Goal: Contribute content: Add original content to the website for others to see

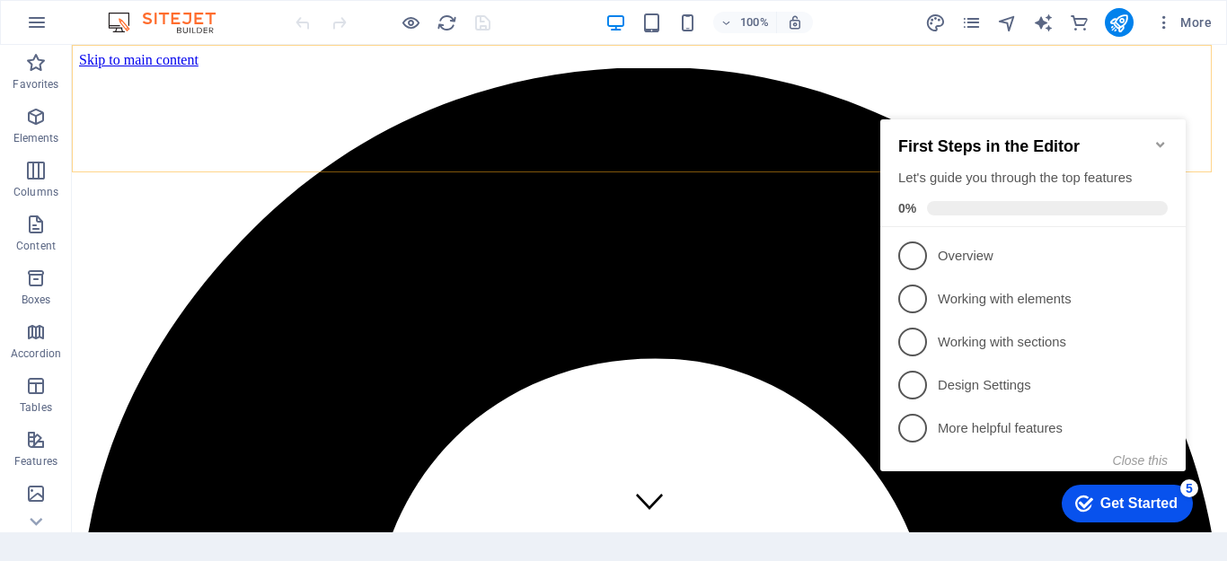
scroll to position [629, 0]
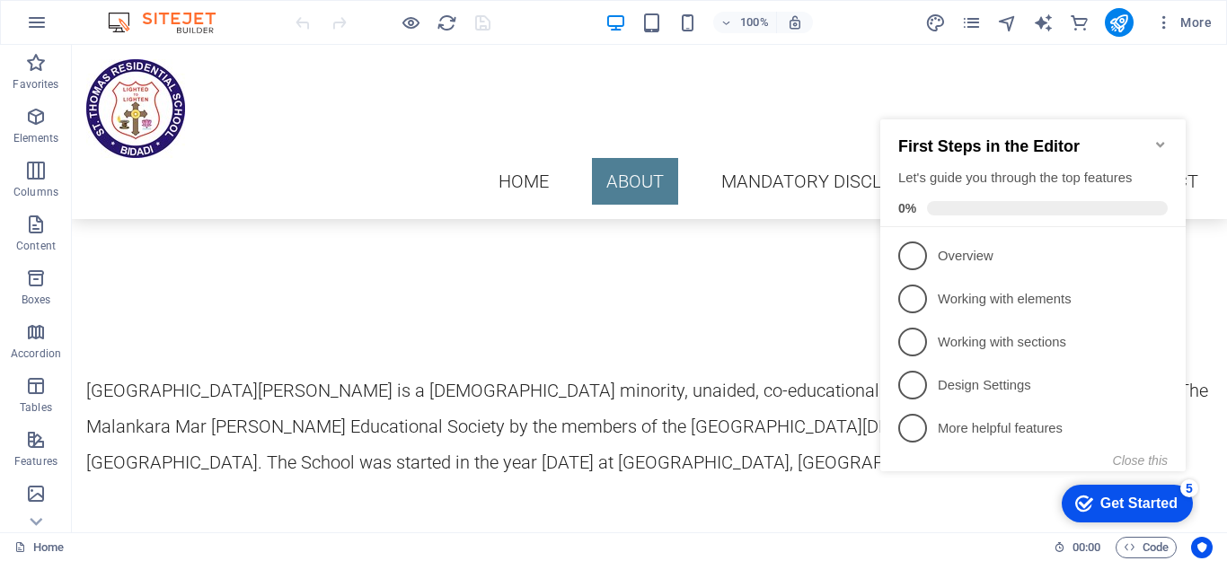
click at [1165, 137] on icon "Minimize checklist" at bounding box center [1160, 144] width 14 height 14
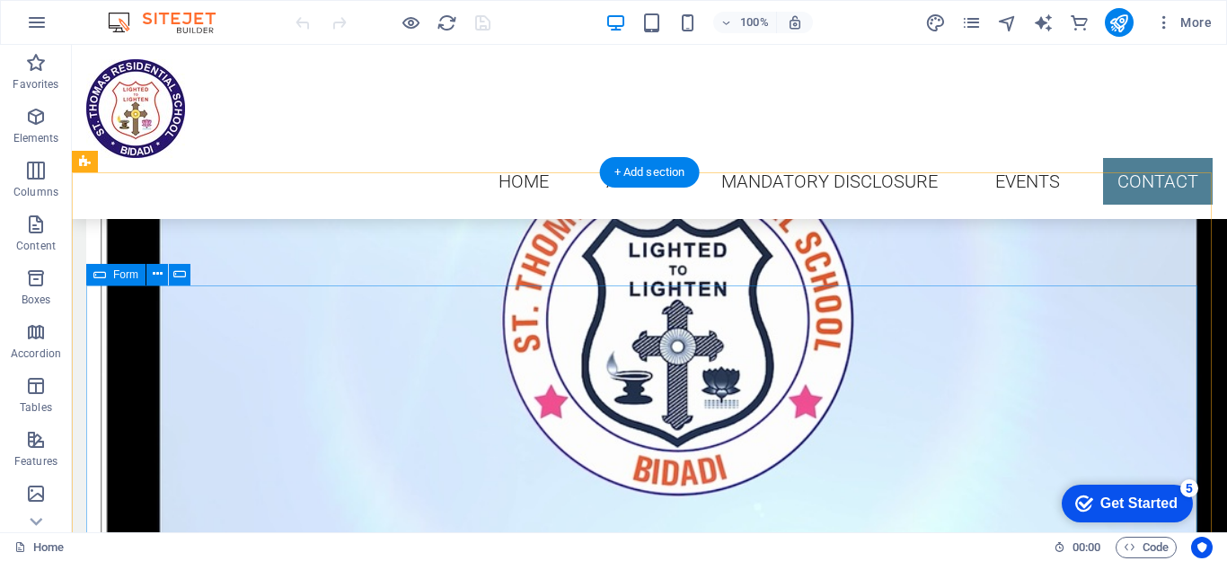
scroll to position [9851, 0]
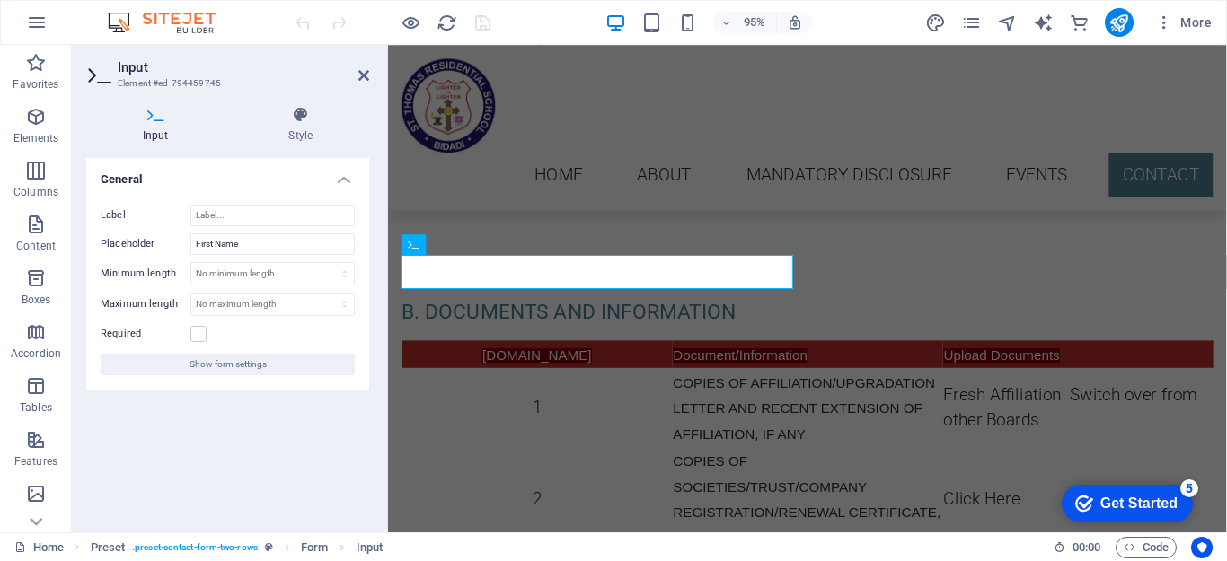
scroll to position [9466, 0]
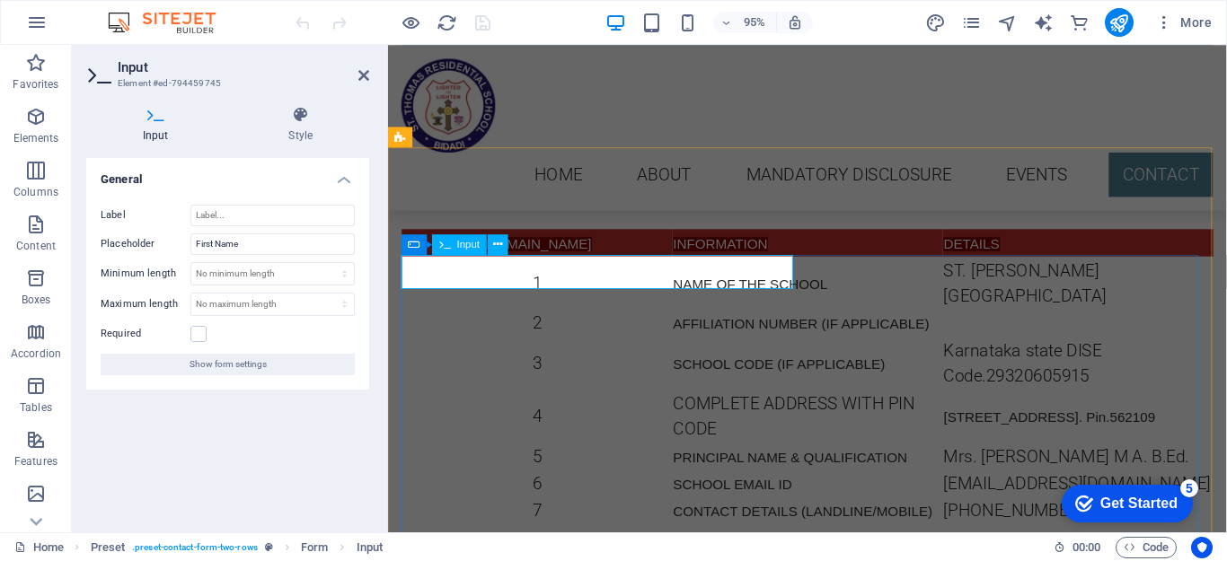
click at [329, 246] on input "First Name" at bounding box center [272, 245] width 164 height 22
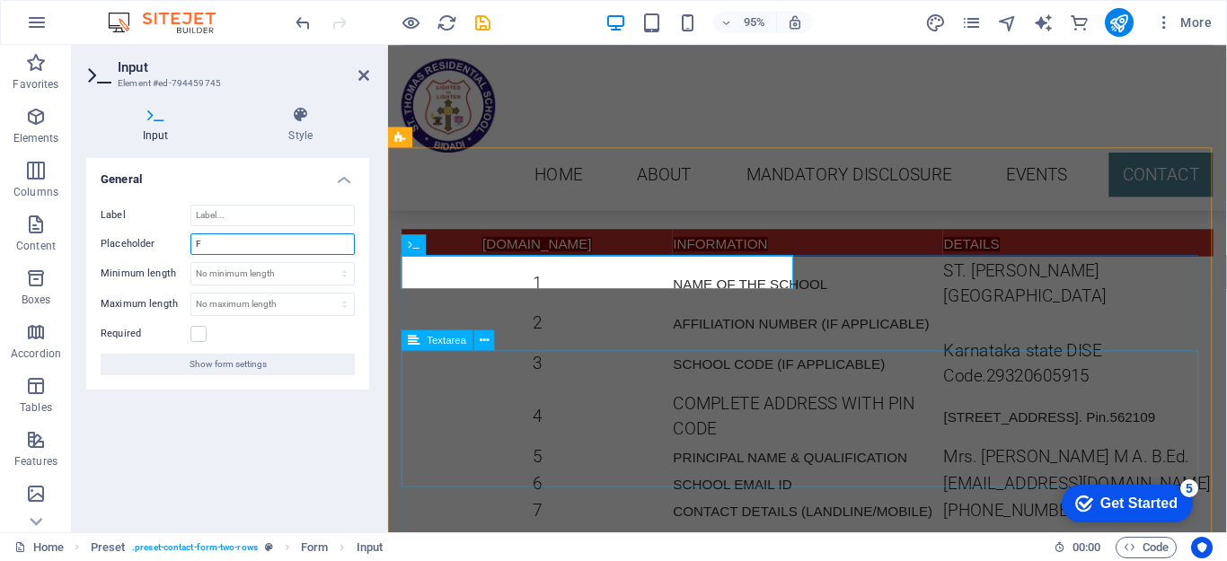
type input "F"
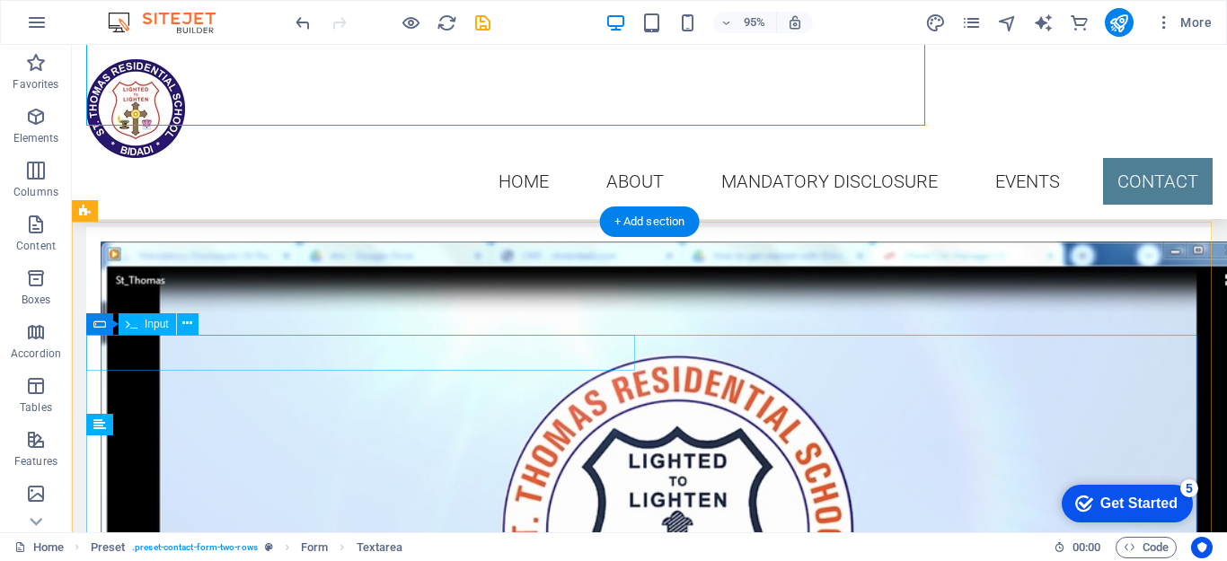
scroll to position [9851, 0]
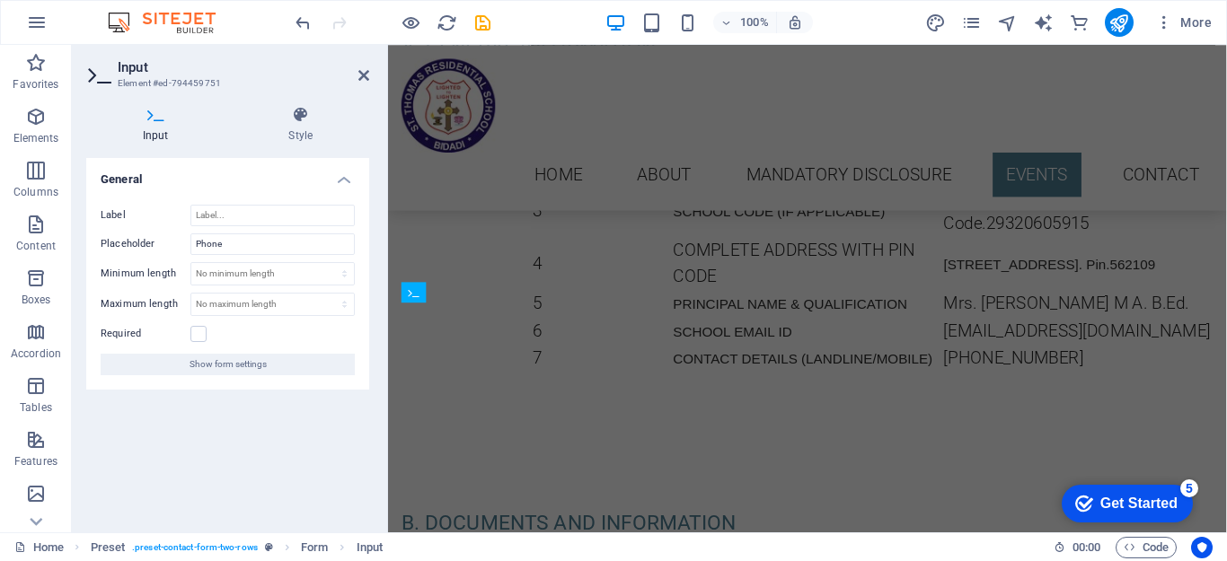
click at [189, 408] on div "Input Element #ed-794459751 Input Style General Label Placeholder Phone Minimum…" at bounding box center [649, 289] width 1155 height 488
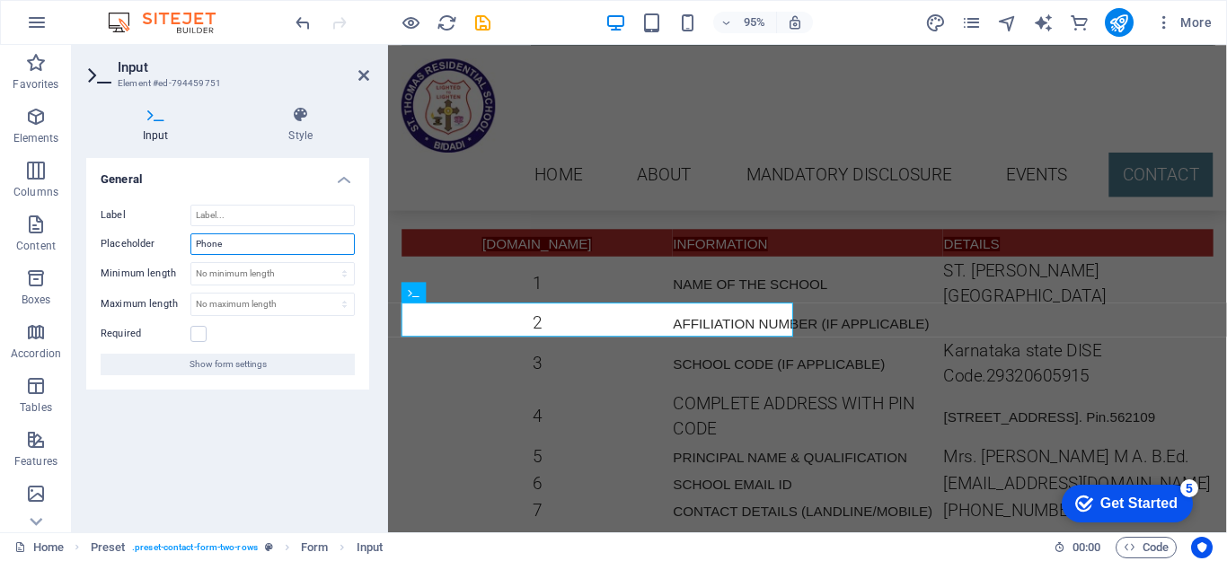
click at [230, 246] on input "Phone" at bounding box center [272, 245] width 164 height 22
type input "P"
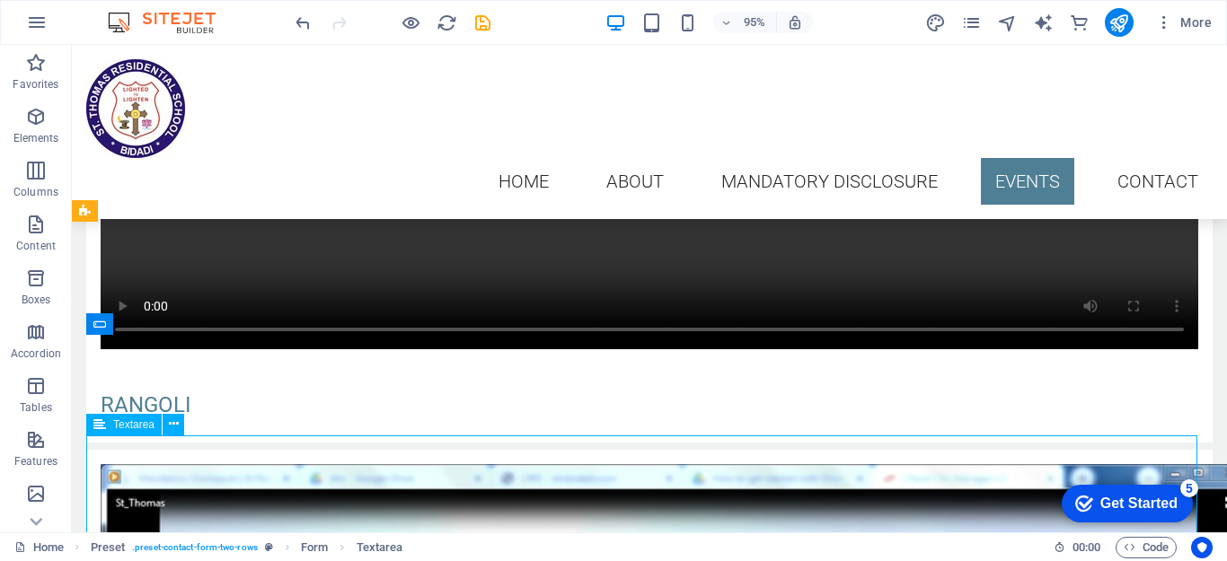
scroll to position [9851, 0]
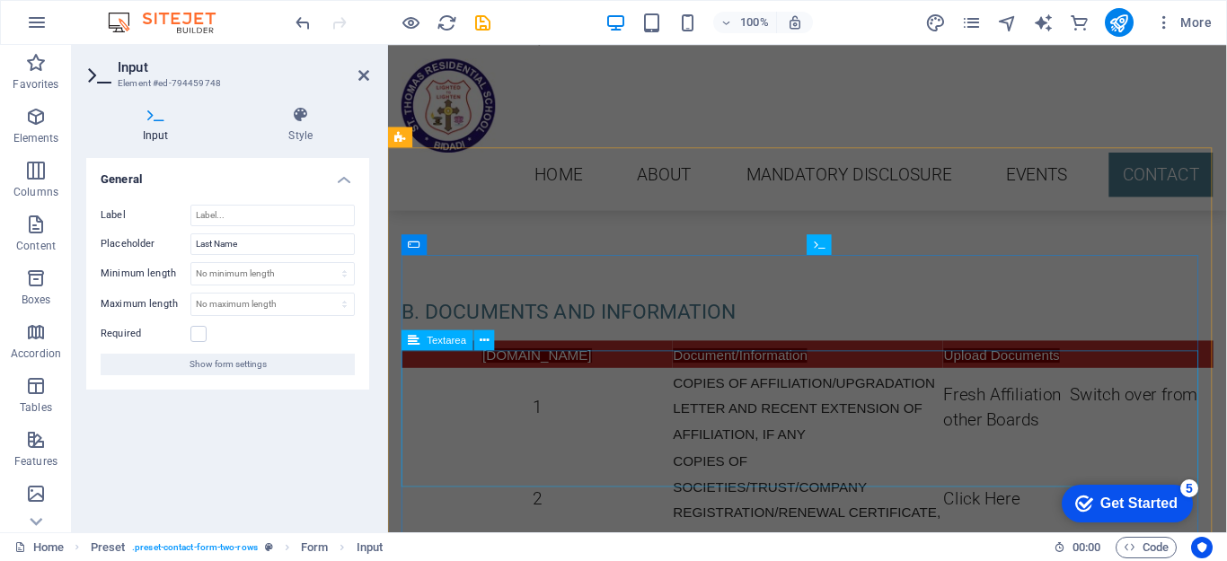
scroll to position [9466, 0]
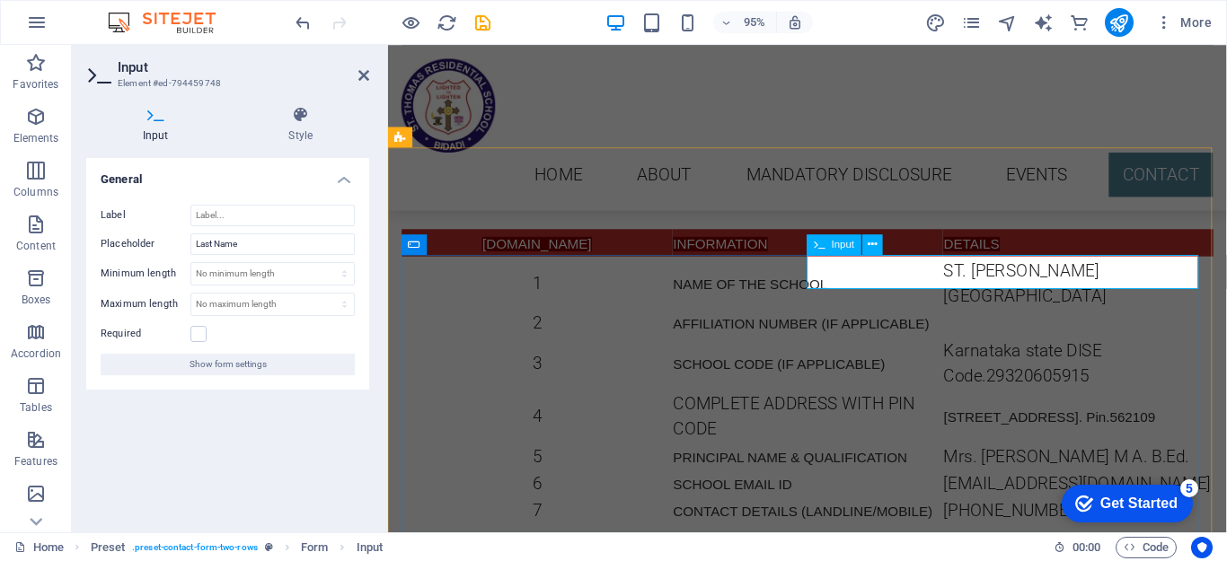
click at [248, 252] on input "Last Name" at bounding box center [272, 245] width 164 height 22
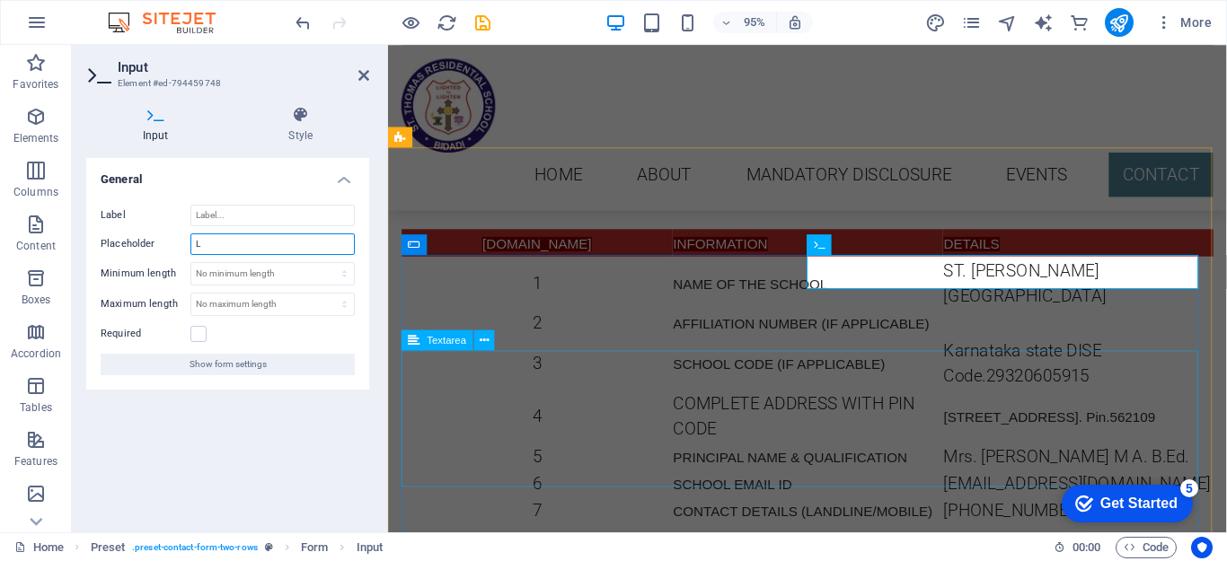
type input "L"
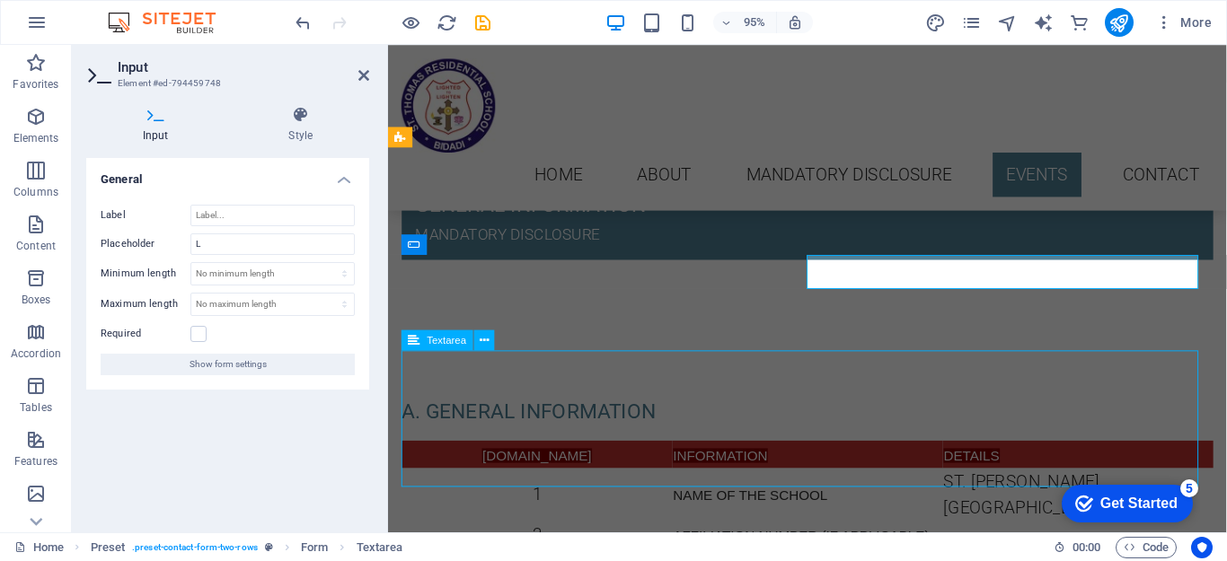
scroll to position [9851, 0]
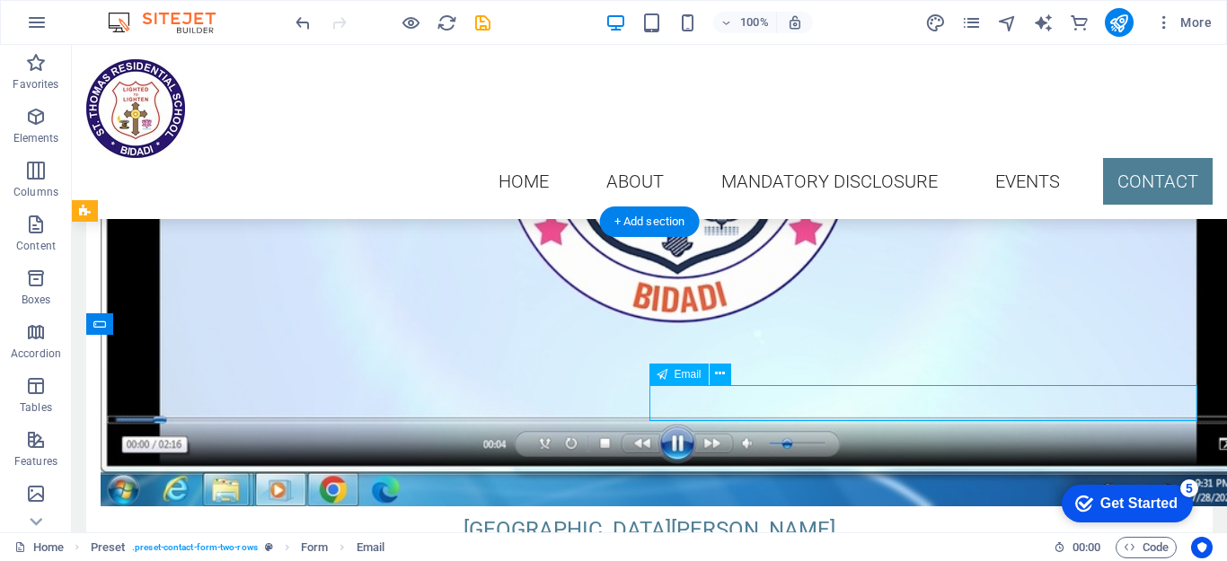
scroll to position [9466, 0]
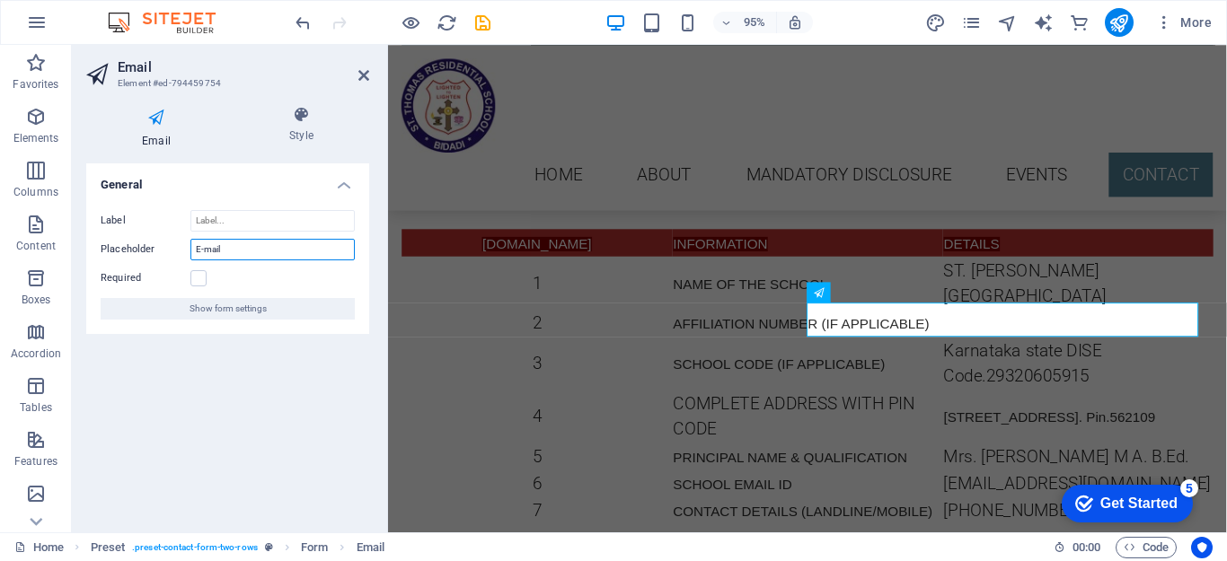
click at [263, 255] on input "E-mail" at bounding box center [272, 250] width 164 height 22
type input "E"
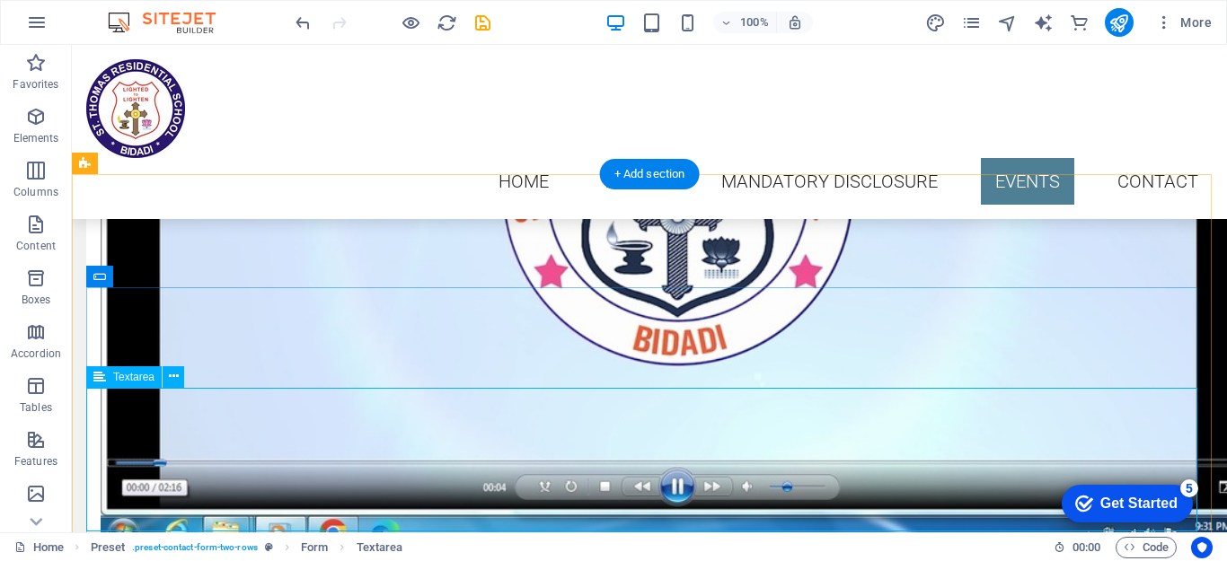
scroll to position [9851, 0]
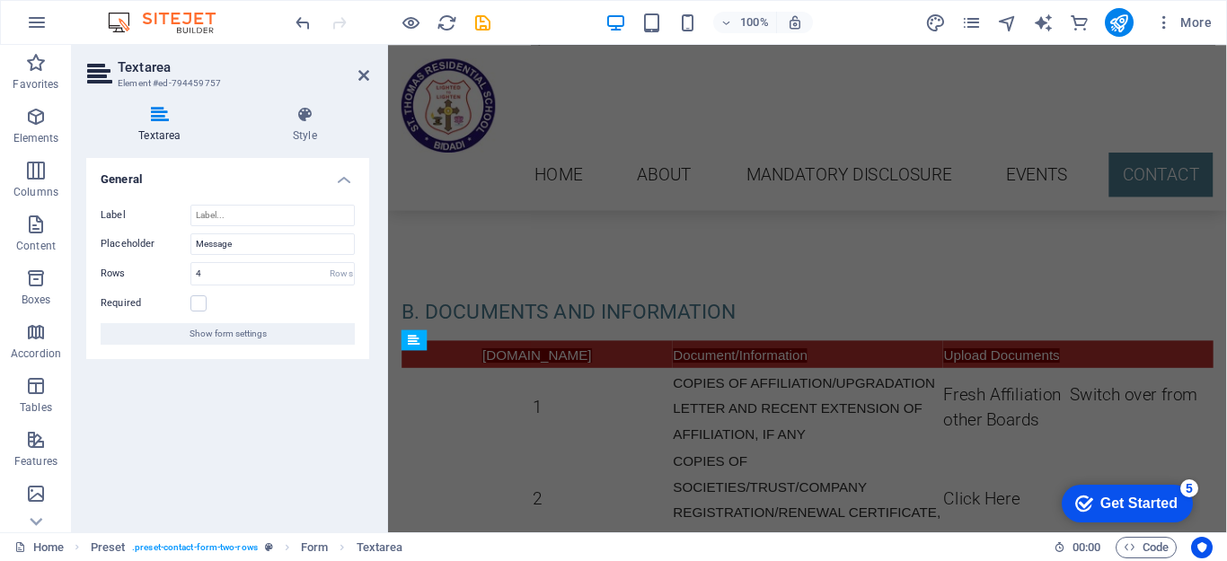
scroll to position [9466, 0]
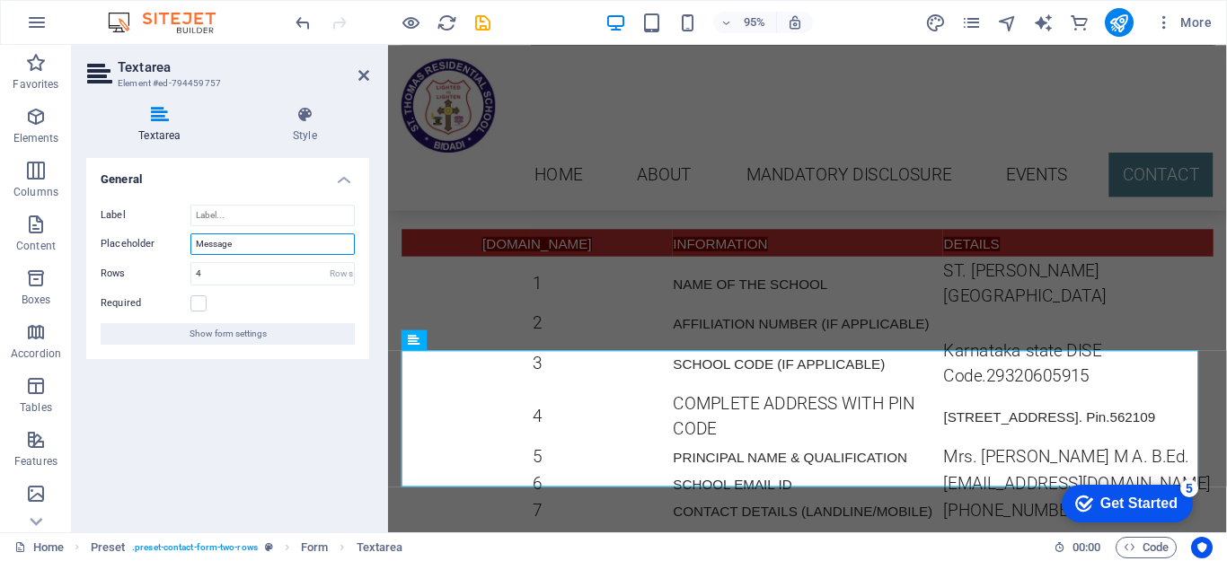
click at [247, 249] on input "Message" at bounding box center [272, 245] width 164 height 22
type input "M"
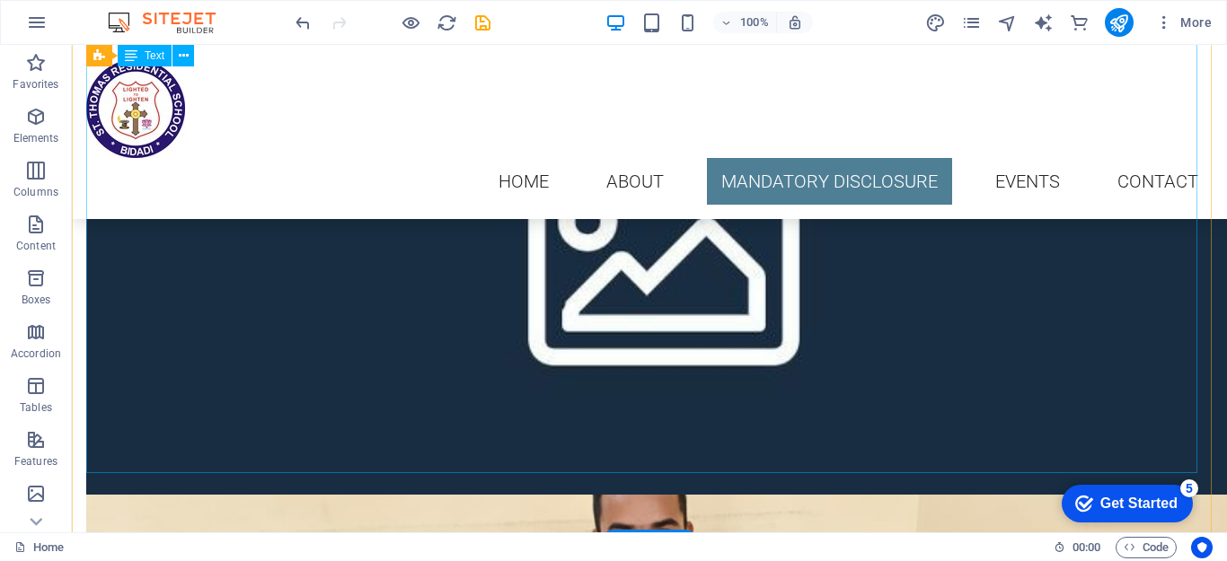
scroll to position [6078, 0]
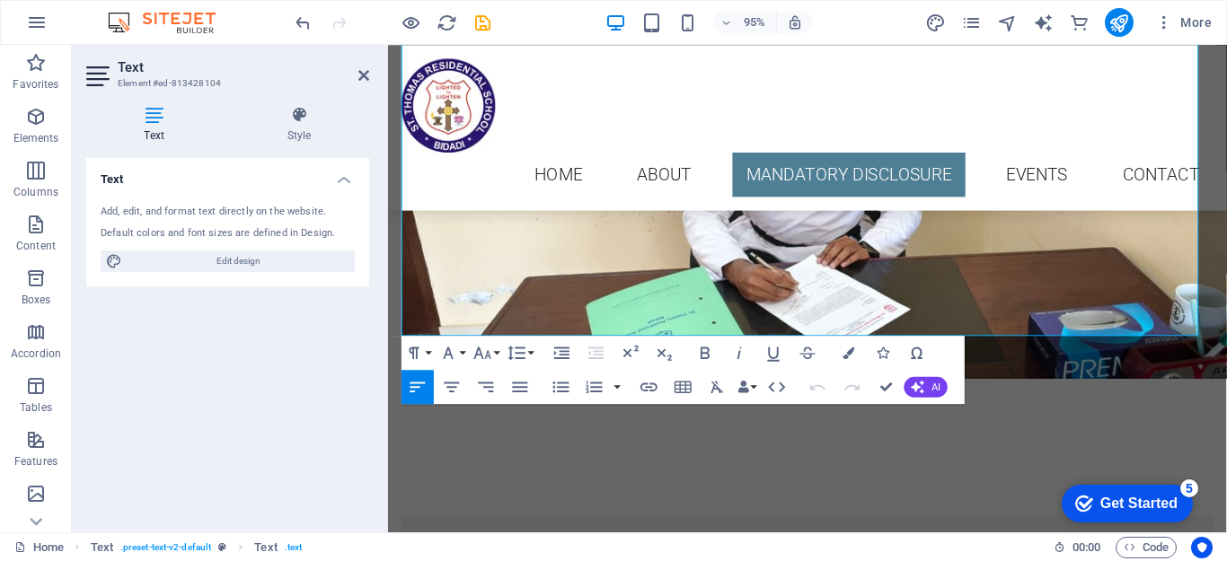
scroll to position [5865, 0]
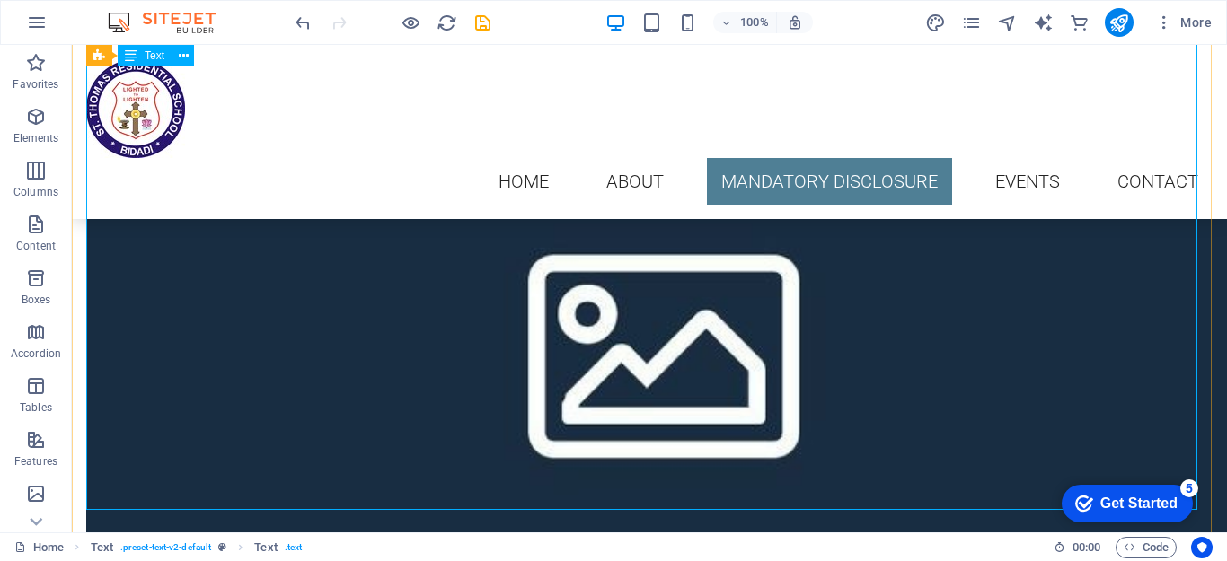
scroll to position [5977, 0]
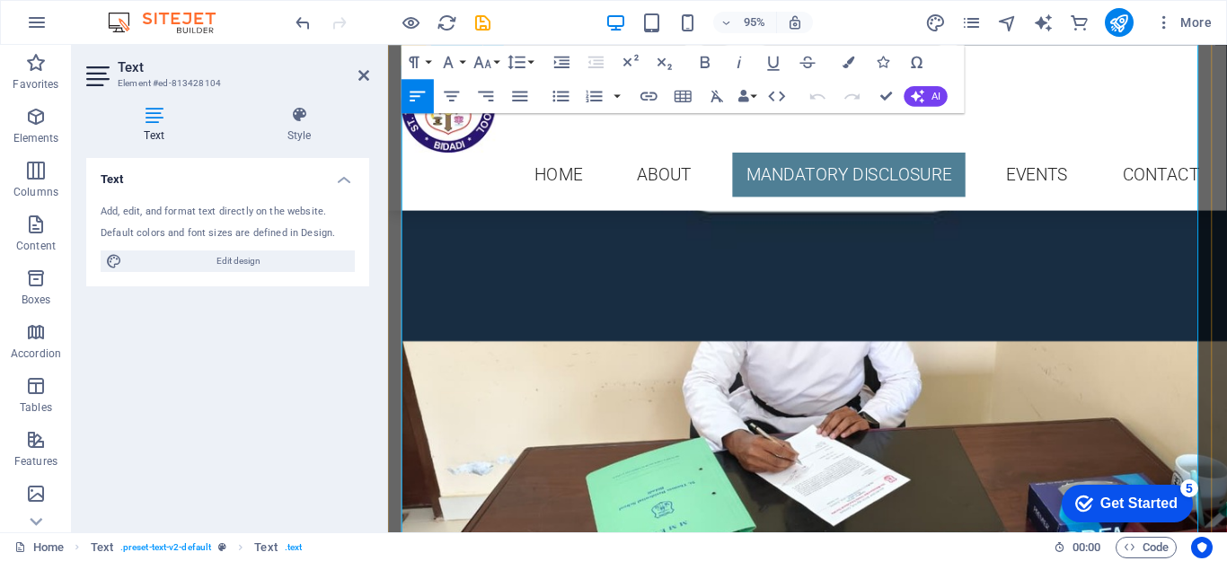
scroll to position [5596, 0]
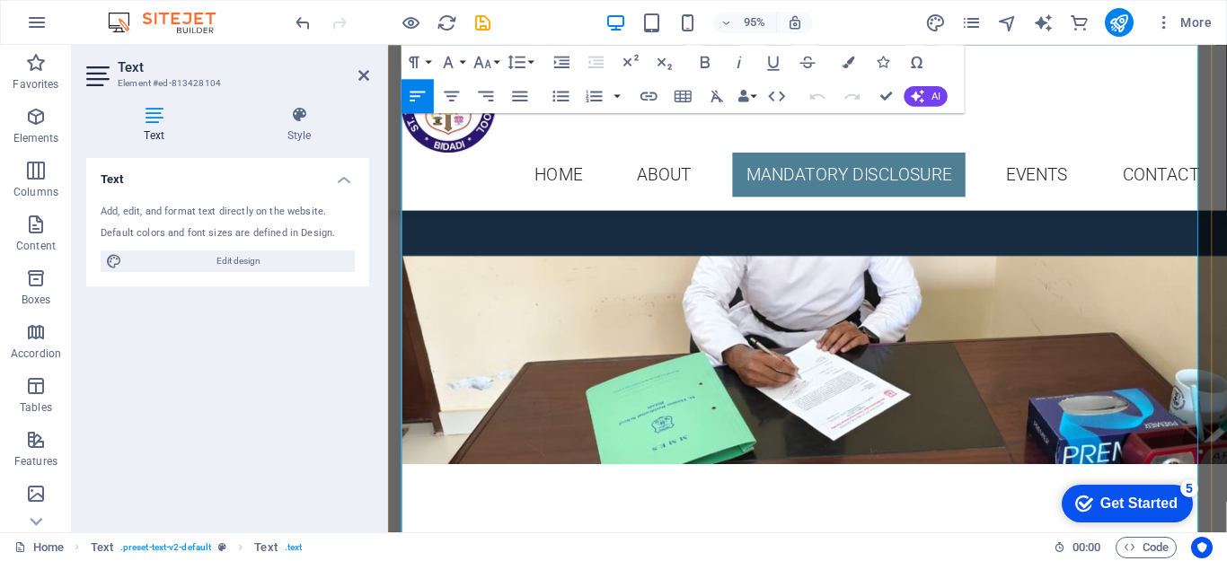
drag, startPoint x: 969, startPoint y: 299, endPoint x: 1042, endPoint y: 297, distance: 72.8
click at [644, 91] on icon "button" at bounding box center [649, 96] width 21 height 21
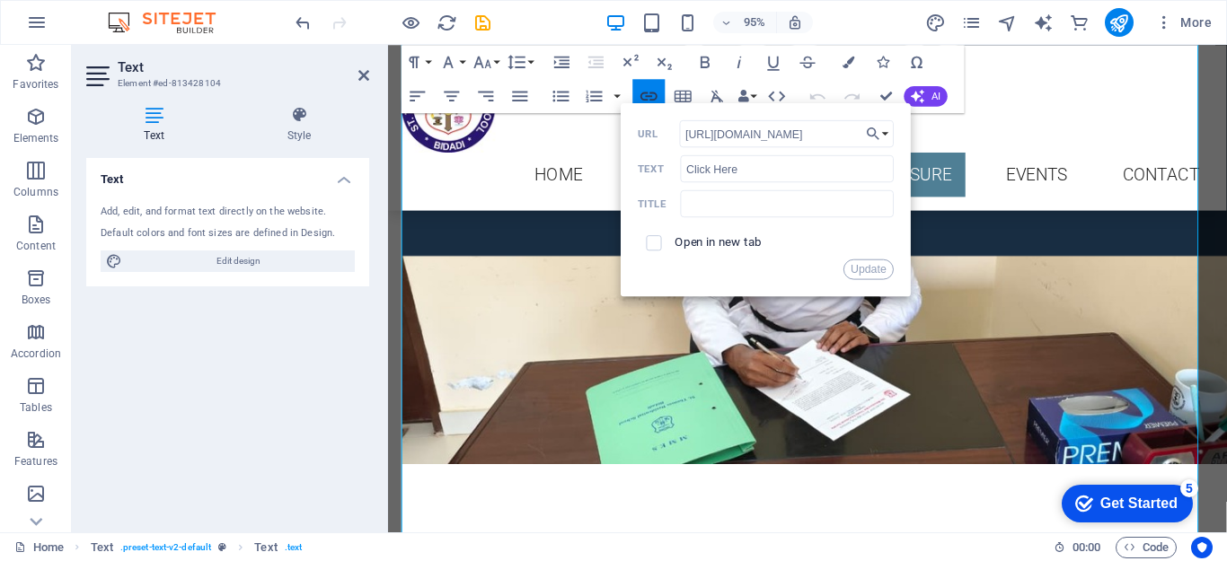
scroll to position [0, 300]
click at [881, 135] on icon "button" at bounding box center [873, 133] width 17 height 21
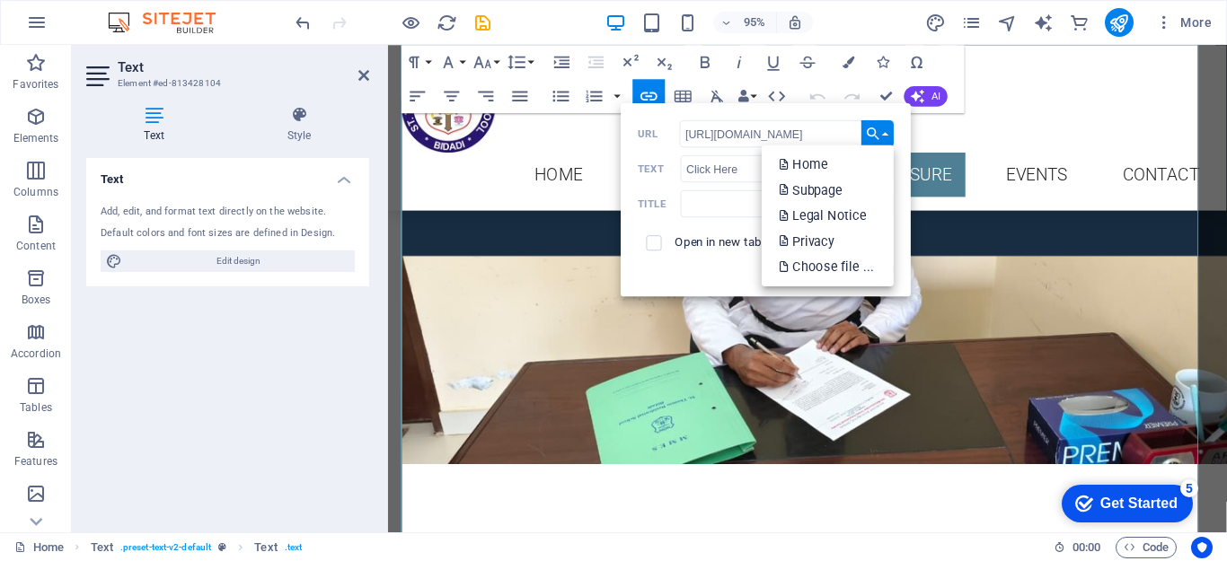
scroll to position [0, 0]
click at [840, 263] on p "Choose file ..." at bounding box center [828, 267] width 98 height 26
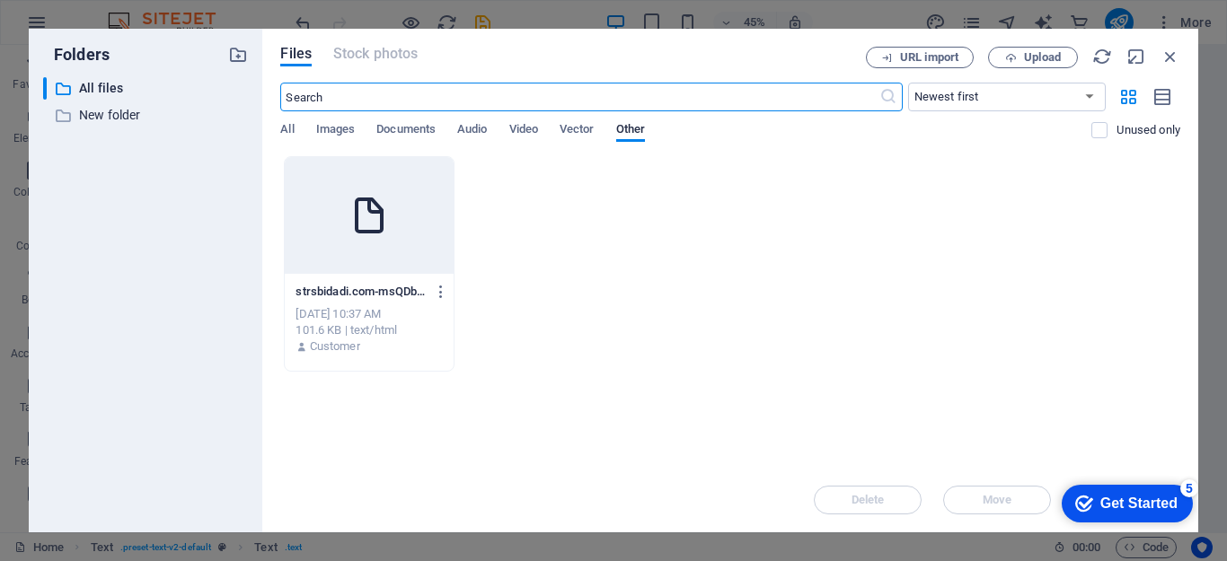
scroll to position [6060, 0]
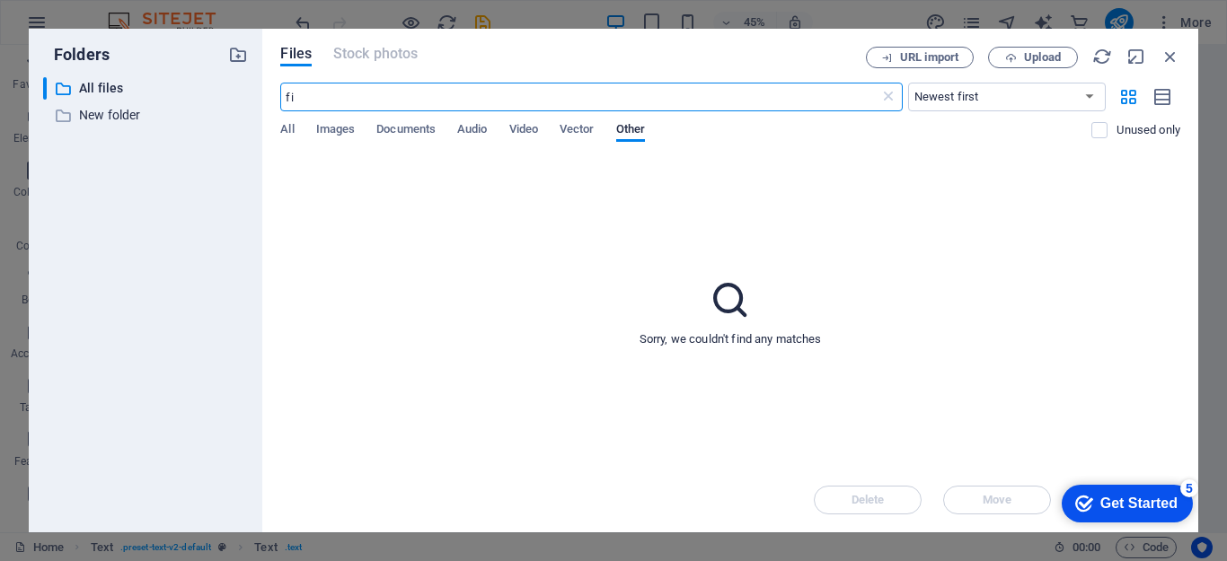
type input "f"
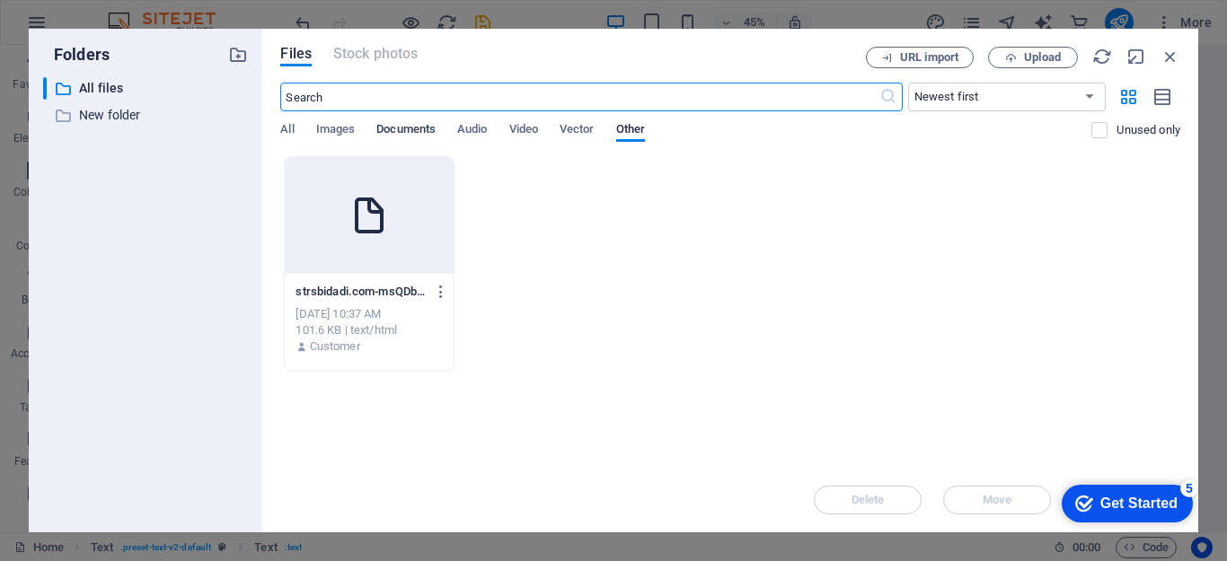
click at [403, 128] on span "Documents" at bounding box center [405, 131] width 59 height 25
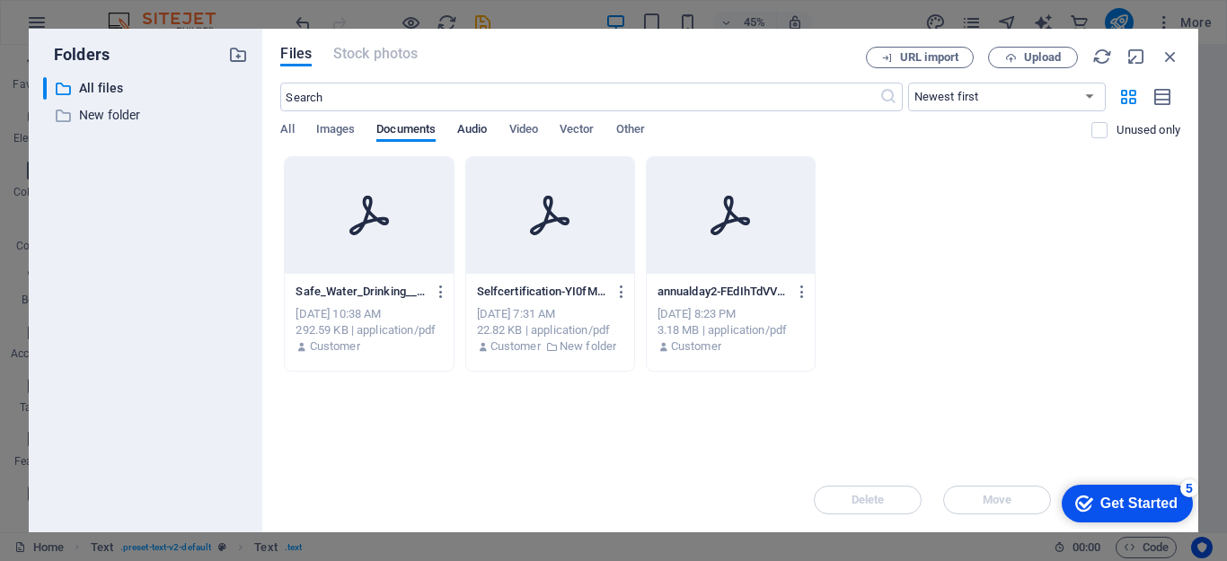
click at [472, 126] on span "Audio" at bounding box center [472, 131] width 30 height 25
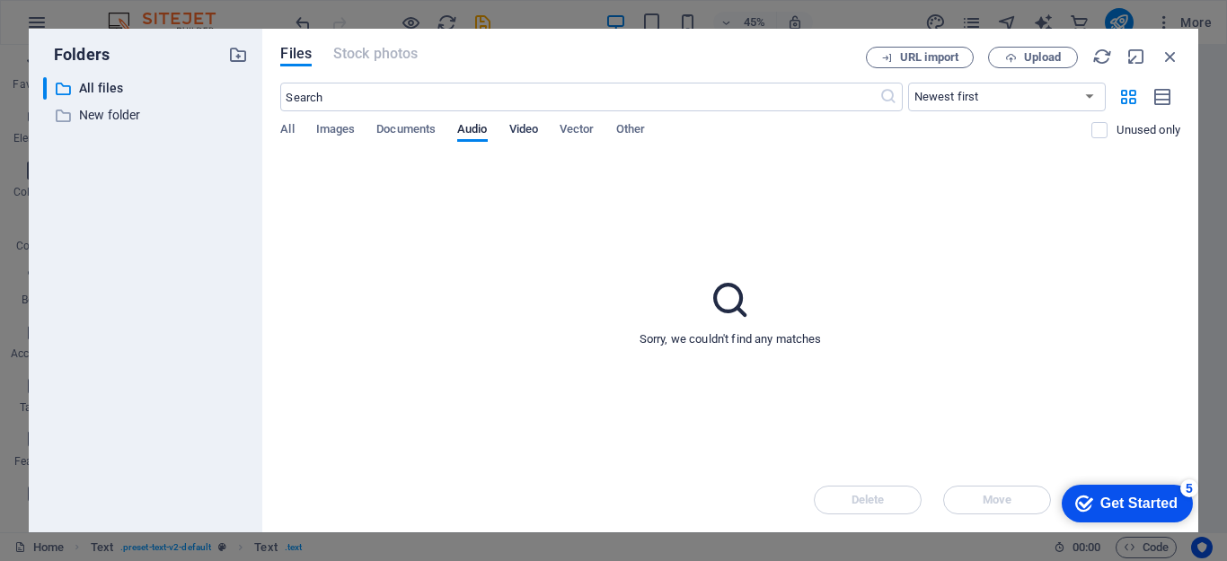
click at [532, 125] on span "Video" at bounding box center [523, 131] width 29 height 25
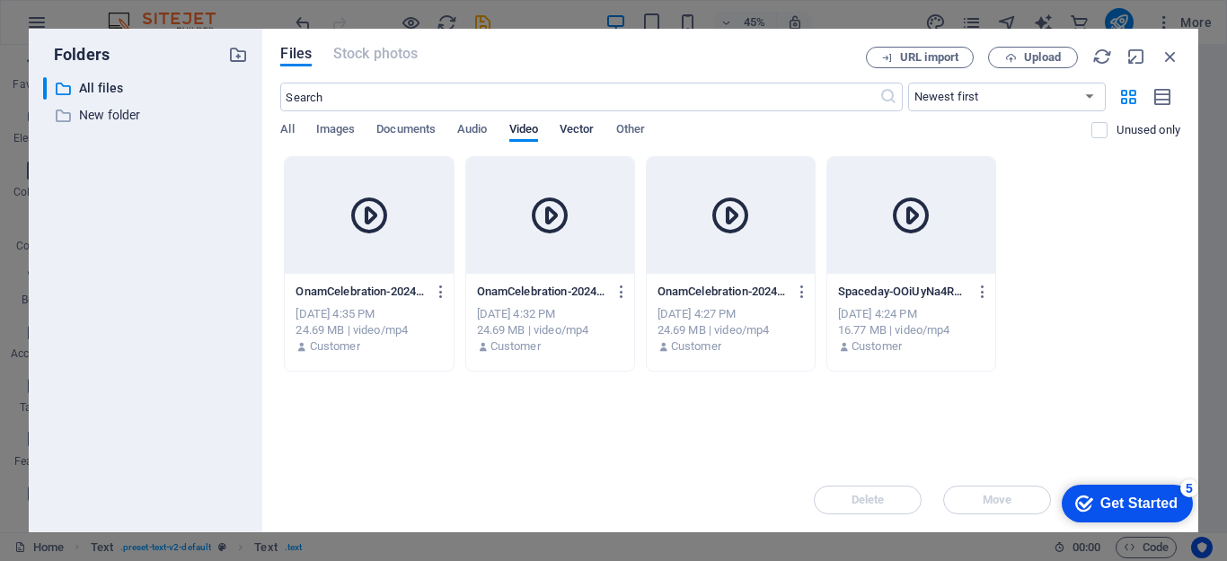
click at [568, 125] on span "Vector" at bounding box center [577, 131] width 35 height 25
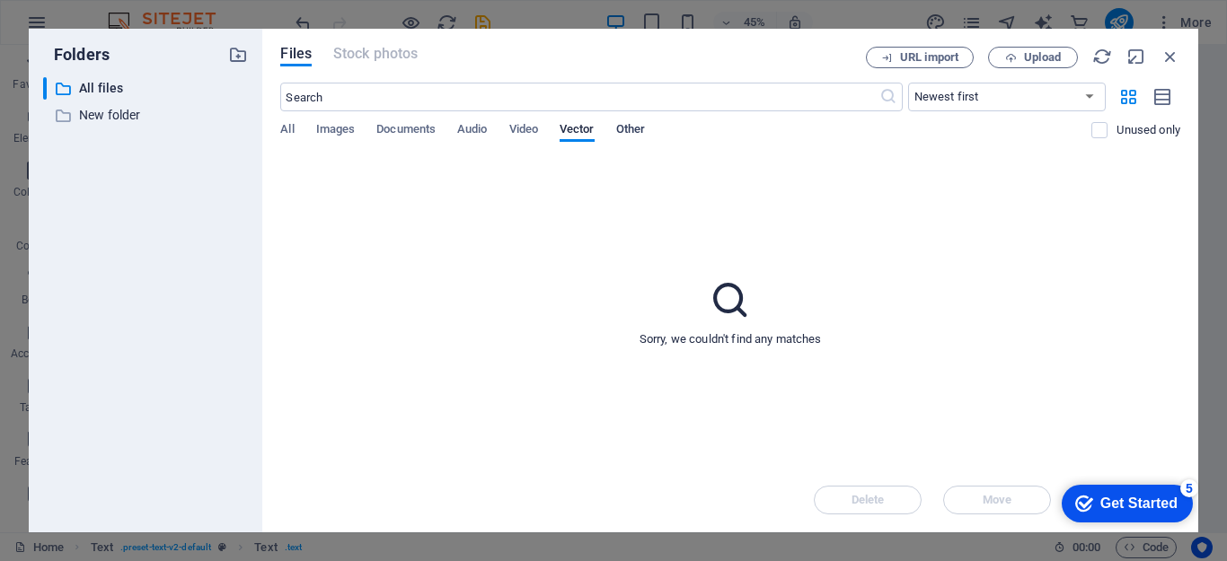
click at [633, 128] on span "Other" at bounding box center [630, 131] width 29 height 25
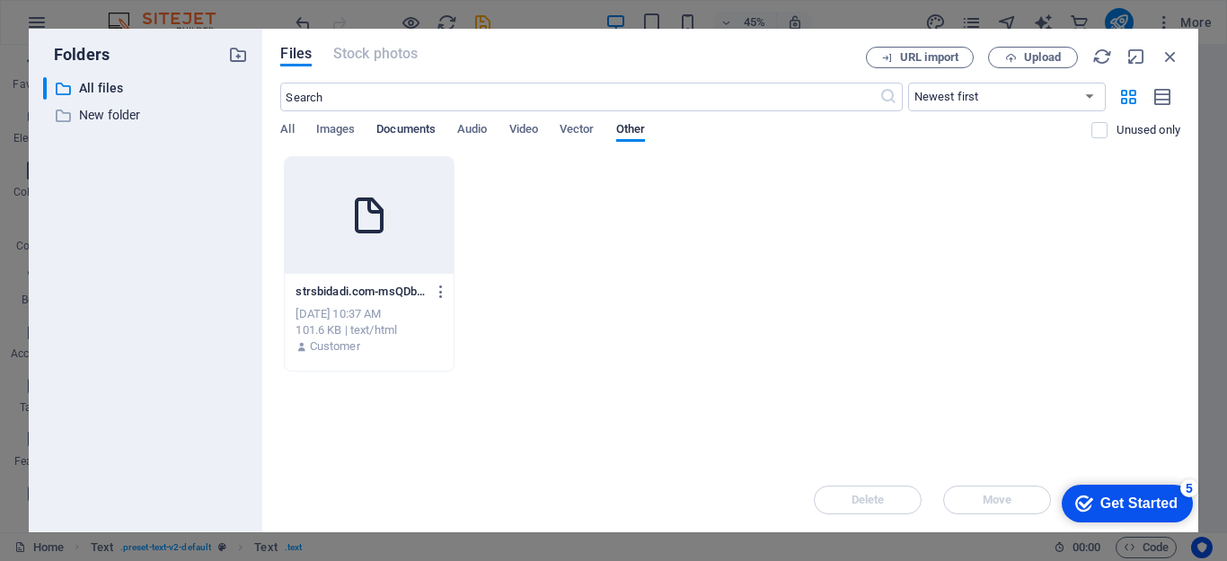
click at [418, 126] on span "Documents" at bounding box center [405, 131] width 59 height 25
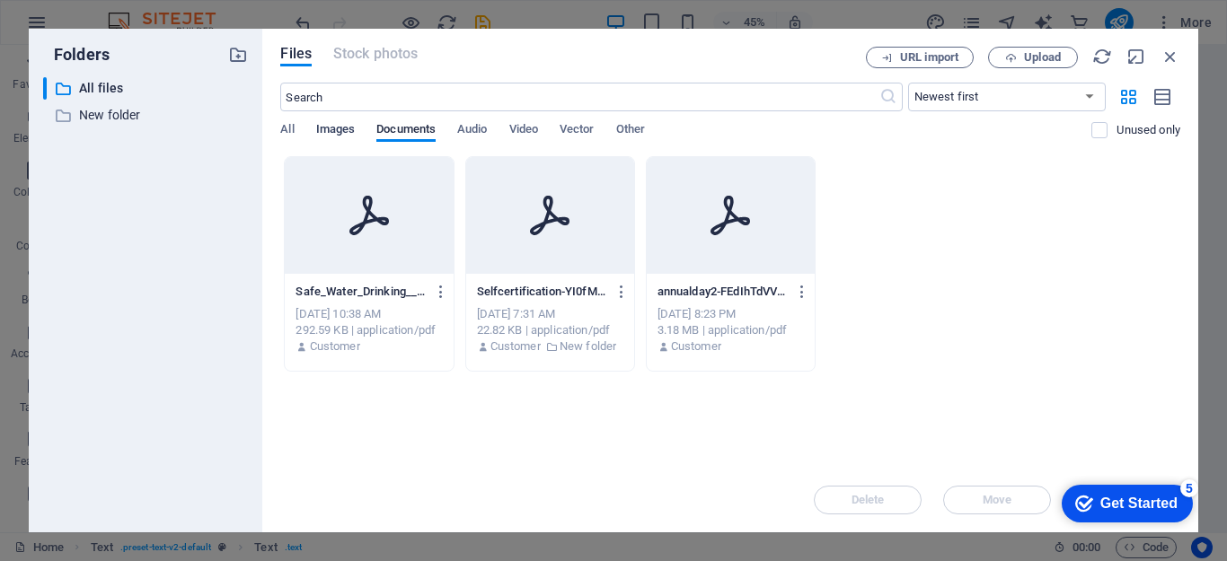
click at [339, 127] on span "Images" at bounding box center [336, 131] width 40 height 25
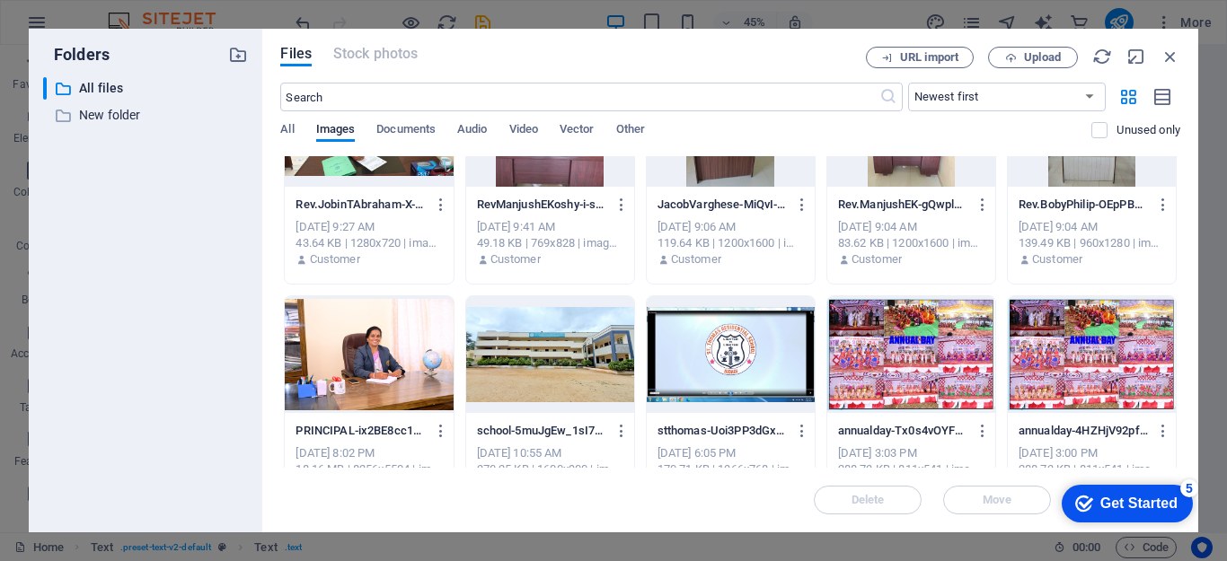
scroll to position [0, 0]
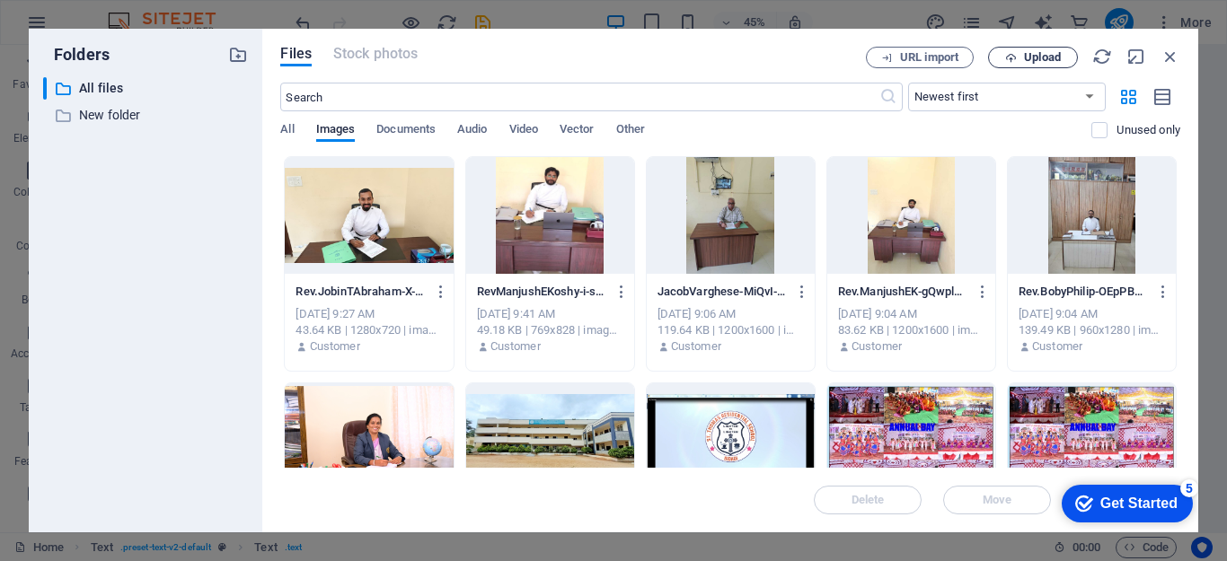
click at [1036, 58] on span "Upload" at bounding box center [1042, 57] width 37 height 11
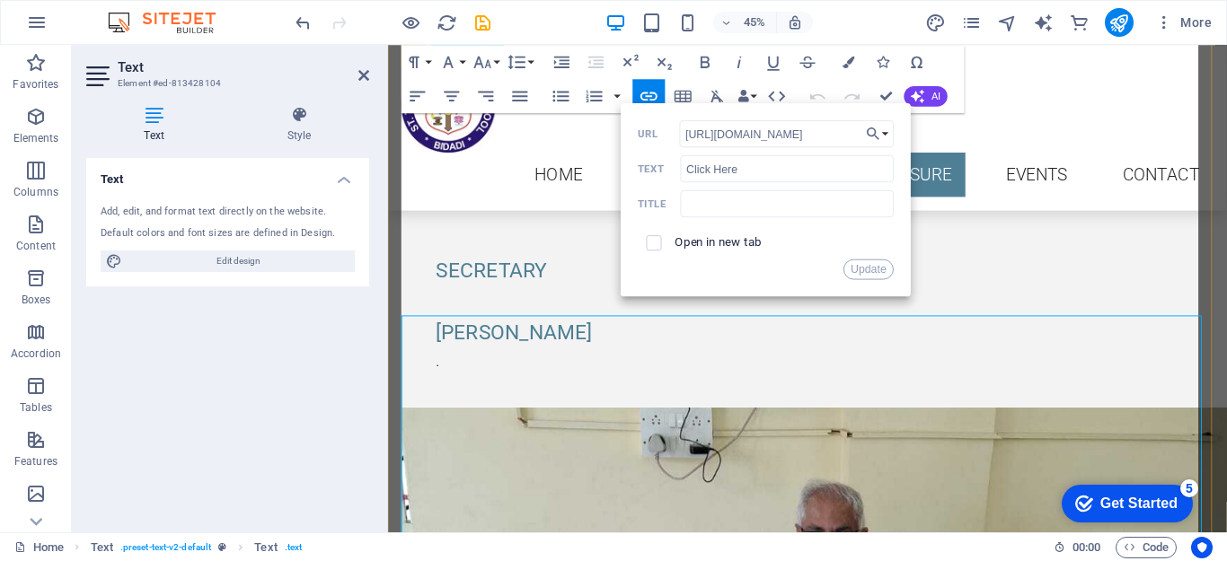
scroll to position [5596, 0]
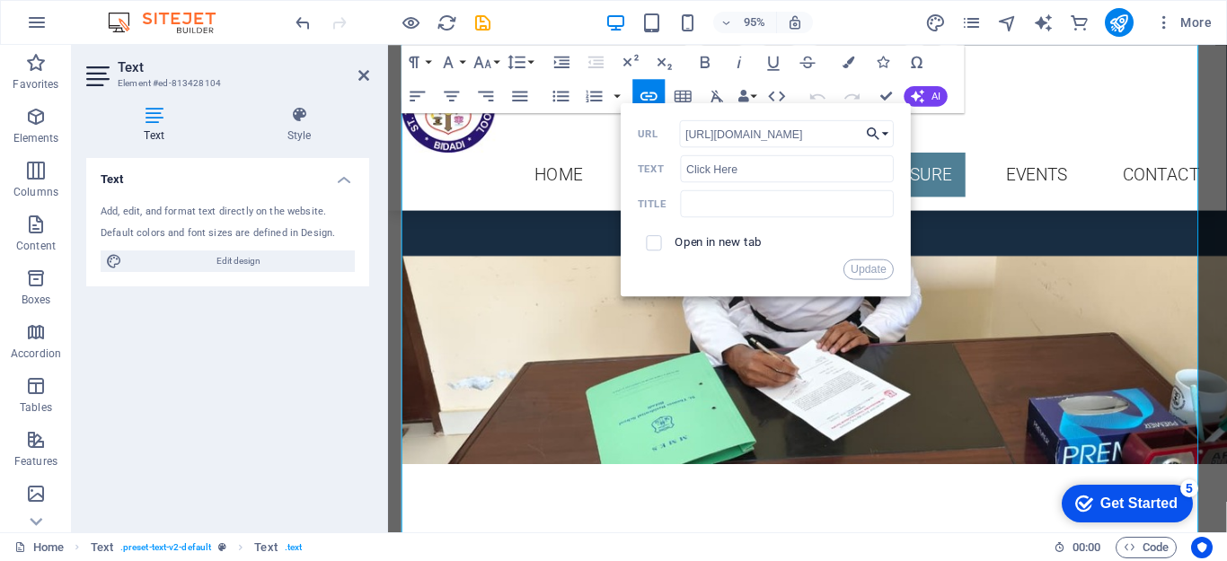
click at [870, 137] on icon "button" at bounding box center [873, 133] width 17 height 21
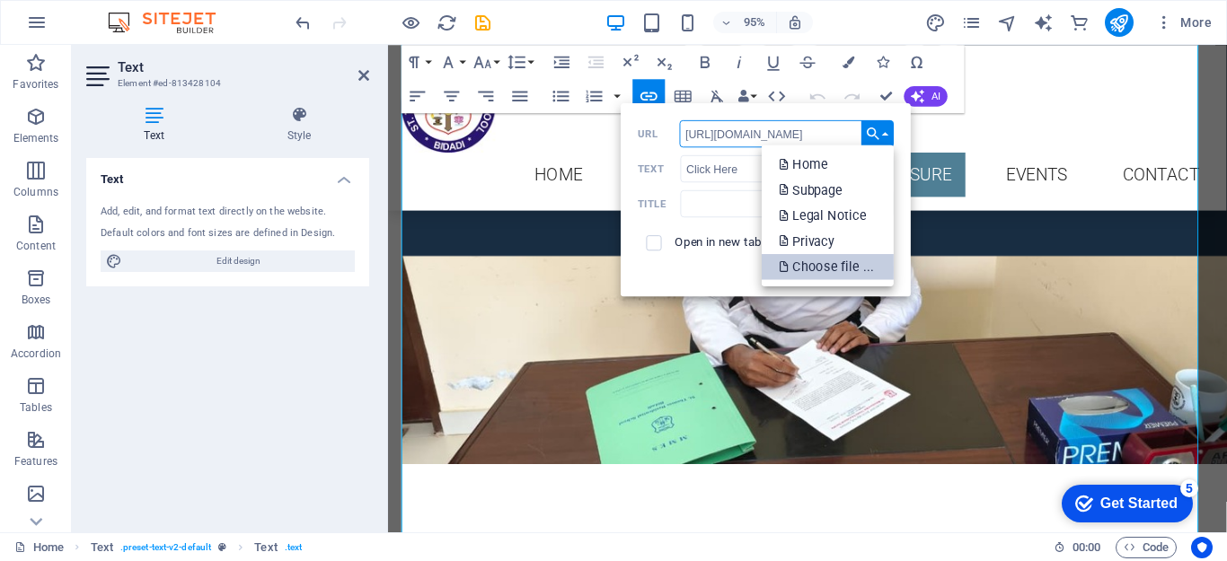
click at [837, 269] on p "Choose file ..." at bounding box center [828, 267] width 98 height 26
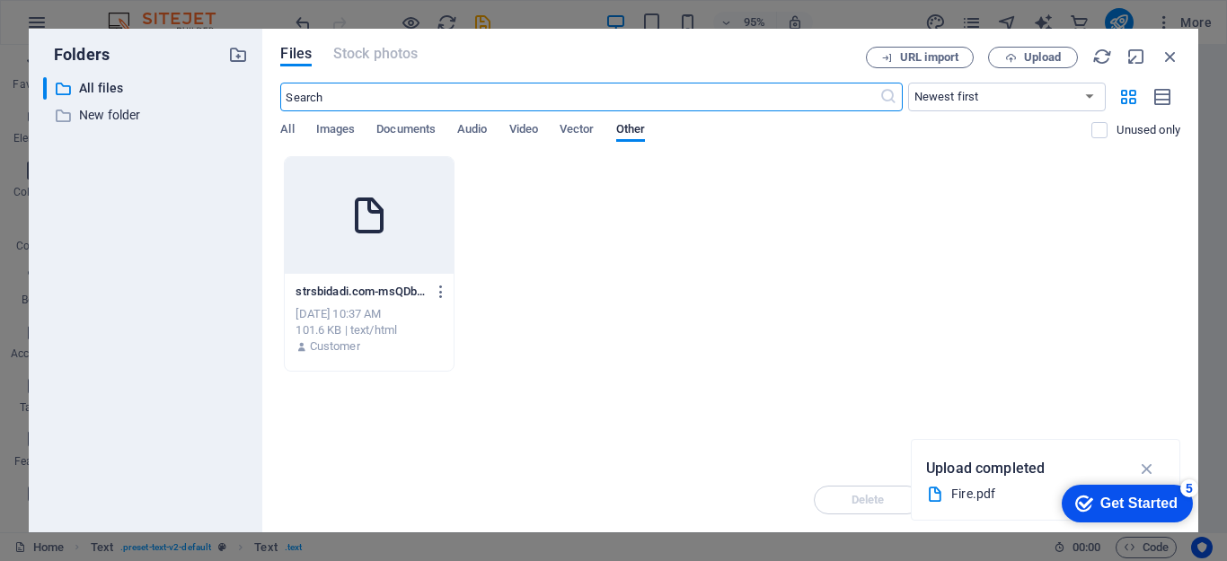
scroll to position [6060, 0]
click at [342, 131] on span "Images" at bounding box center [336, 131] width 40 height 25
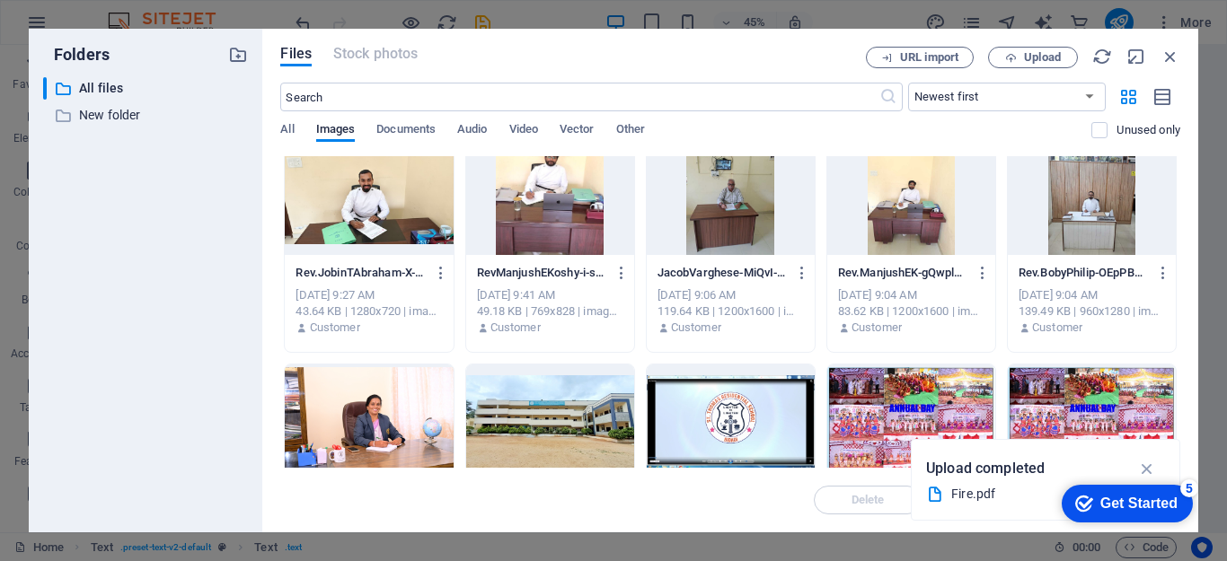
scroll to position [0, 0]
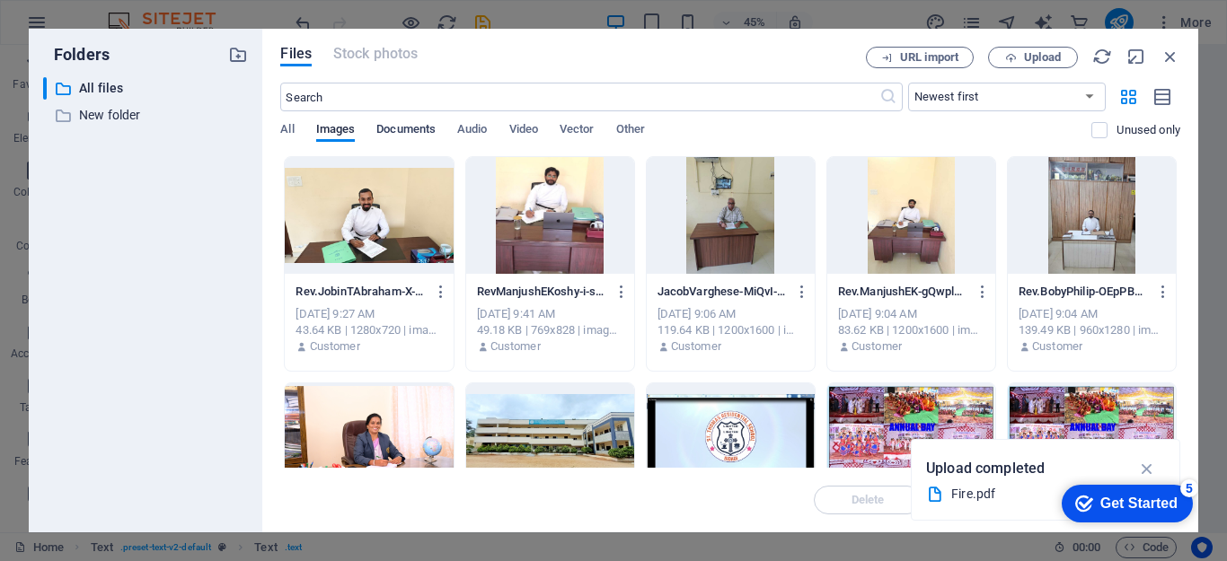
click at [392, 132] on span "Documents" at bounding box center [405, 131] width 59 height 25
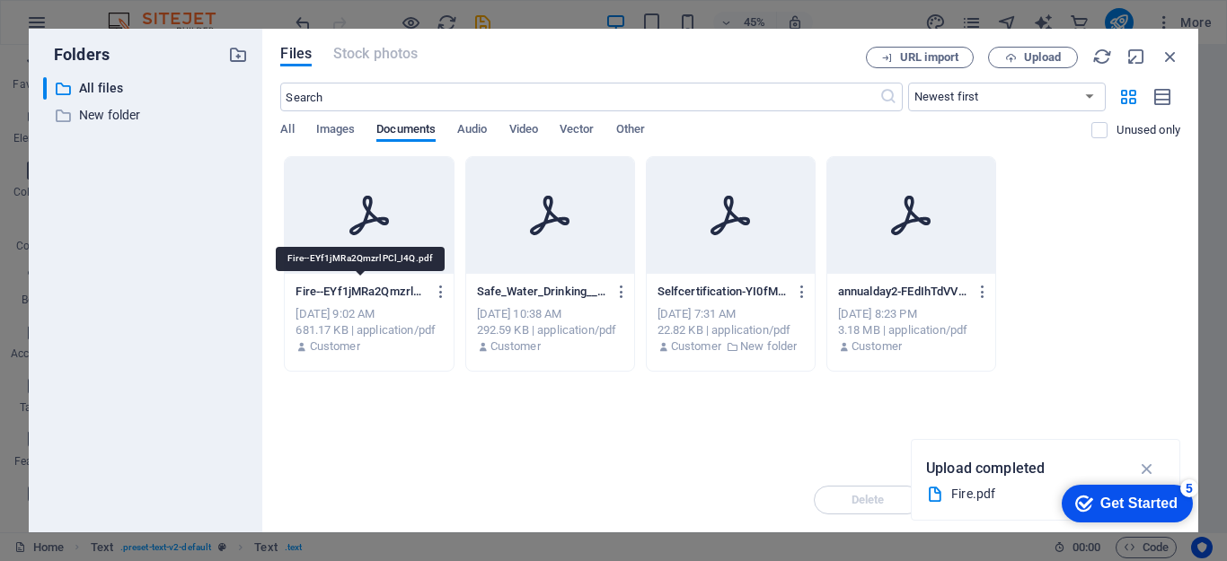
click at [378, 288] on p "Fire--EYf1jMRa2QmzrlPCl_I4Q.pdf" at bounding box center [361, 292] width 130 height 16
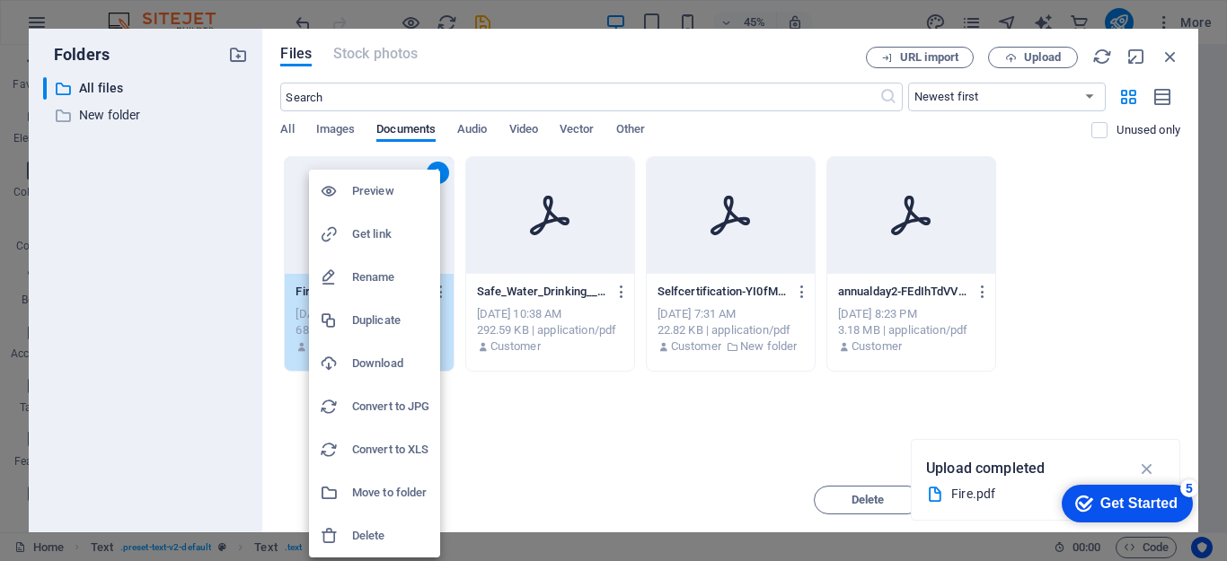
click at [376, 272] on h6 "Rename" at bounding box center [390, 278] width 77 height 22
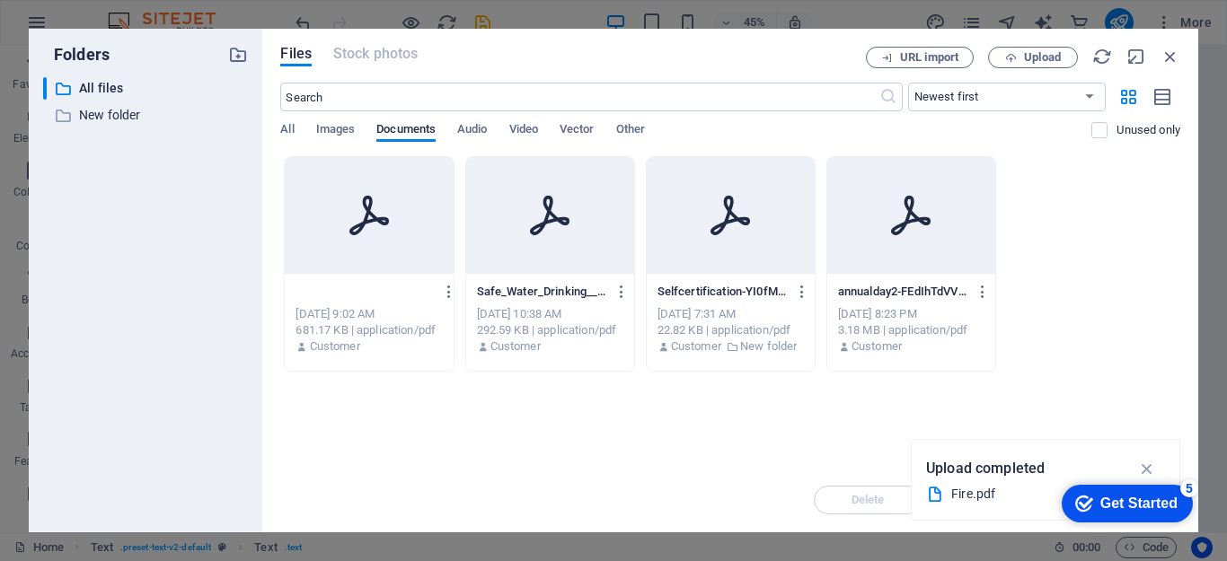
scroll to position [0, 46]
click at [414, 288] on input "Fire--EYf1jMRa2QmzrlPCl_I4Q.pdf" at bounding box center [365, 292] width 138 height 14
type input "Fire--EYf1jMRa2QmzrlPFiredf"
click at [388, 436] on div "Drop files here to upload them instantly Fire--EYf1jMRa2QmzrlPFiredf Fire--EYf1…" at bounding box center [730, 312] width 900 height 312
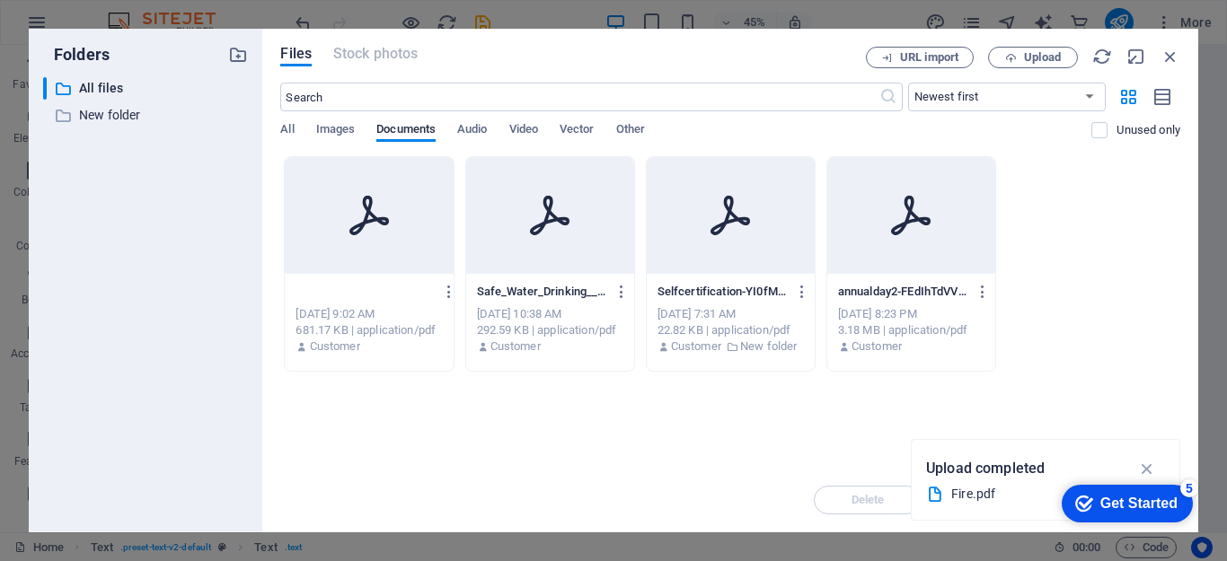
scroll to position [0, 0]
click at [441, 289] on icon "button" at bounding box center [441, 292] width 17 height 16
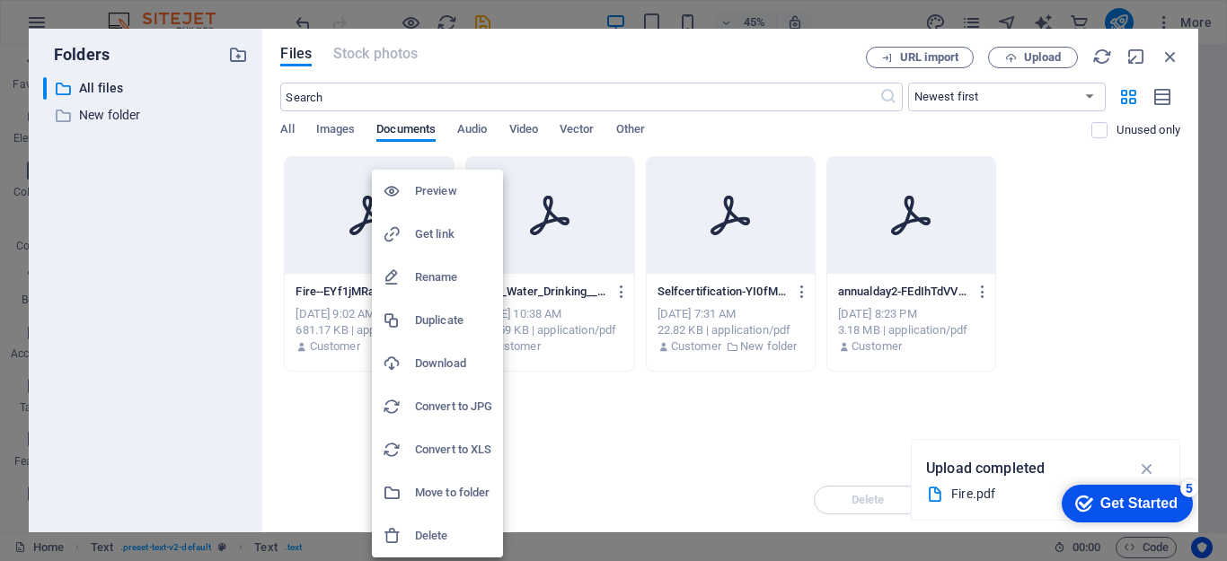
click at [438, 275] on h6 "Rename" at bounding box center [453, 278] width 77 height 22
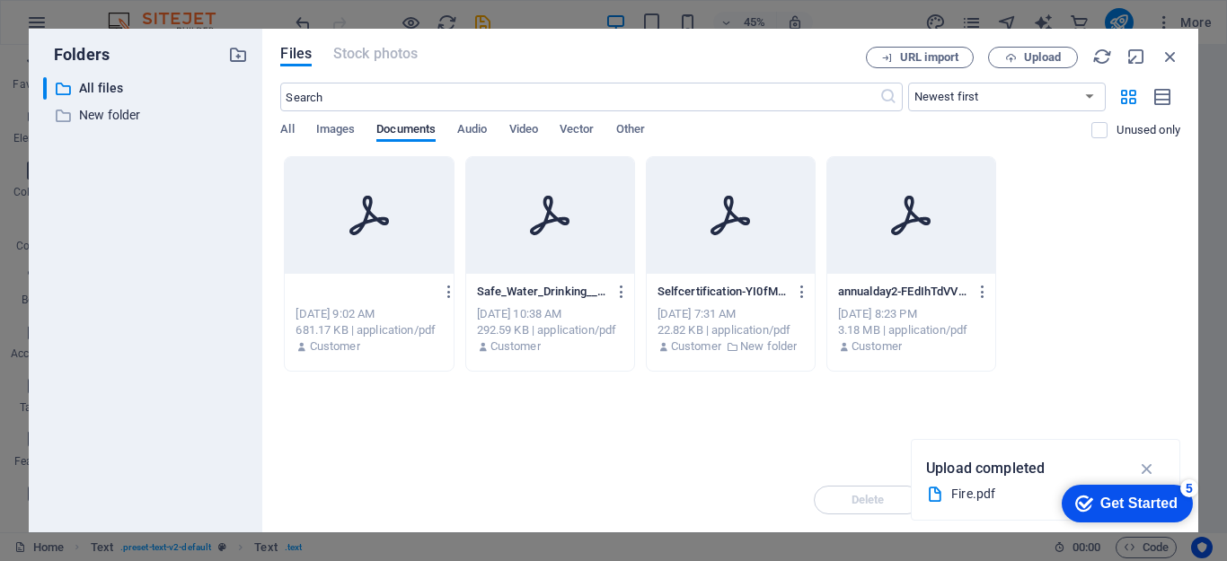
type input "Fire.pdf"
click at [381, 452] on div "Drop files here to upload them instantly Fire.pdf Fire--EYf1jMRa2QmzrlPFiredf-Z…" at bounding box center [730, 312] width 900 height 312
click at [359, 282] on div "Fire-P4lpoY6myx52aPrNZfG7ZA.pdf Fire-P4lpoY6myx52aPrNZfG7ZA.pdf" at bounding box center [369, 292] width 146 height 29
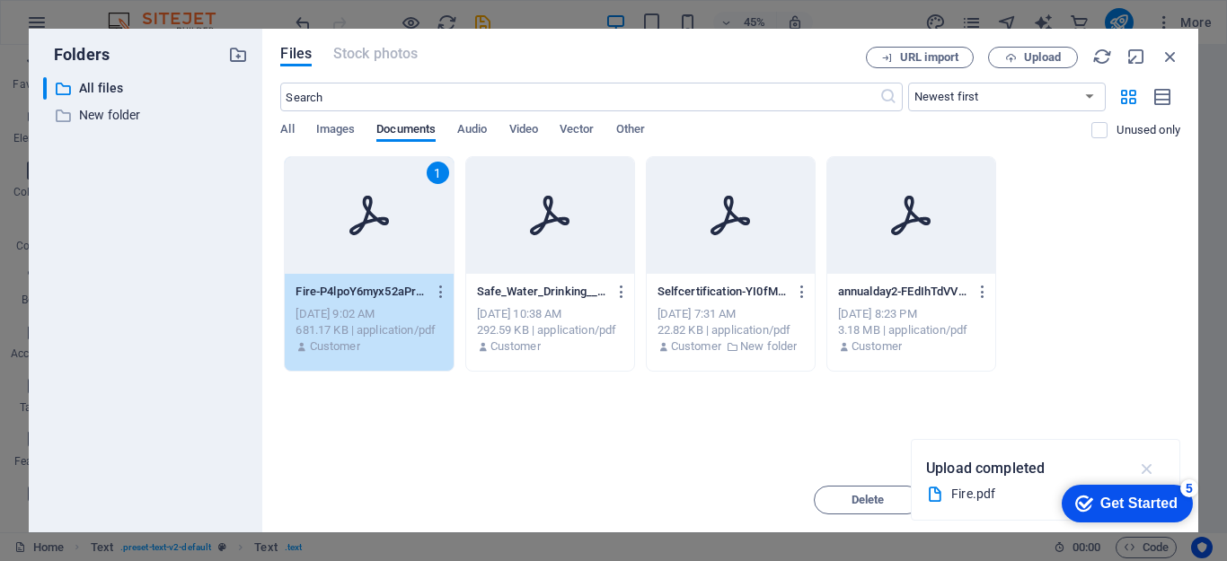
click at [1156, 465] on icon "button" at bounding box center [1147, 469] width 21 height 20
click at [1174, 54] on icon "button" at bounding box center [1171, 57] width 20 height 20
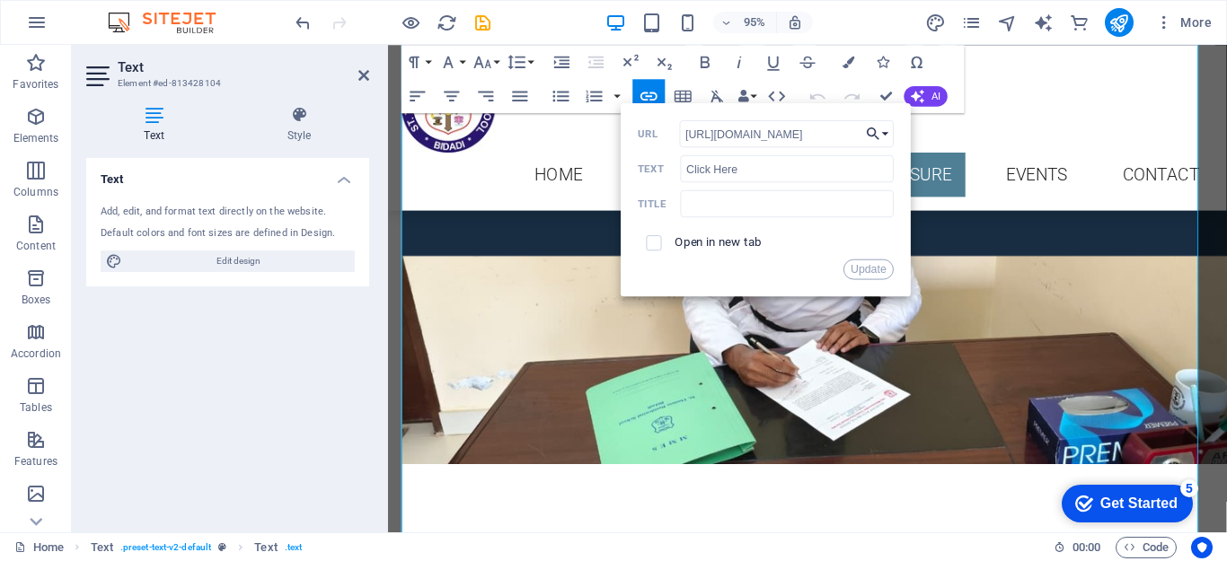
click at [871, 133] on icon "button" at bounding box center [873, 133] width 17 height 21
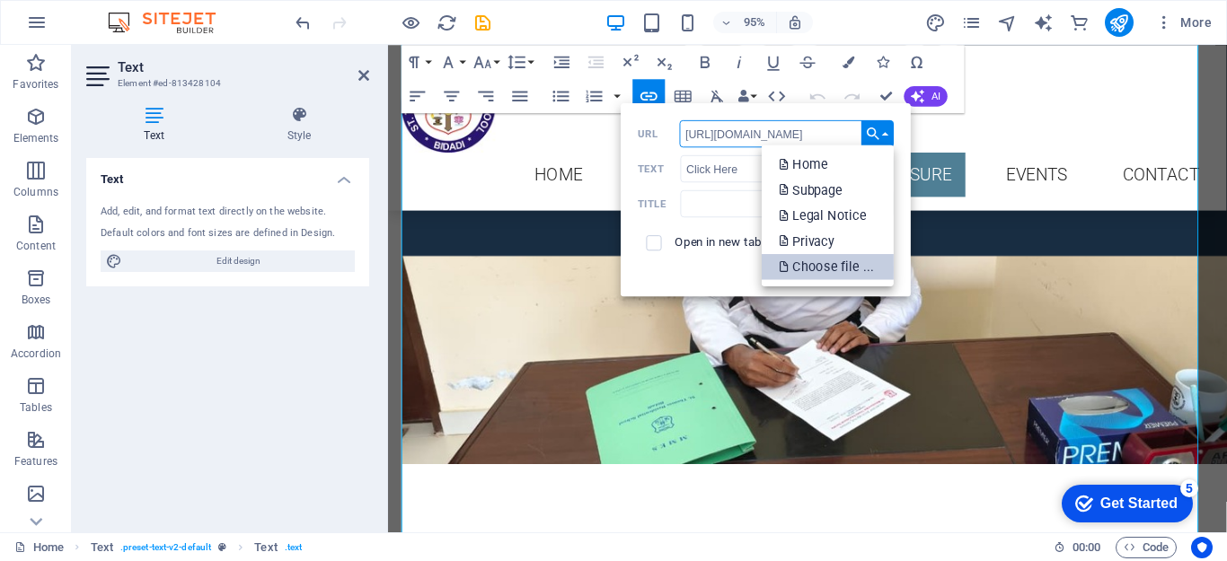
click at [846, 263] on p "Choose file ..." at bounding box center [828, 267] width 98 height 26
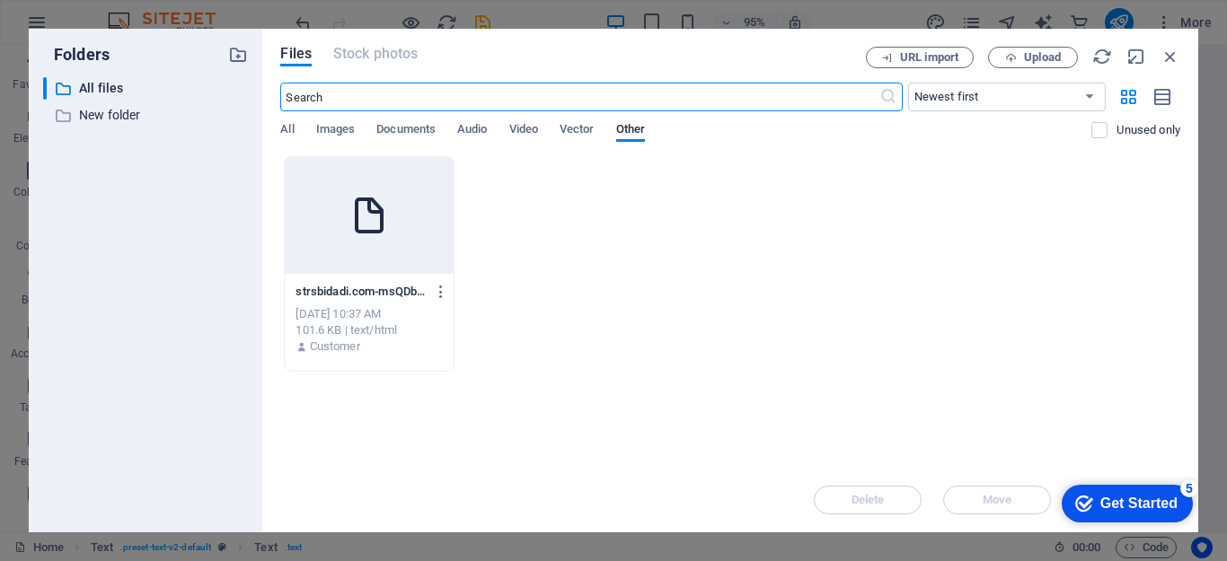
scroll to position [6060, 0]
click at [324, 126] on span "Images" at bounding box center [336, 131] width 40 height 25
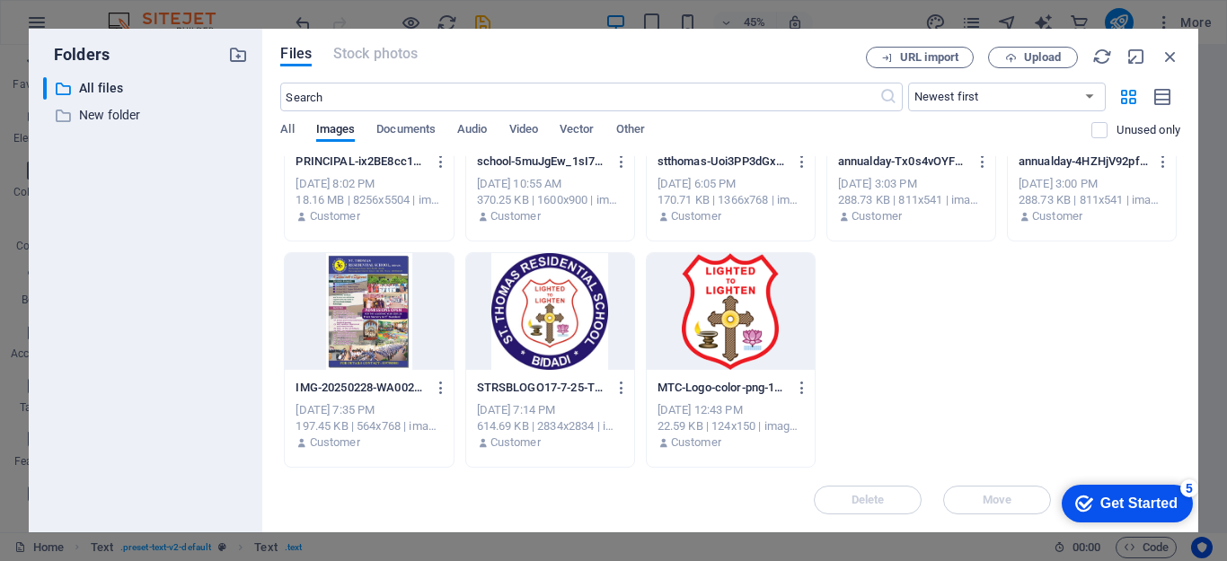
scroll to position [0, 0]
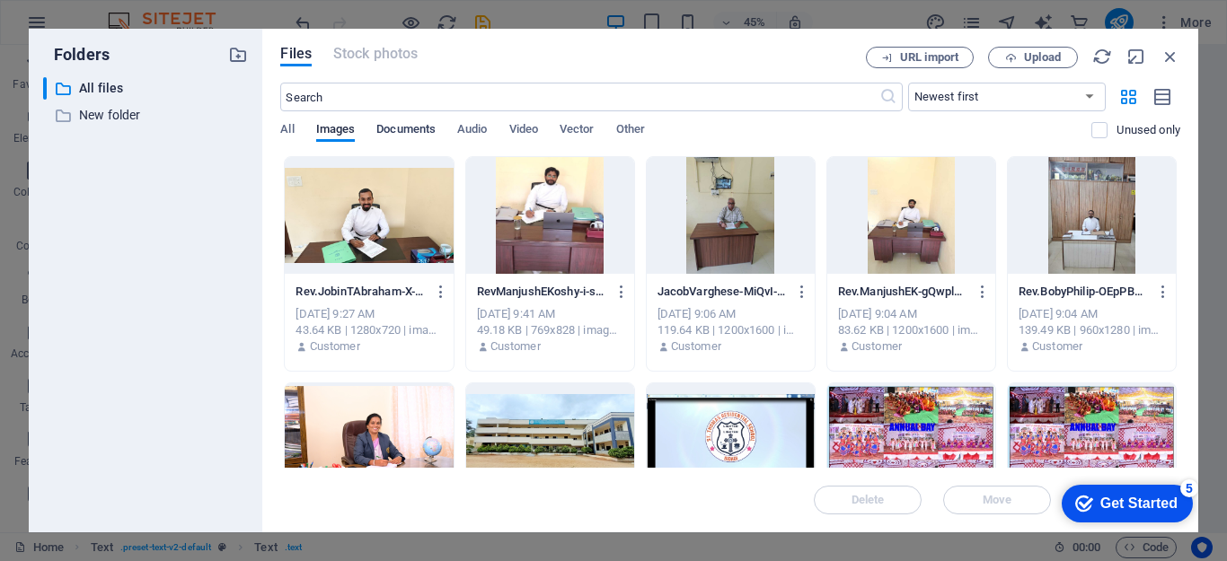
click at [413, 128] on span "Documents" at bounding box center [405, 131] width 59 height 25
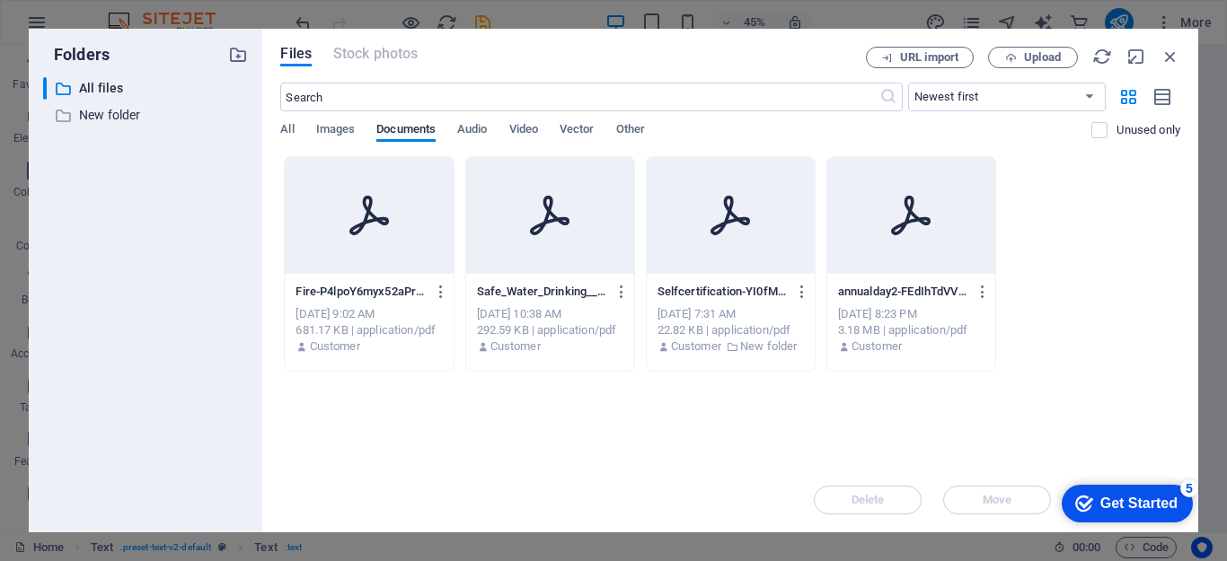
click at [368, 243] on div at bounding box center [369, 215] width 168 height 117
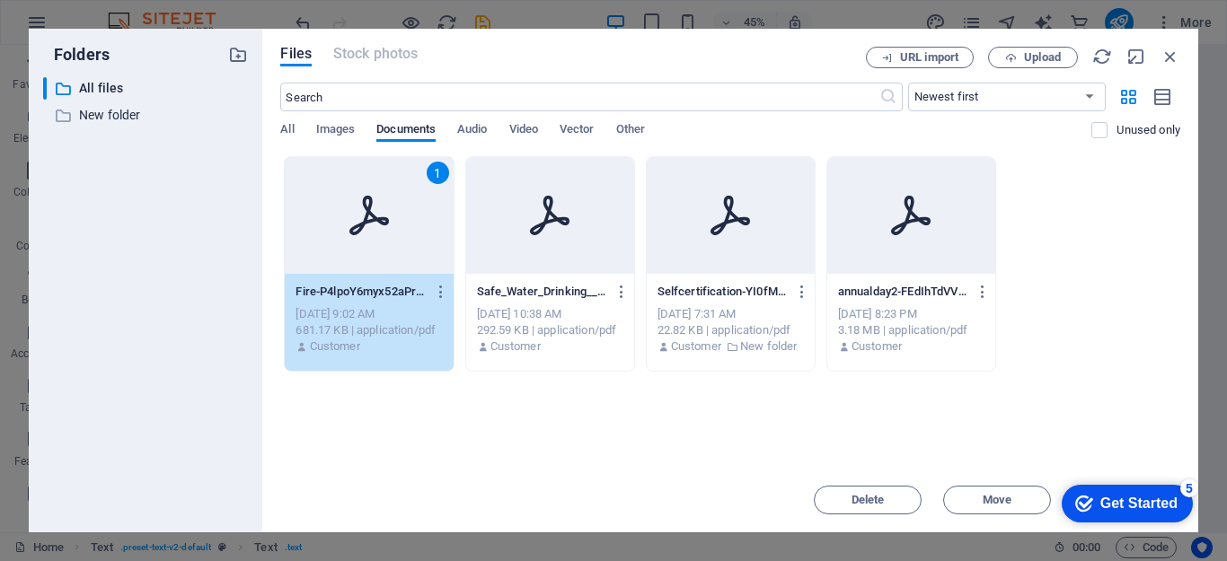
click at [368, 243] on div "1" at bounding box center [369, 215] width 168 height 117
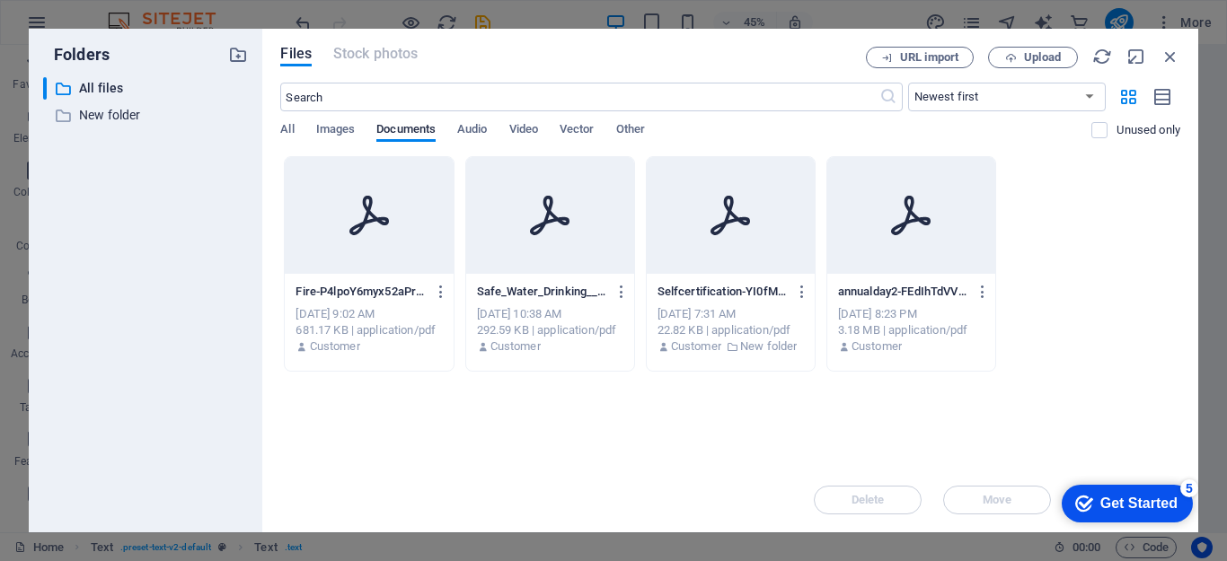
click at [368, 244] on div at bounding box center [369, 215] width 168 height 117
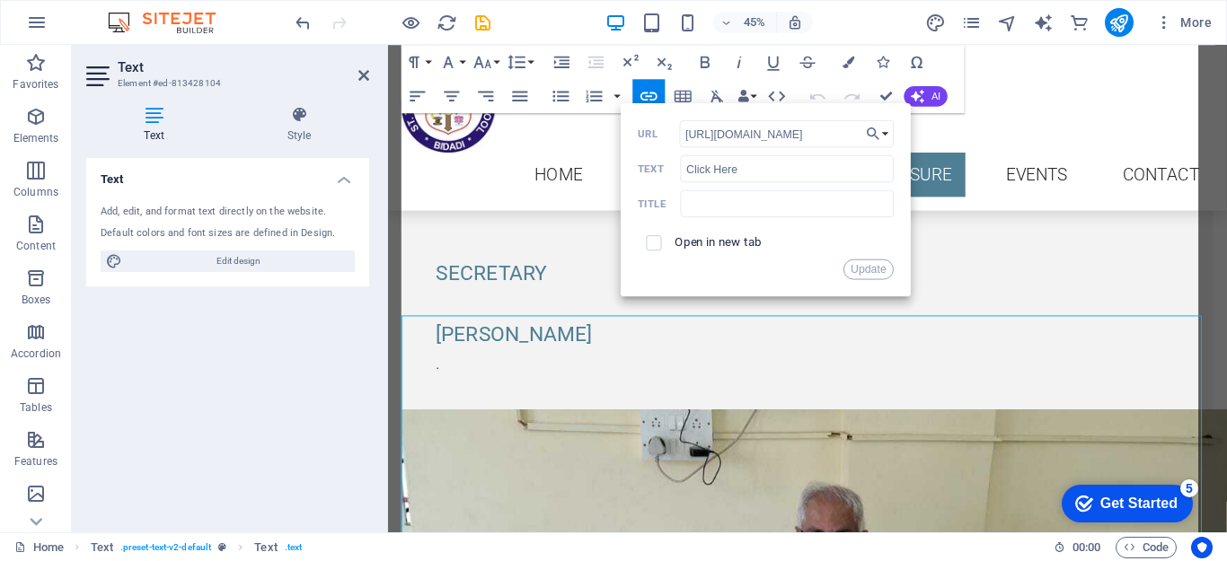
scroll to position [5596, 0]
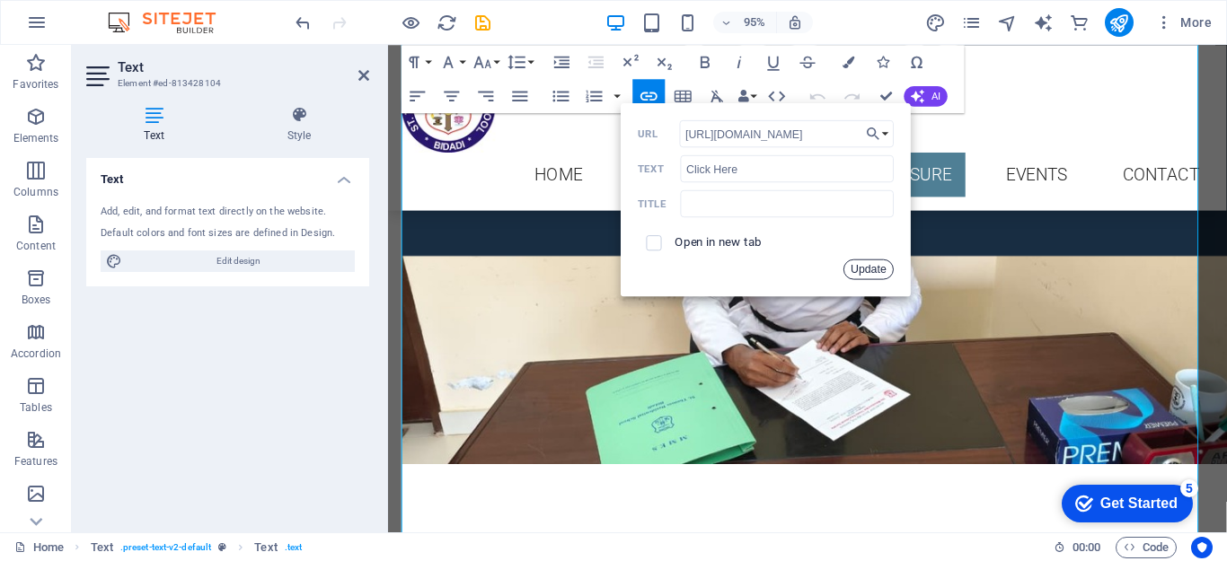
click at [860, 270] on button "Update" at bounding box center [869, 269] width 51 height 21
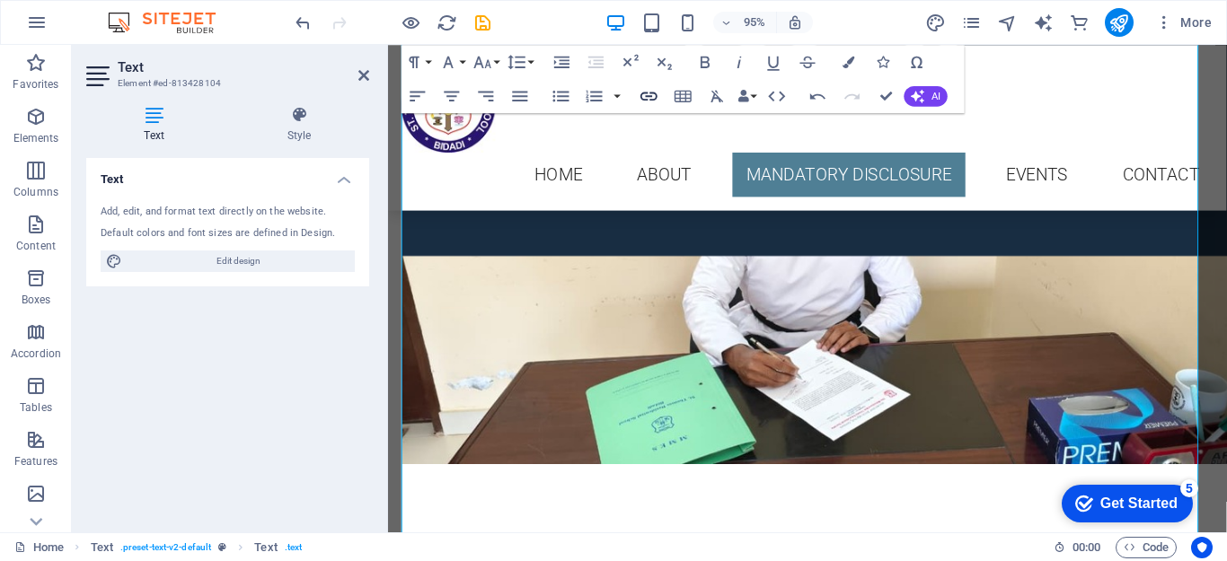
type input "[URL][DOMAIN_NAME]"
checkbox input "true"
click at [639, 93] on icon "button" at bounding box center [649, 96] width 21 height 21
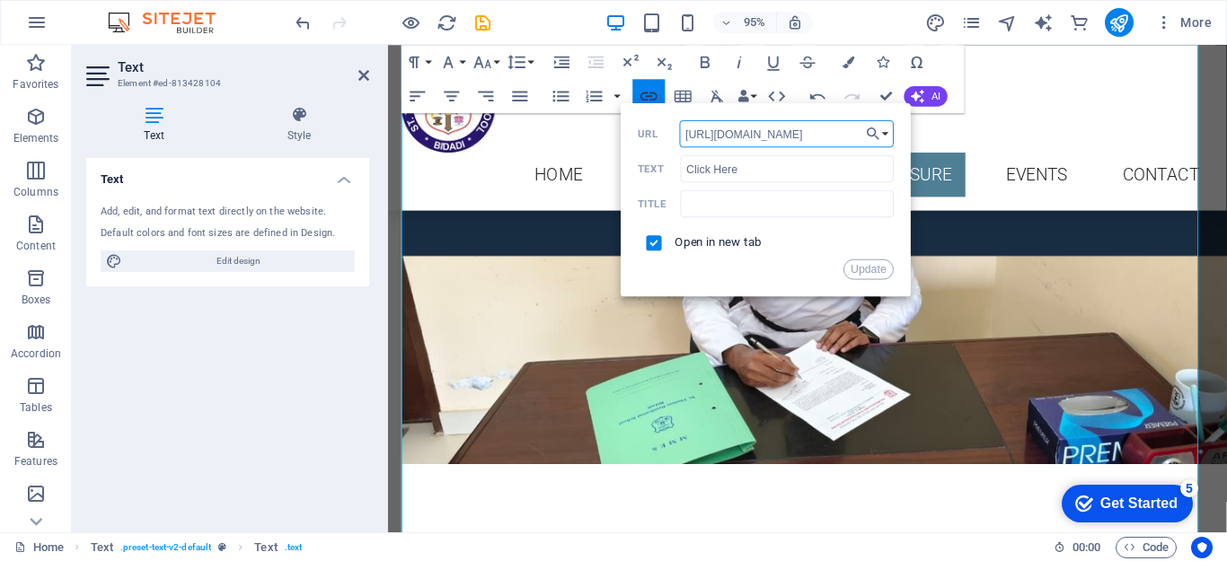
scroll to position [0, 296]
click at [888, 131] on button "Choose Link" at bounding box center [878, 133] width 32 height 27
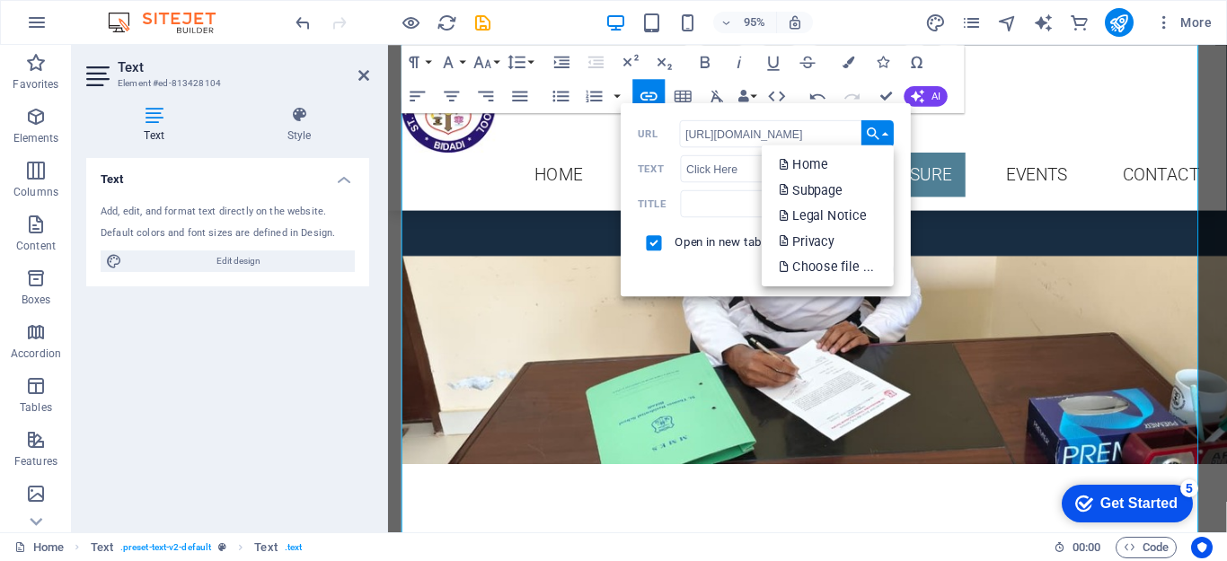
click at [888, 131] on button "Choose Link" at bounding box center [878, 133] width 32 height 27
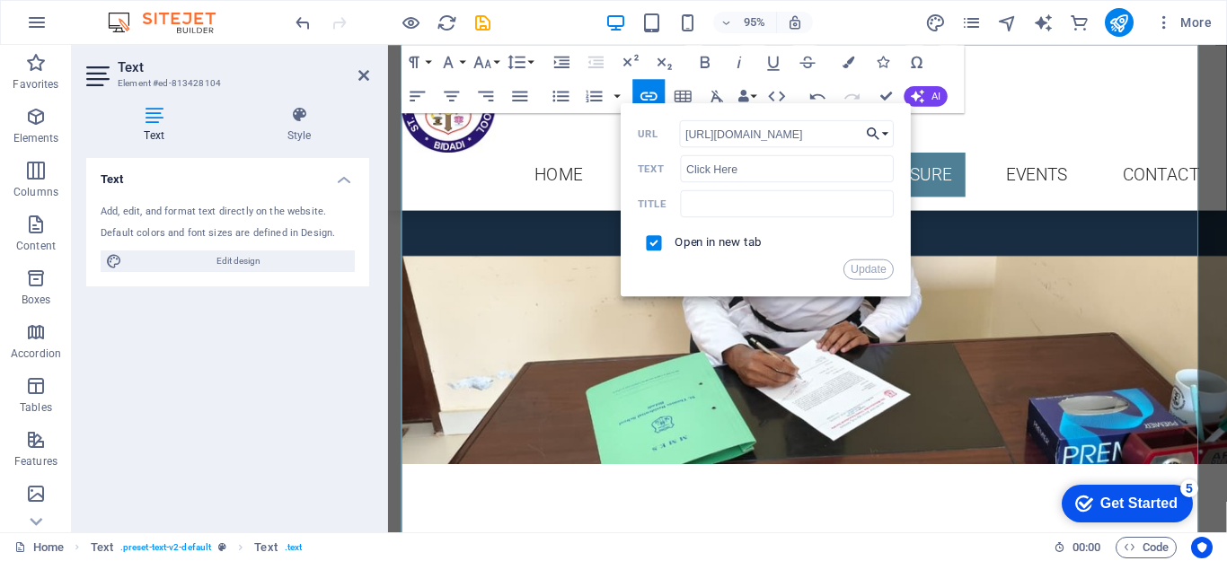
click at [874, 129] on icon "button" at bounding box center [874, 134] width 13 height 13
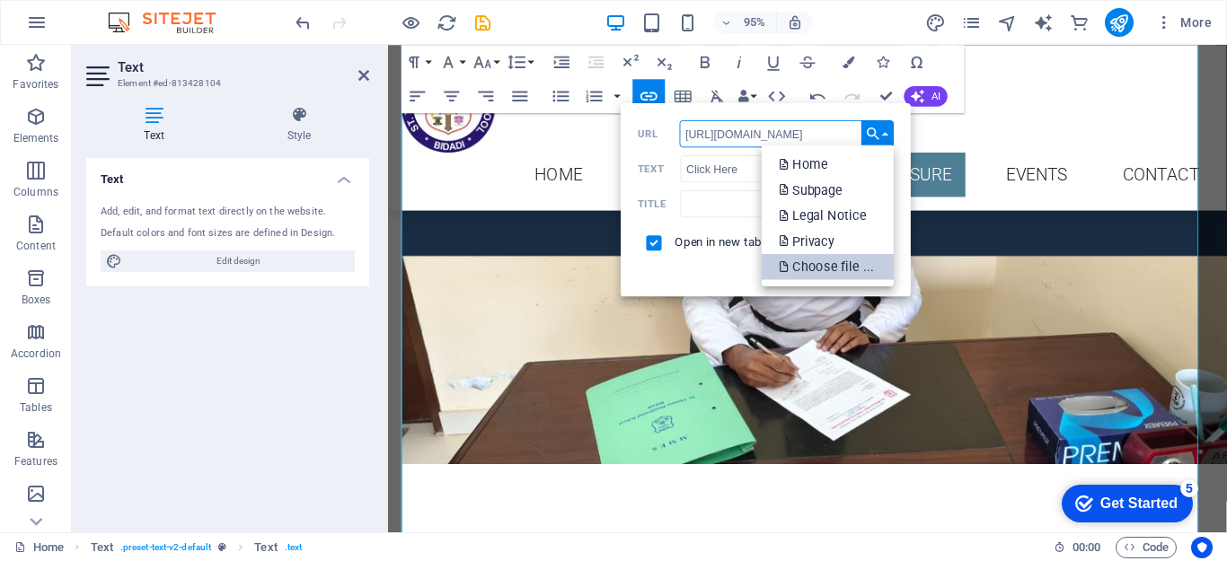
click at [838, 267] on p "Choose file ..." at bounding box center [828, 267] width 98 height 26
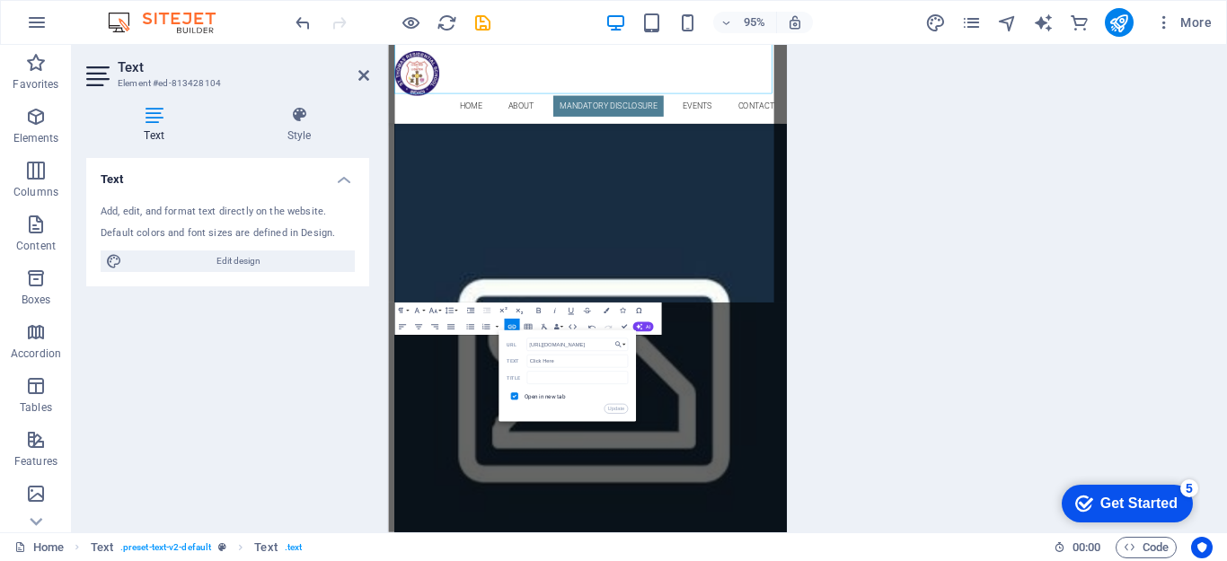
scroll to position [6060, 0]
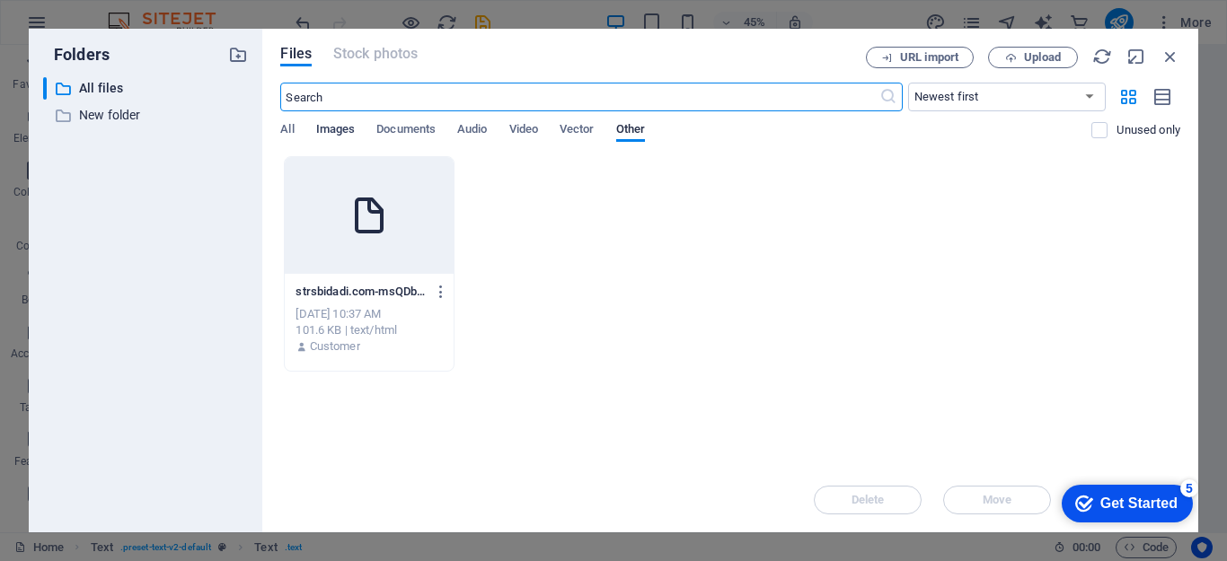
click at [347, 128] on span "Images" at bounding box center [336, 131] width 40 height 25
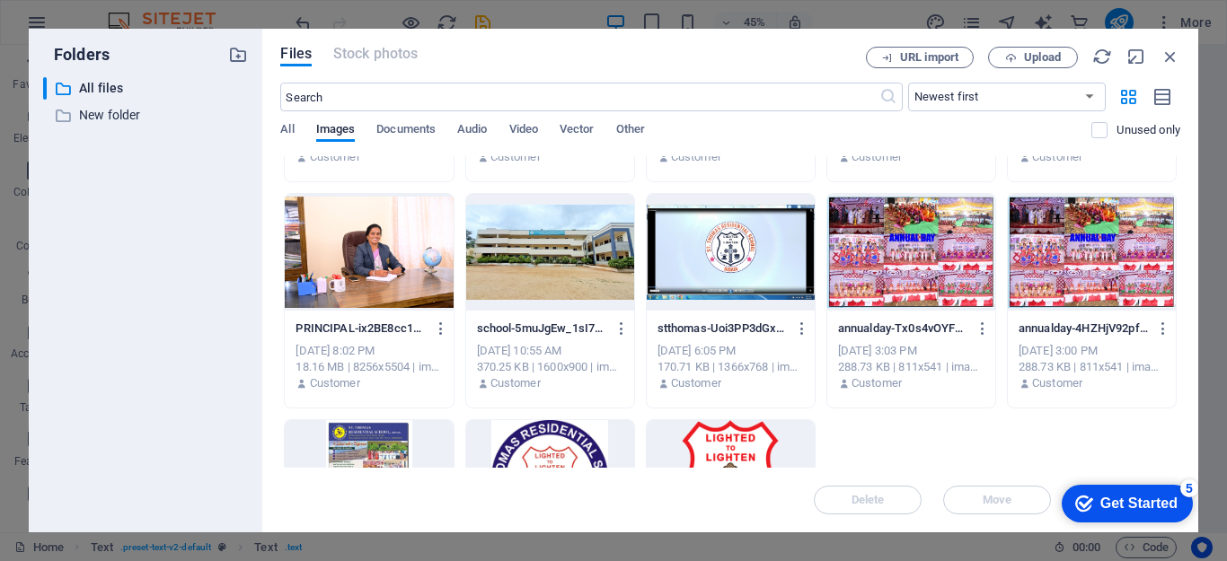
scroll to position [357, 0]
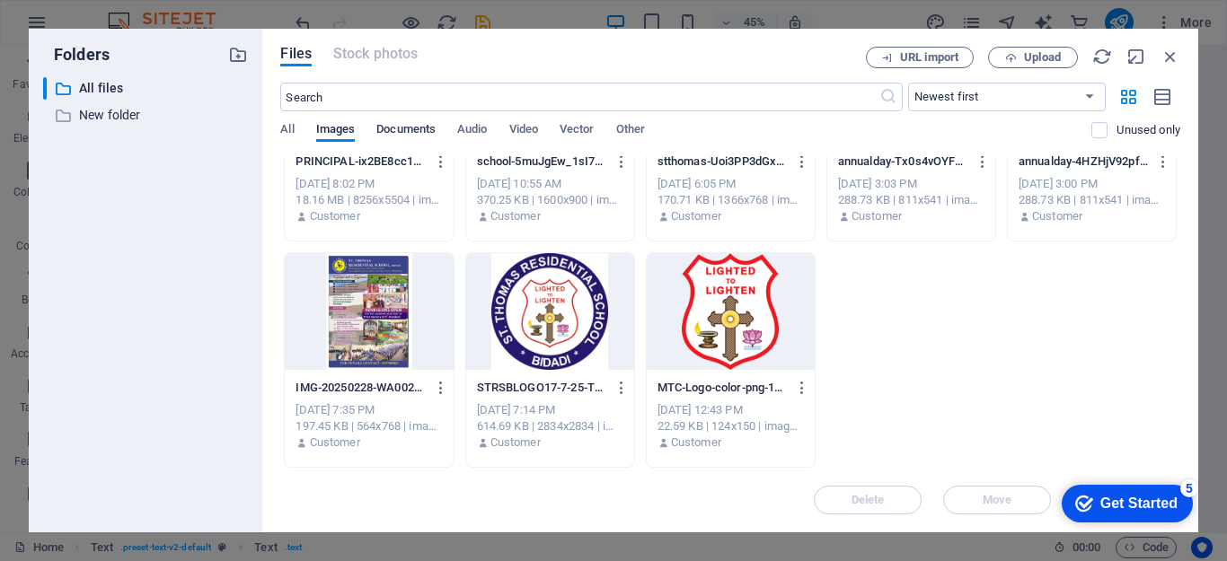
click at [414, 124] on span "Documents" at bounding box center [405, 131] width 59 height 25
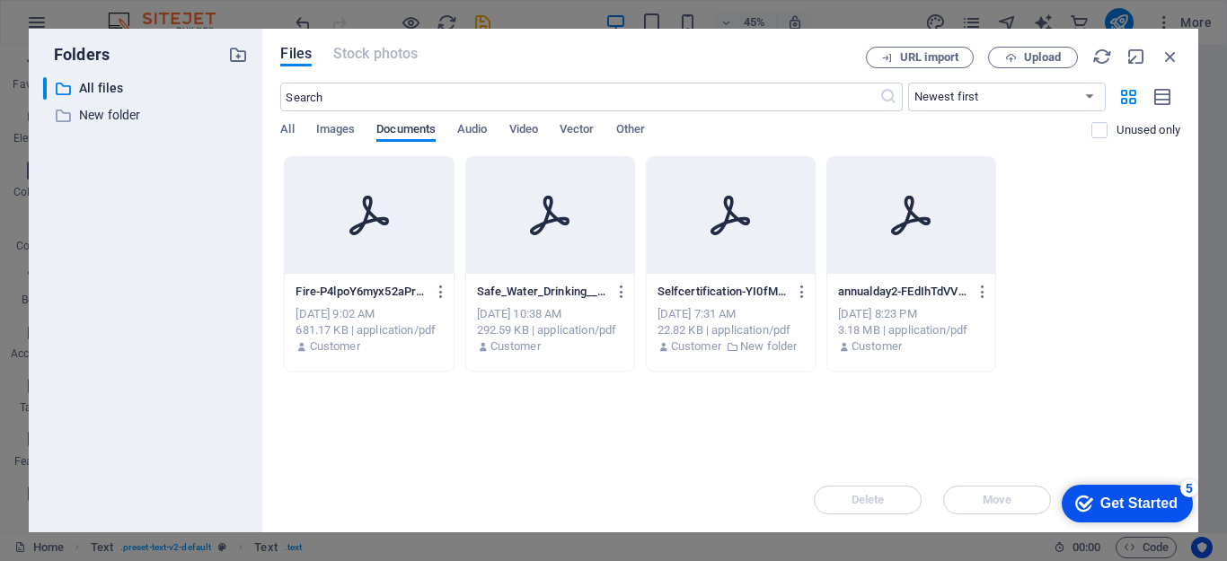
scroll to position [0, 0]
click at [1036, 57] on span "Upload" at bounding box center [1042, 57] width 37 height 11
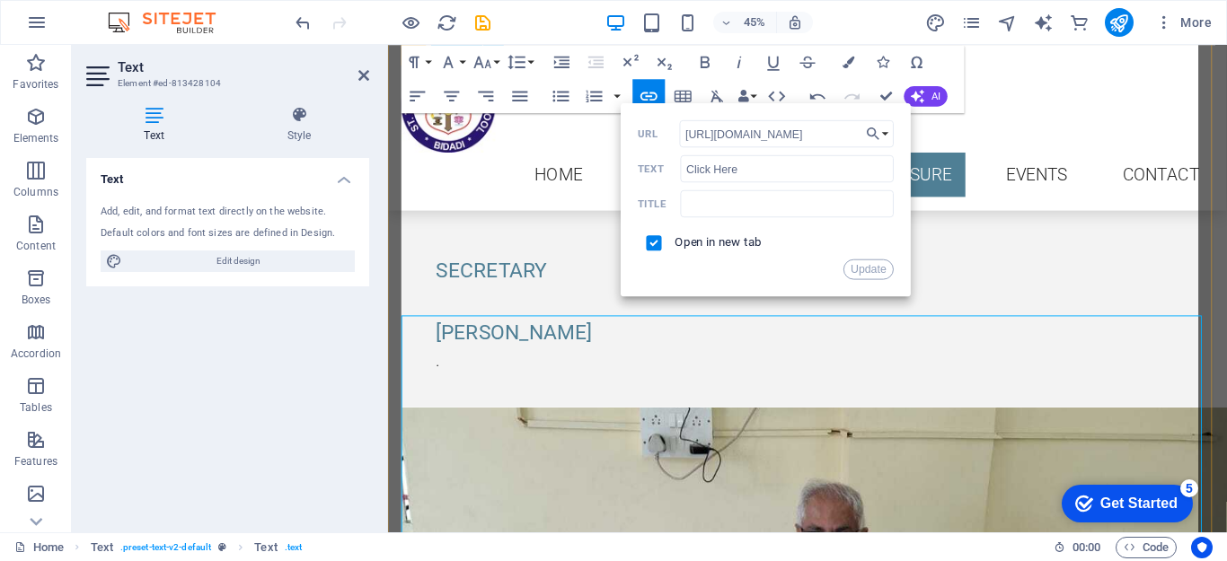
scroll to position [5596, 0]
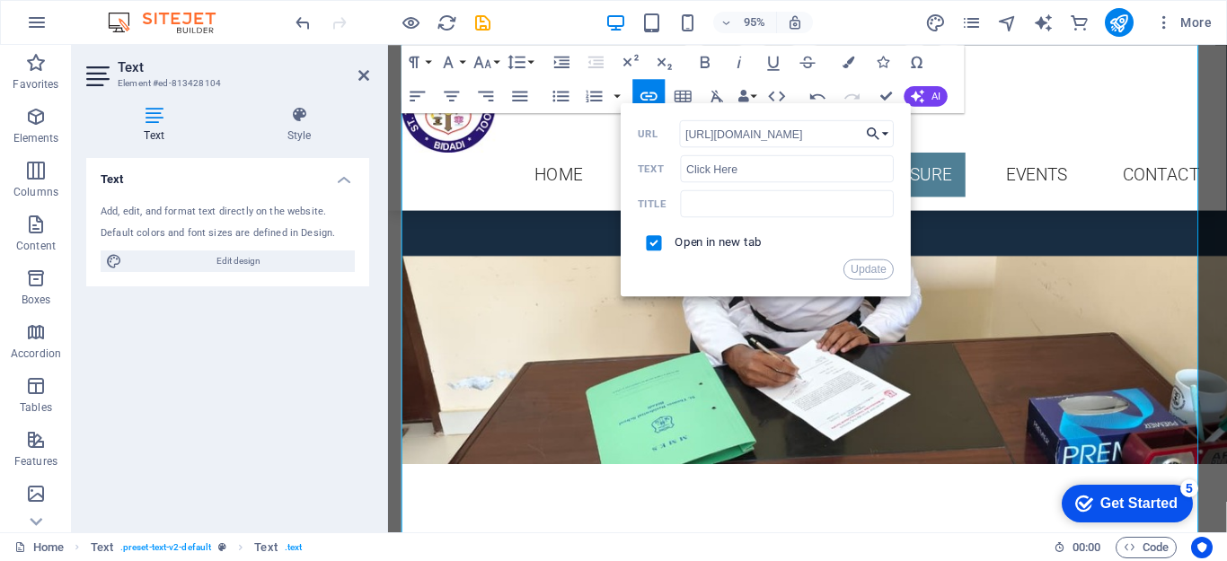
click at [873, 128] on icon "button" at bounding box center [873, 133] width 17 height 21
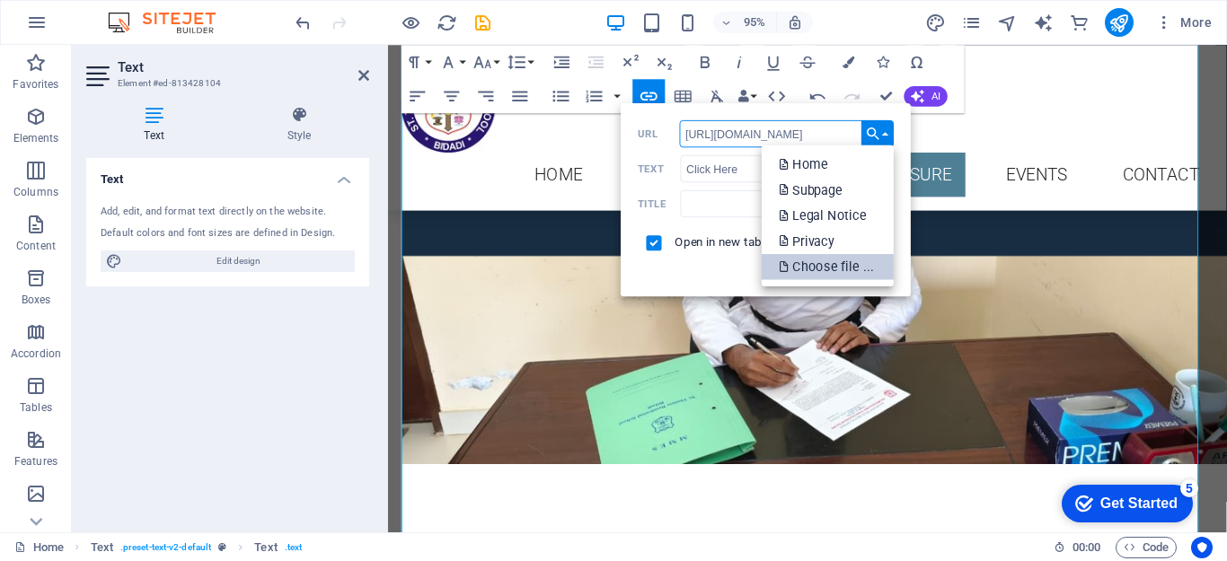
click at [829, 258] on p "Choose file ..." at bounding box center [828, 267] width 98 height 26
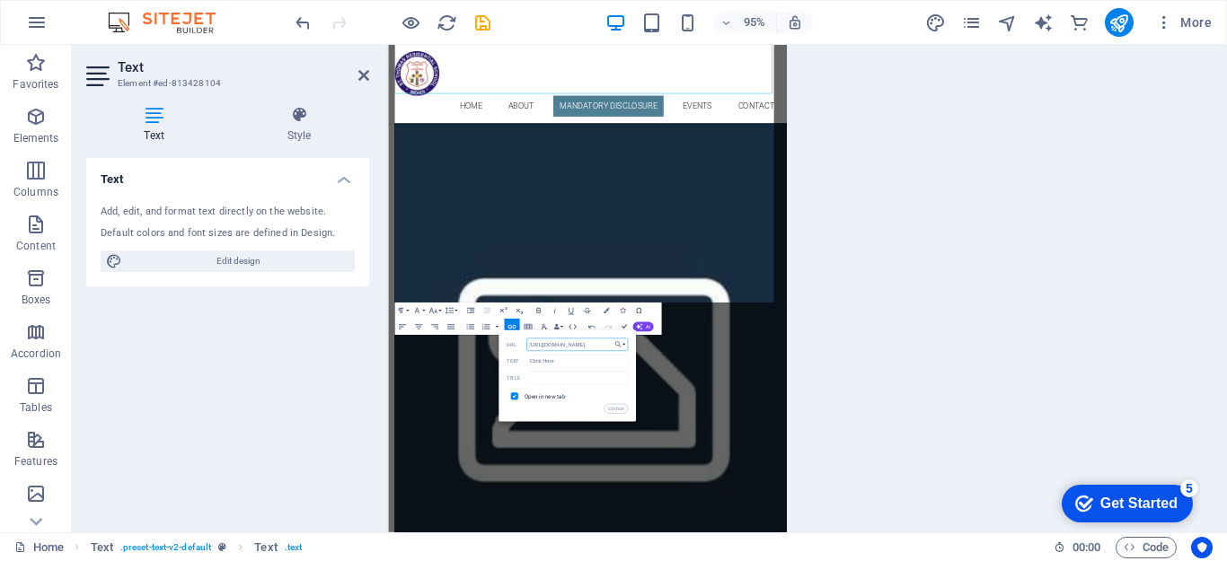
scroll to position [6060, 0]
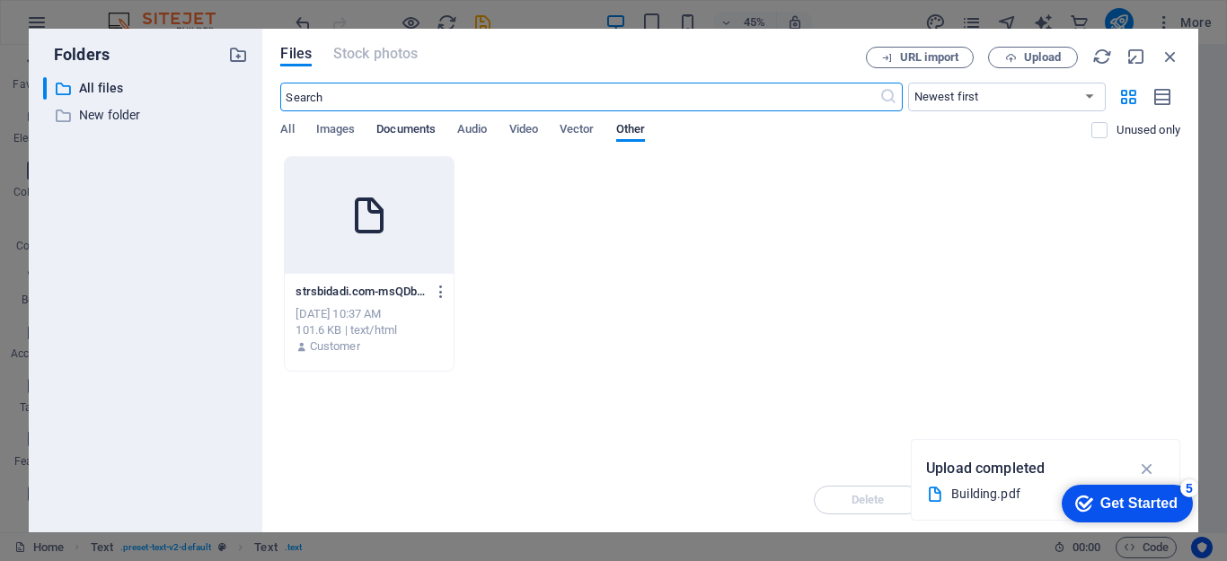
click at [393, 131] on span "Documents" at bounding box center [405, 131] width 59 height 25
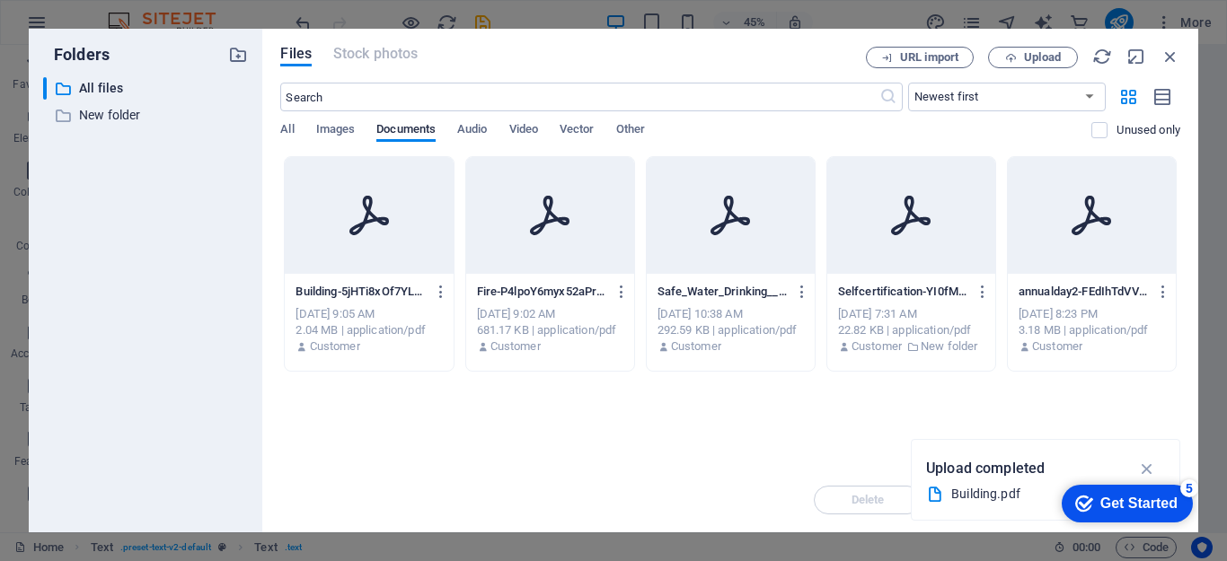
click at [382, 237] on div at bounding box center [369, 215] width 168 height 117
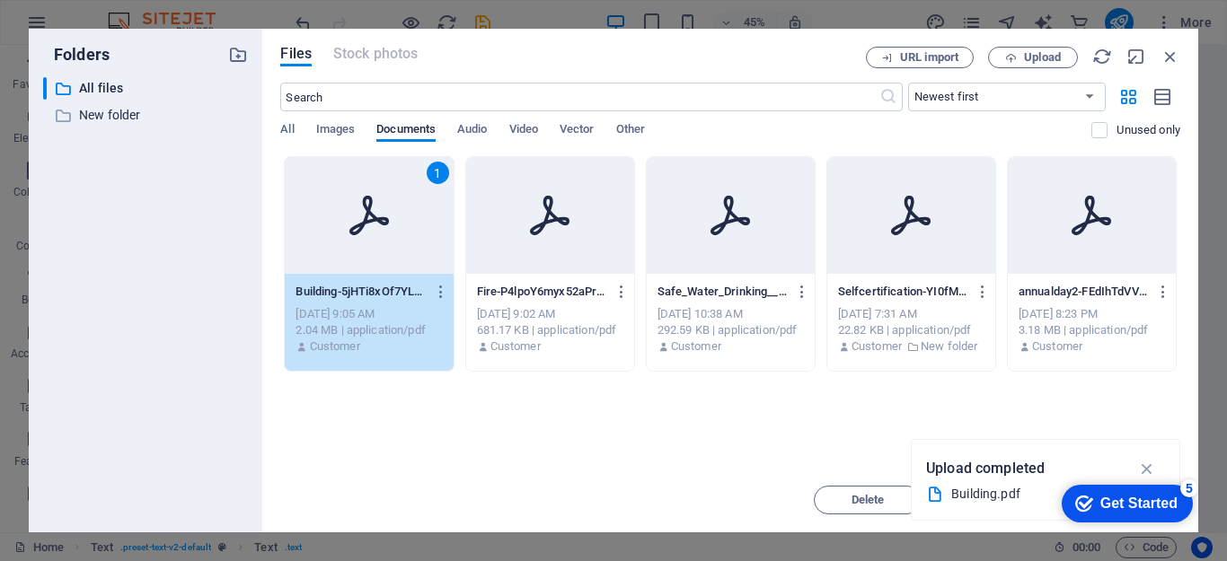
click at [382, 237] on div "1" at bounding box center [369, 215] width 168 height 117
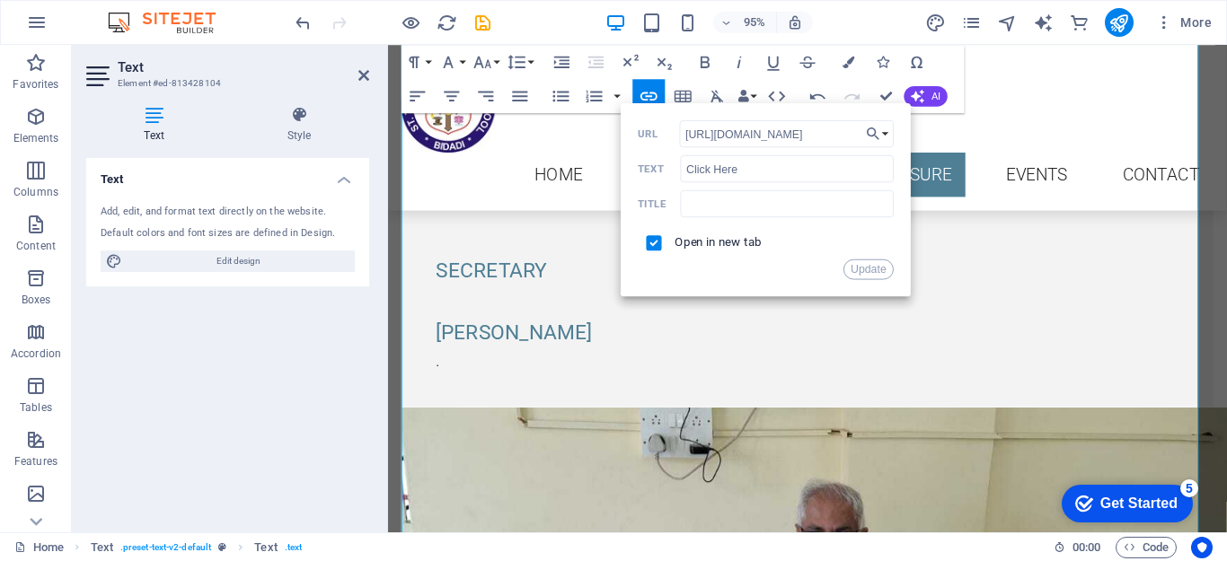
scroll to position [5596, 0]
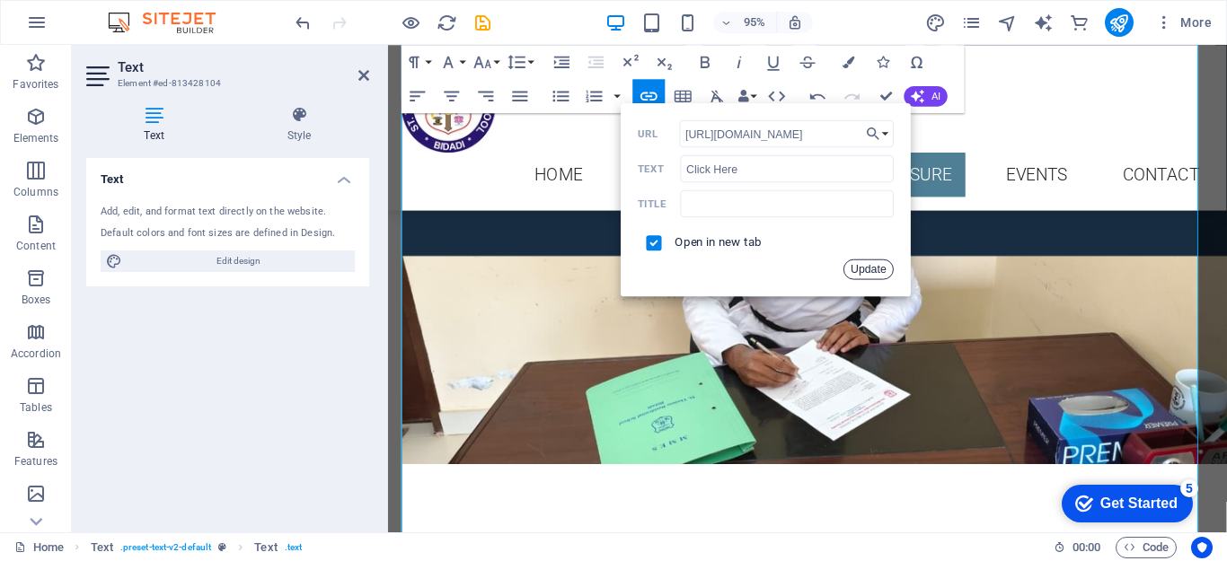
click at [877, 273] on button "Update" at bounding box center [869, 269] width 51 height 21
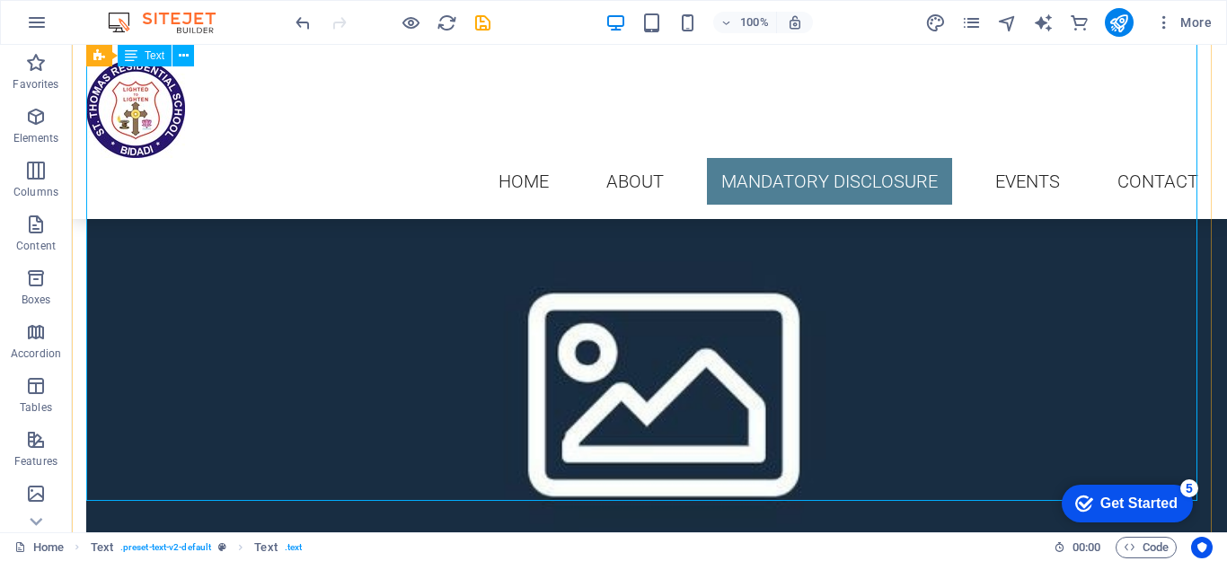
scroll to position [5937, 0]
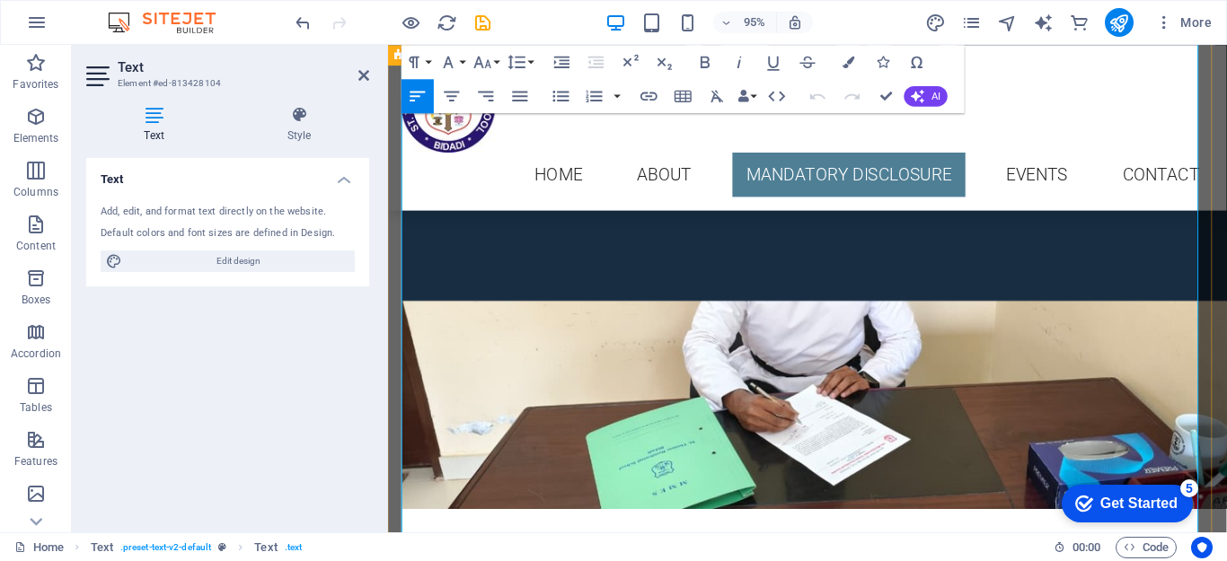
scroll to position [5596, 0]
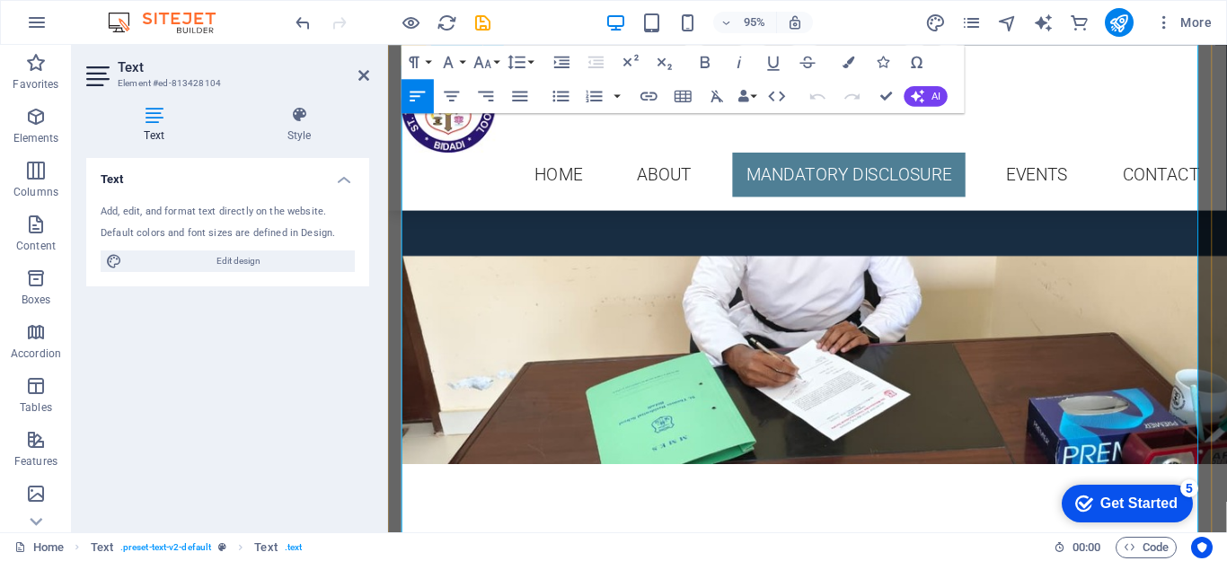
drag, startPoint x: 967, startPoint y: 300, endPoint x: 1054, endPoint y: 301, distance: 87.1
click at [647, 94] on icon "button" at bounding box center [649, 96] width 21 height 21
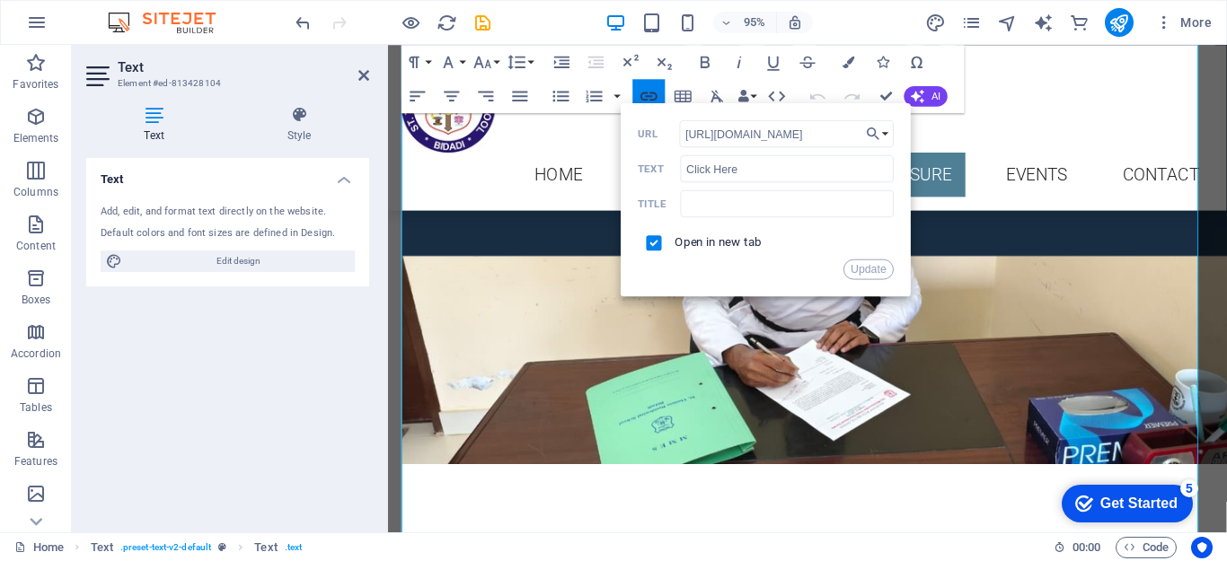
scroll to position [0, 312]
click at [885, 135] on button "Choose Link" at bounding box center [878, 133] width 32 height 27
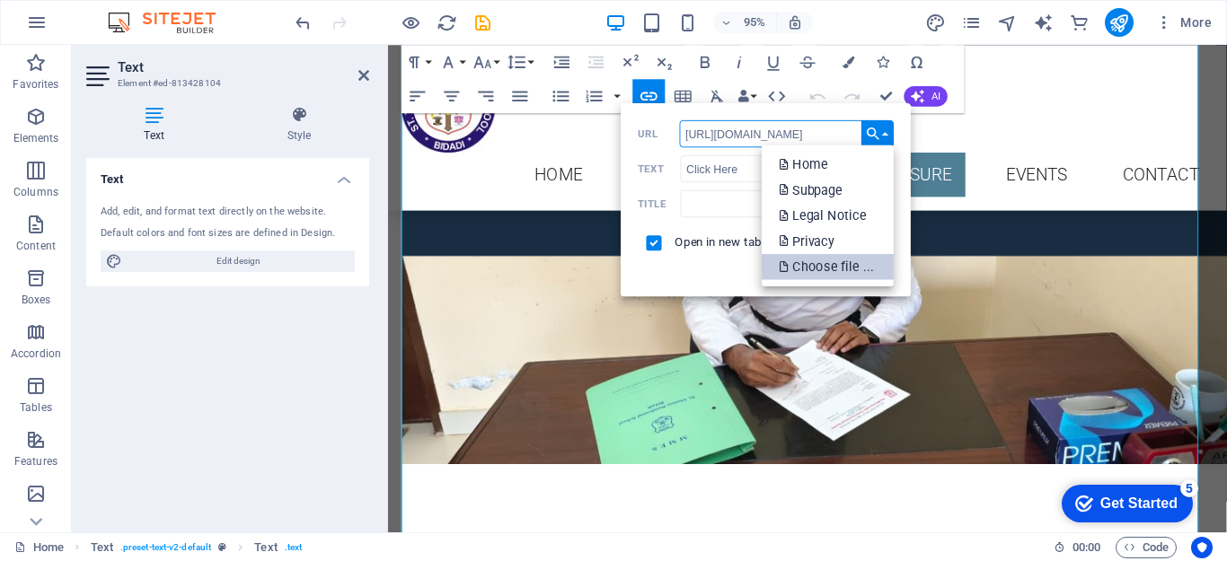
click at [853, 269] on p "Choose file ..." at bounding box center [828, 267] width 98 height 26
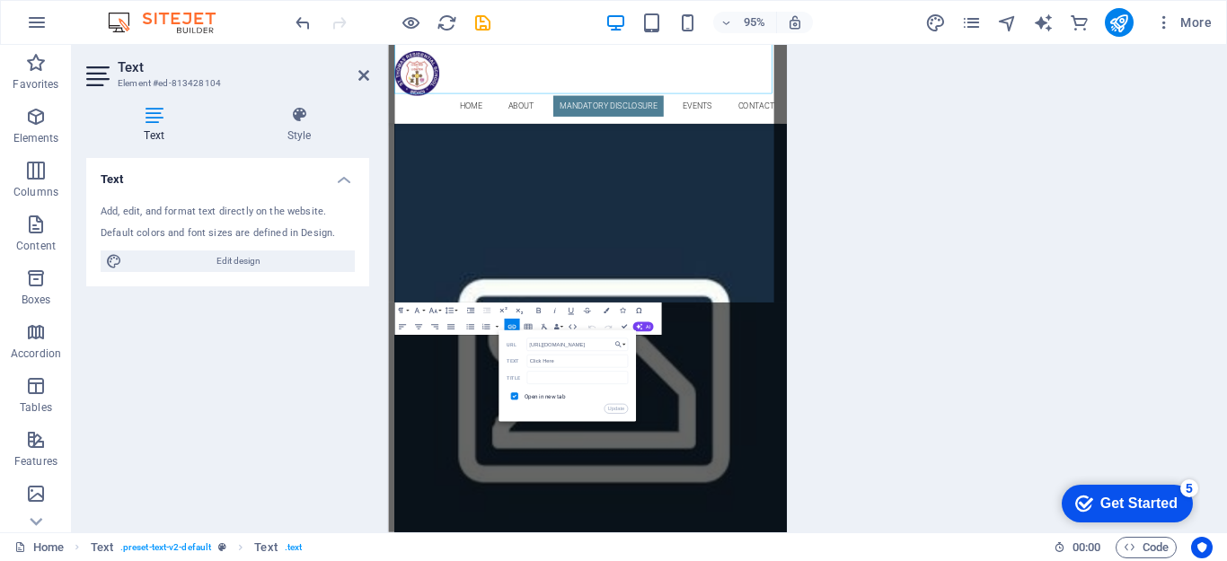
scroll to position [6060, 0]
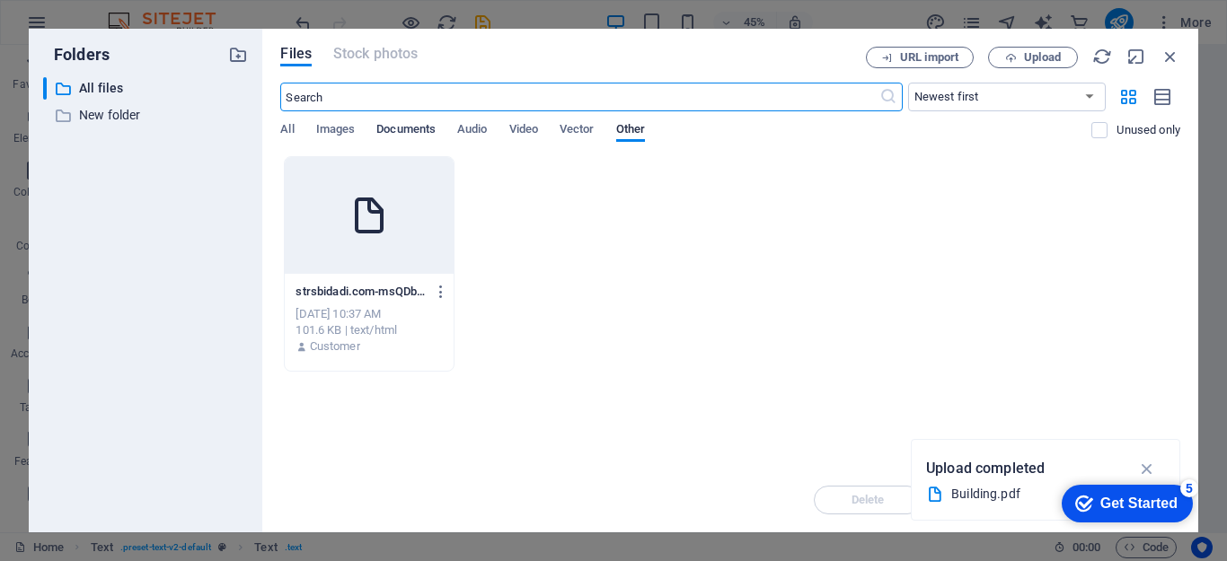
click at [418, 133] on span "Documents" at bounding box center [405, 131] width 59 height 25
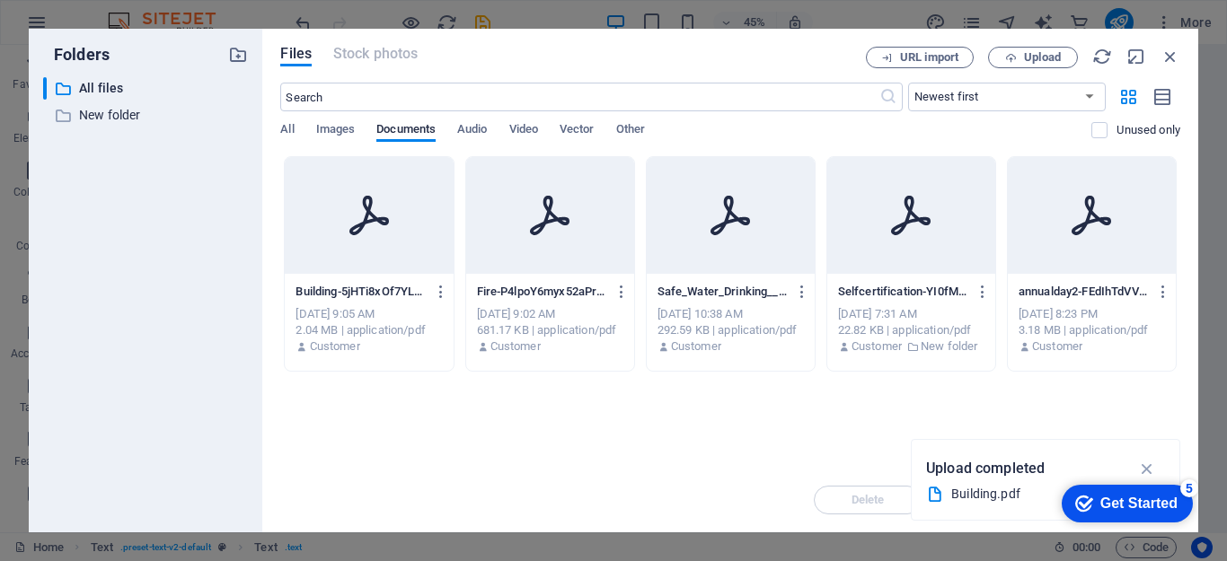
click at [370, 263] on div at bounding box center [369, 215] width 168 height 117
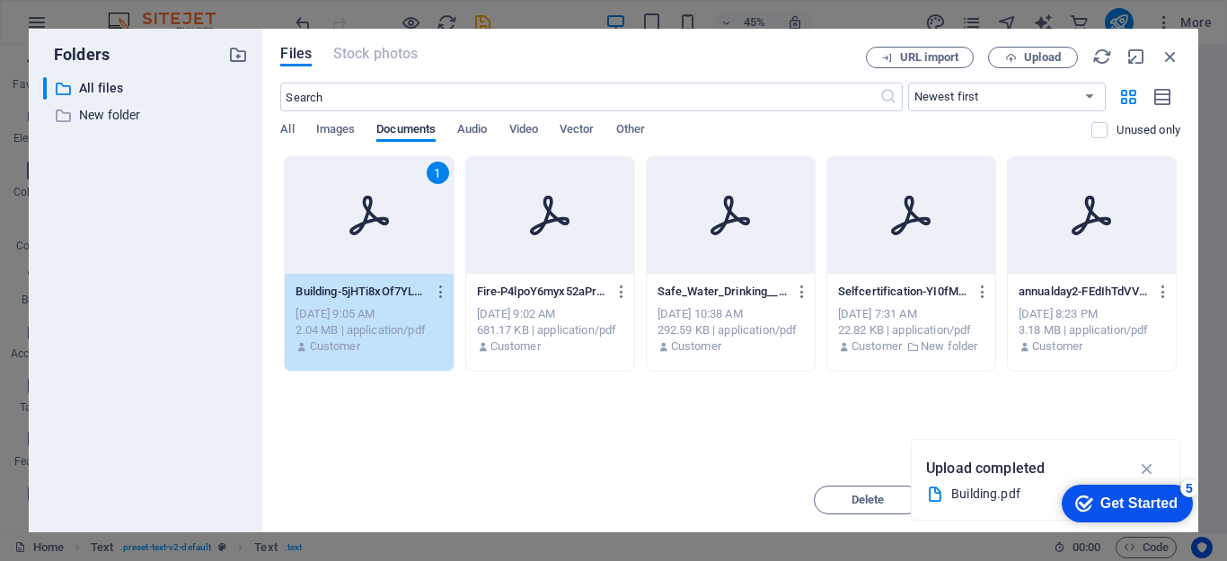
click at [370, 263] on div "1" at bounding box center [369, 215] width 168 height 117
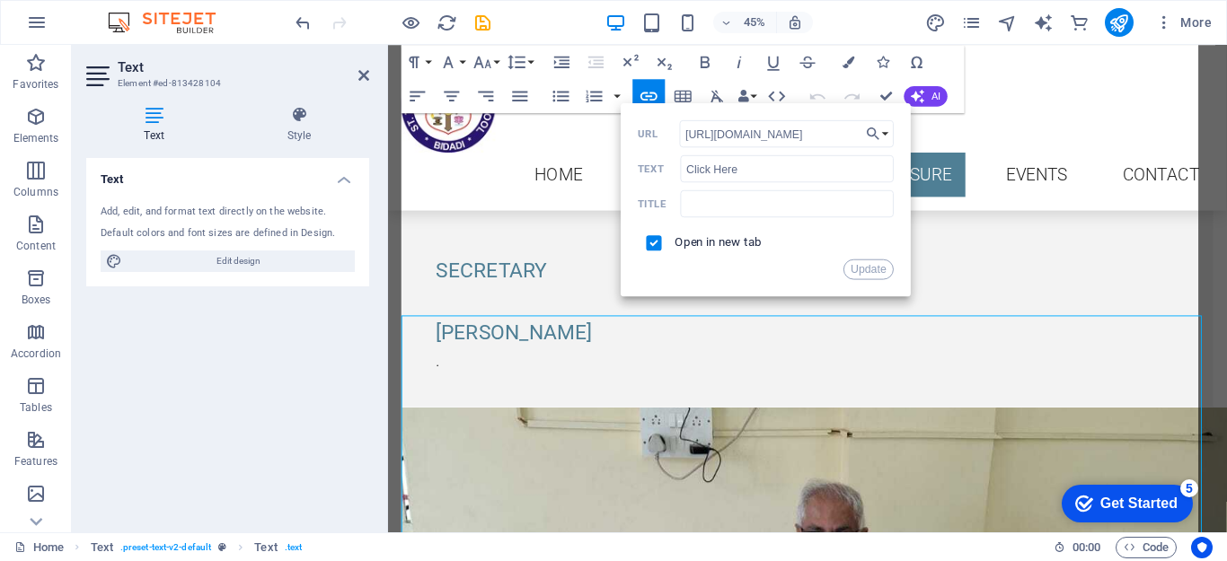
scroll to position [5596, 0]
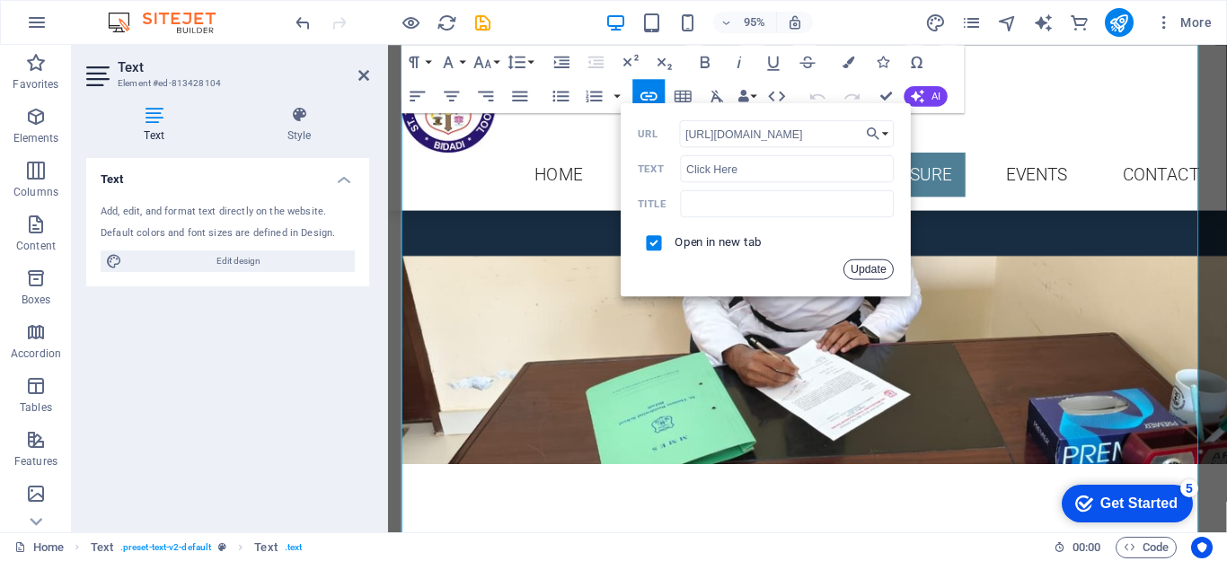
click at [848, 271] on button "Update" at bounding box center [869, 269] width 51 height 21
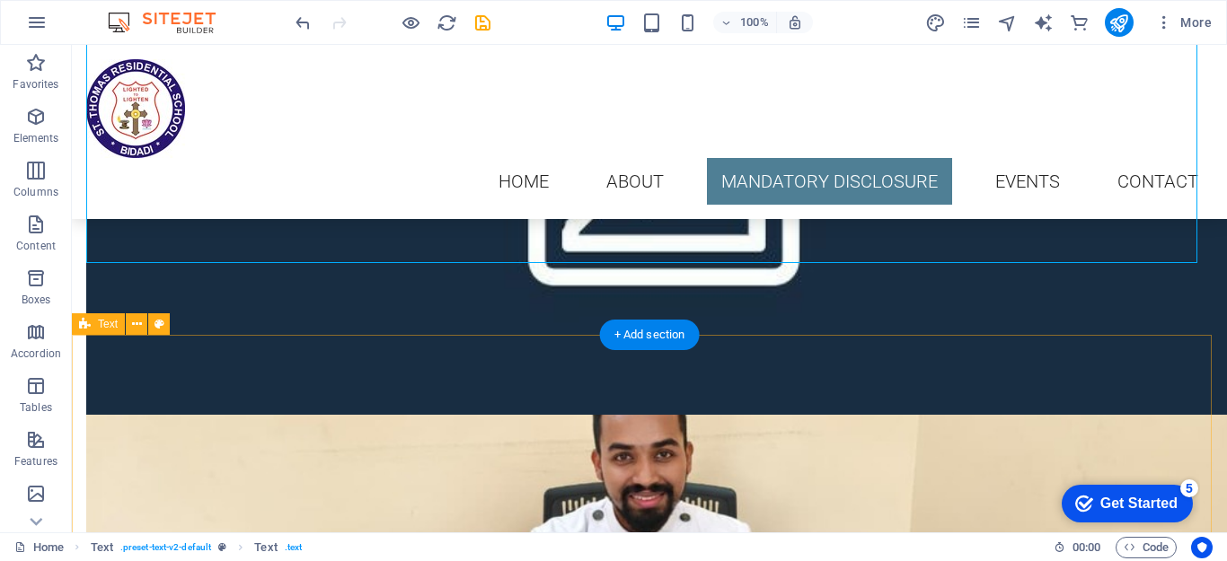
scroll to position [6242, 0]
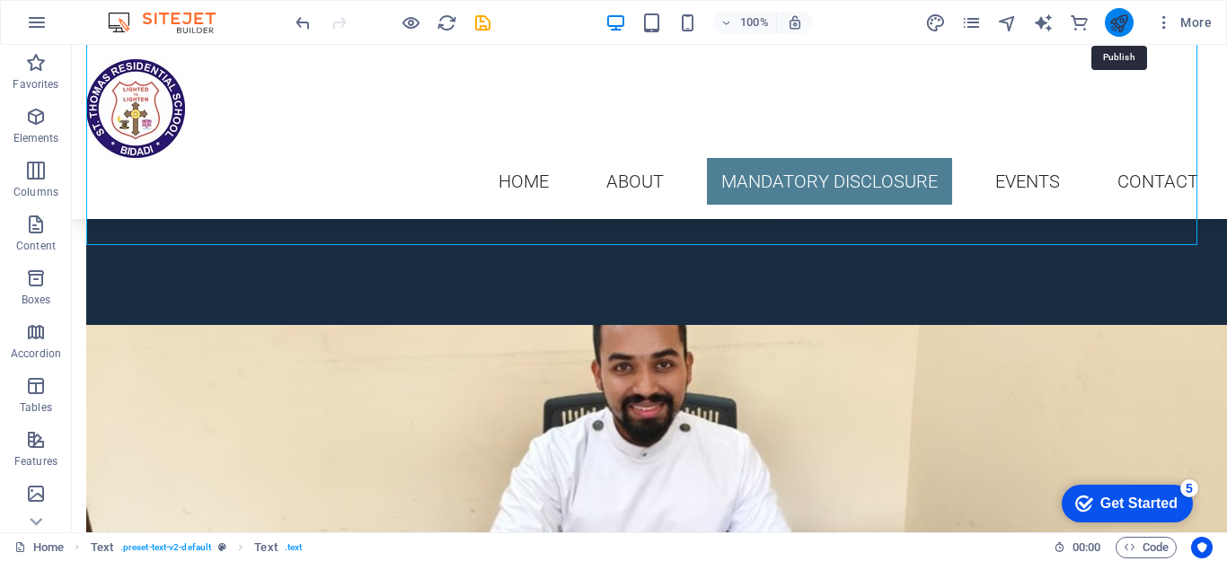
click at [1128, 22] on icon "publish" at bounding box center [1119, 23] width 21 height 21
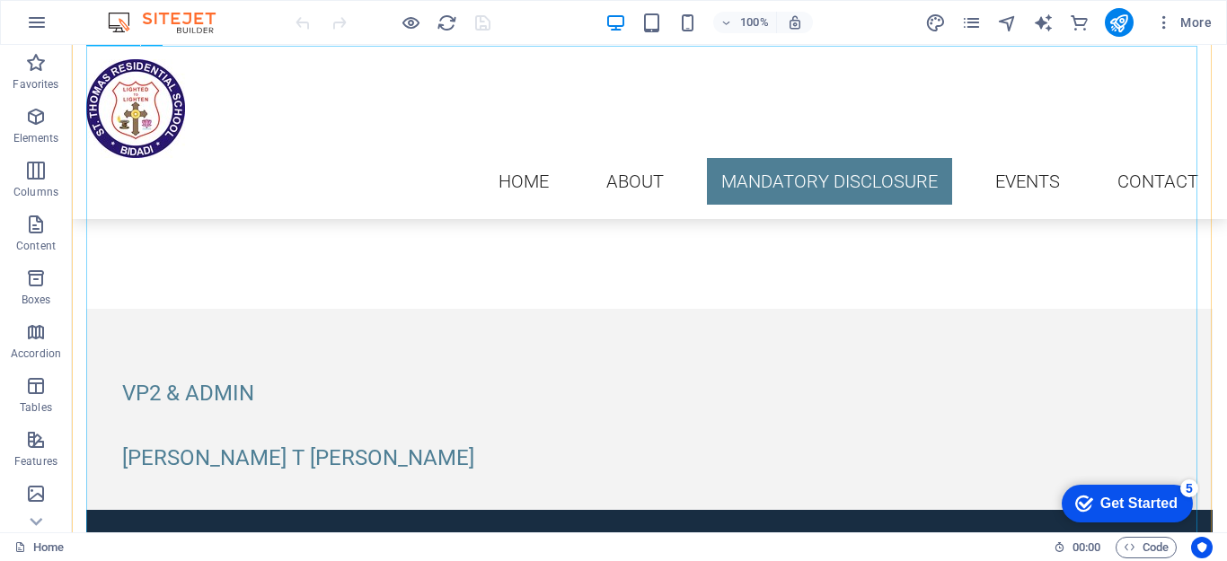
scroll to position [5929, 0]
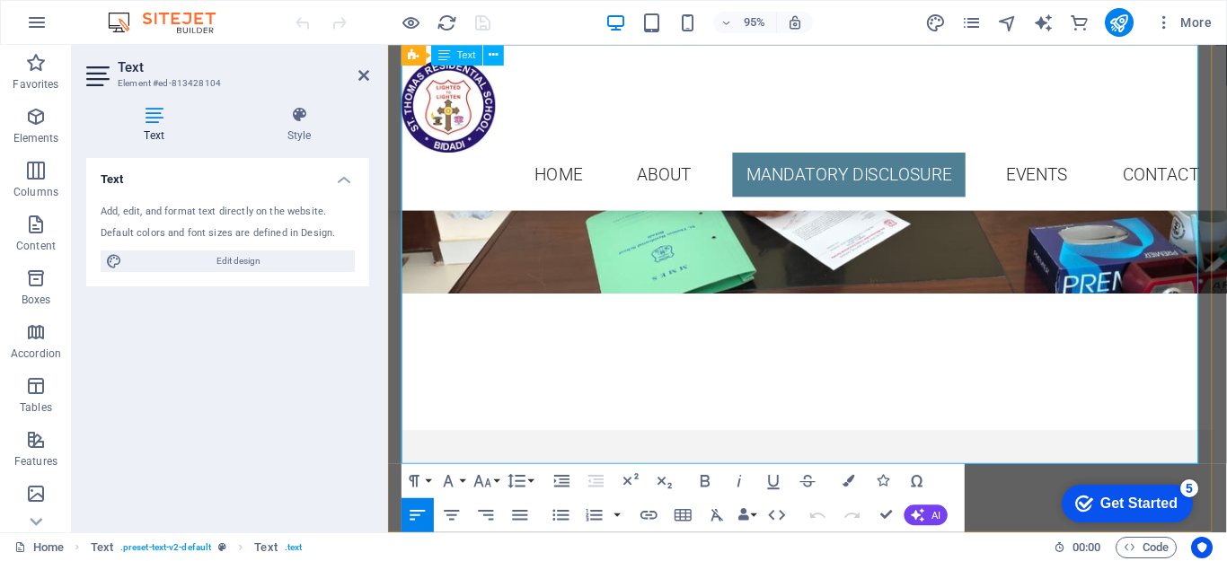
scroll to position [5685, 0]
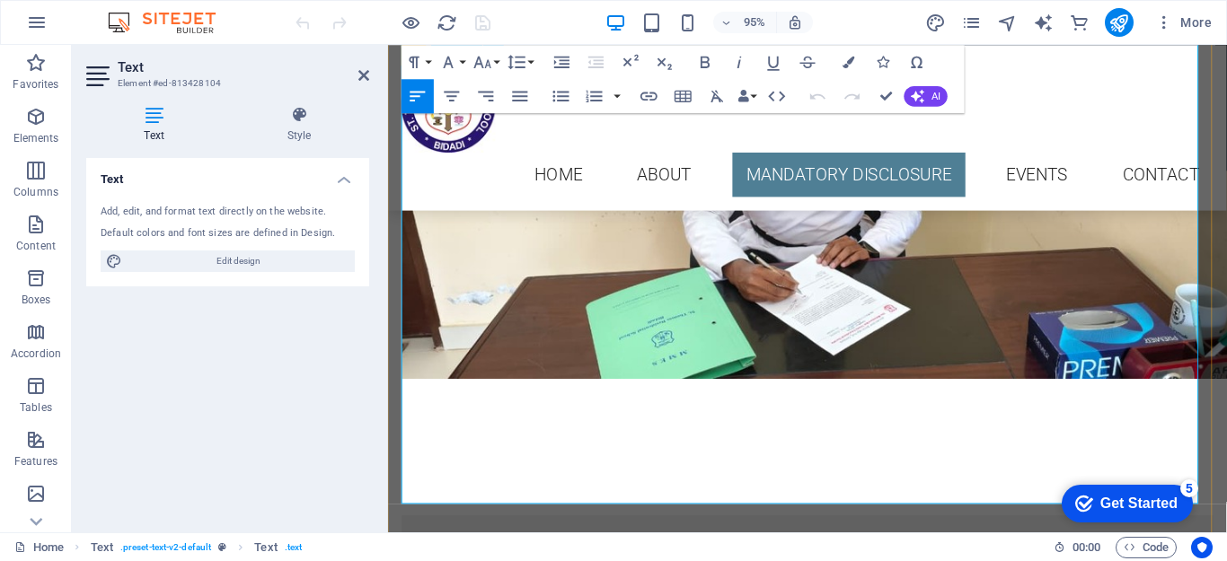
drag, startPoint x: 967, startPoint y: 293, endPoint x: 1043, endPoint y: 295, distance: 75.5
click at [1009, 234] on icon "button" at bounding box center [1011, 237] width 21 height 21
click at [649, 91] on icon "button" at bounding box center [649, 96] width 21 height 21
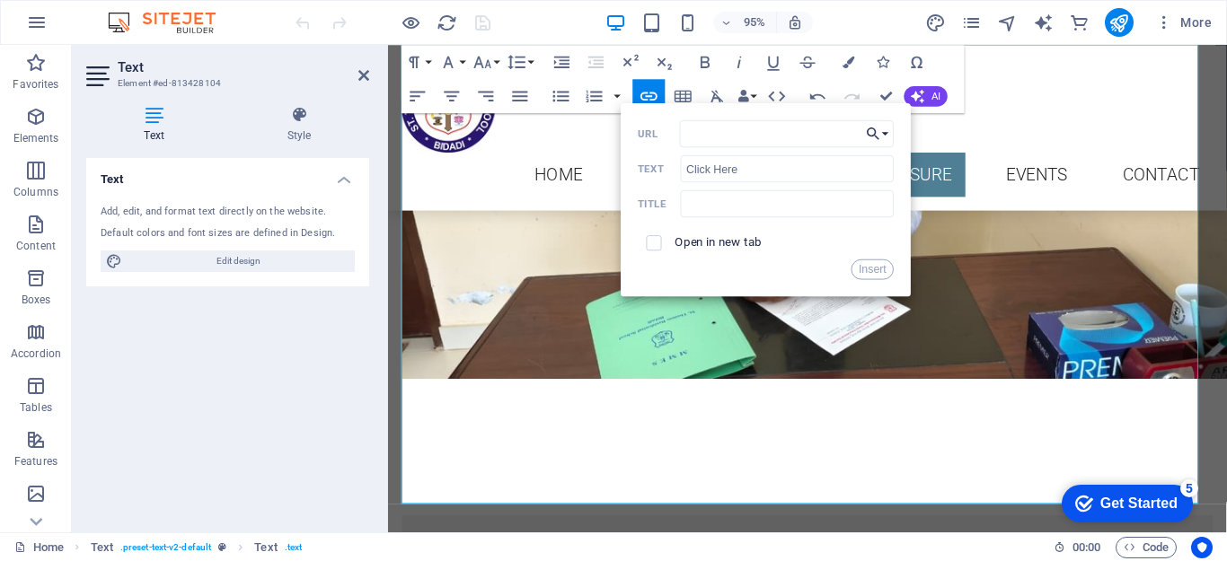
click at [890, 134] on button "Choose Link" at bounding box center [878, 133] width 32 height 27
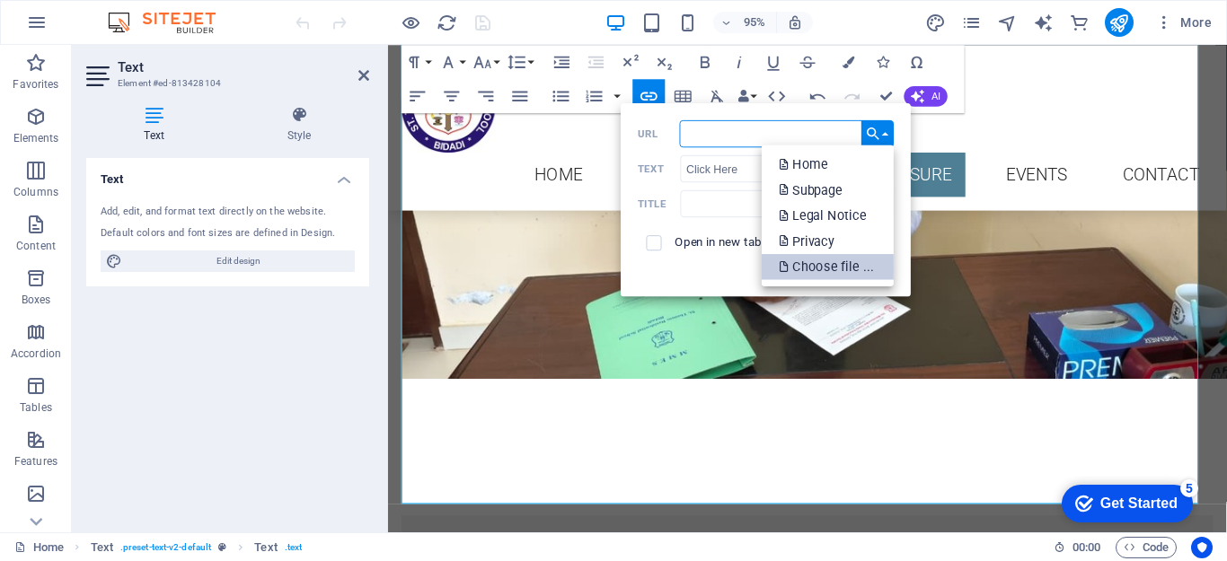
click at [835, 268] on p "Choose file ..." at bounding box center [828, 267] width 98 height 26
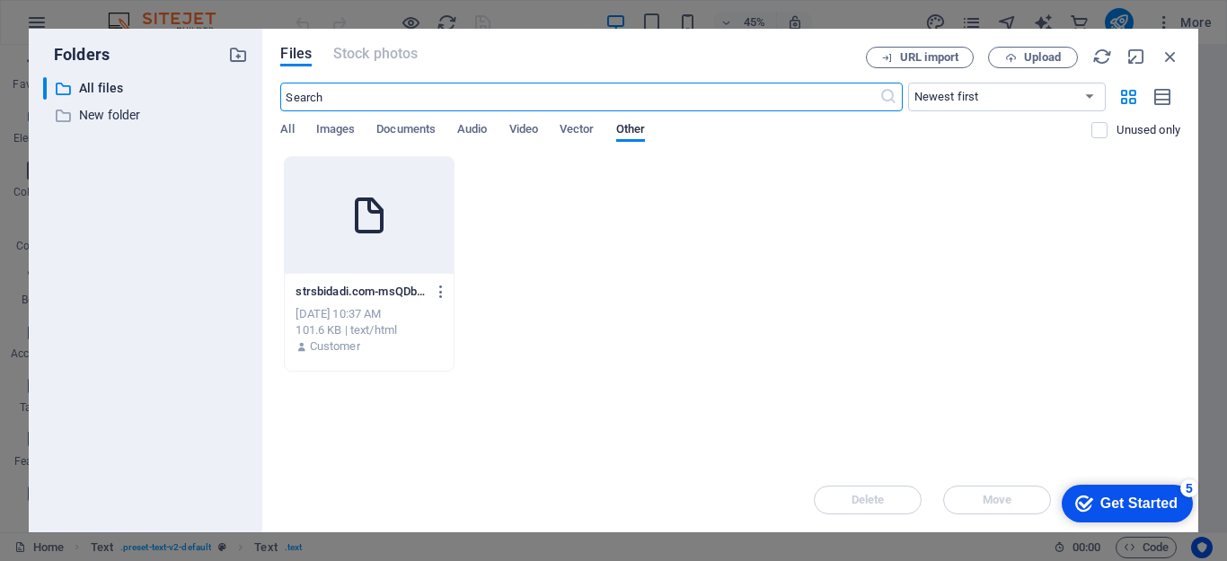
scroll to position [6150, 0]
click at [409, 131] on span "Documents" at bounding box center [405, 131] width 59 height 25
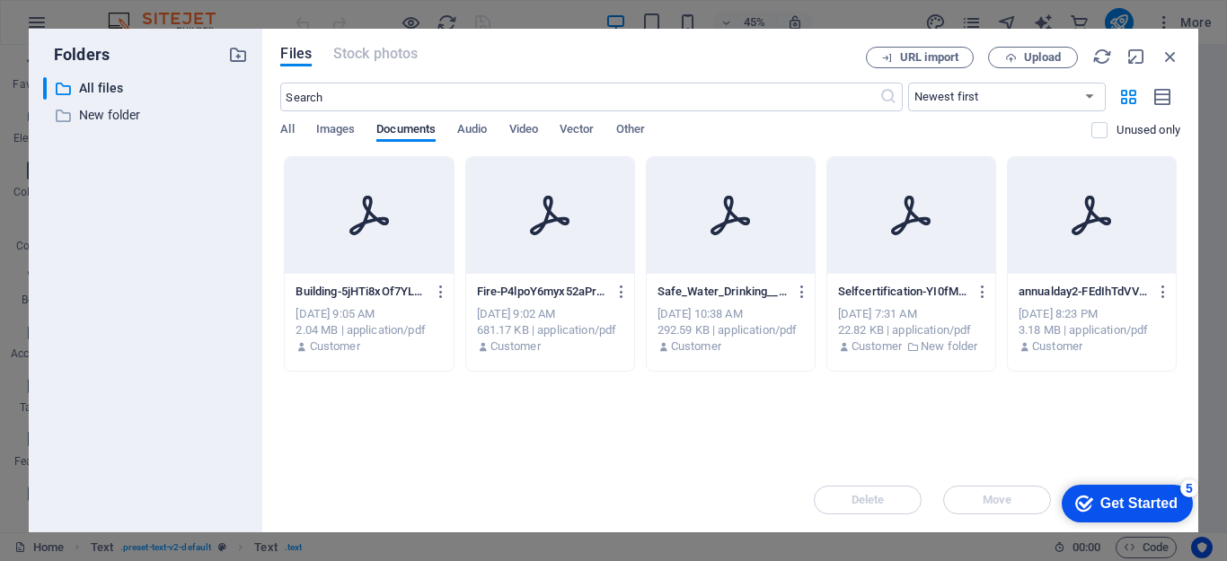
click at [551, 252] on div at bounding box center [550, 215] width 168 height 117
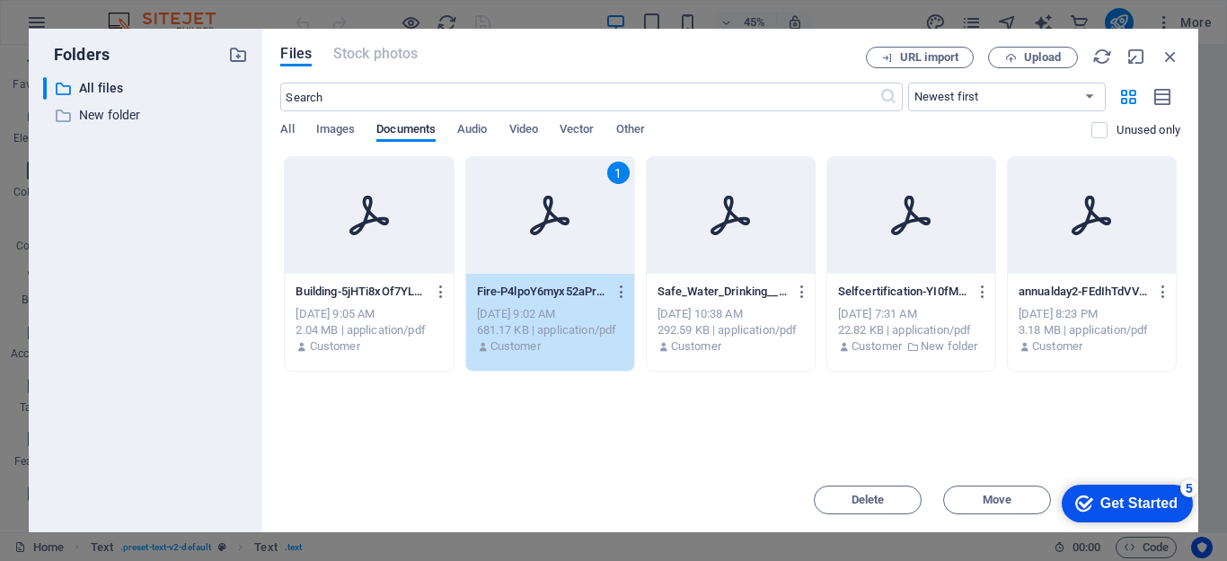
click at [551, 252] on div "1" at bounding box center [550, 215] width 168 height 117
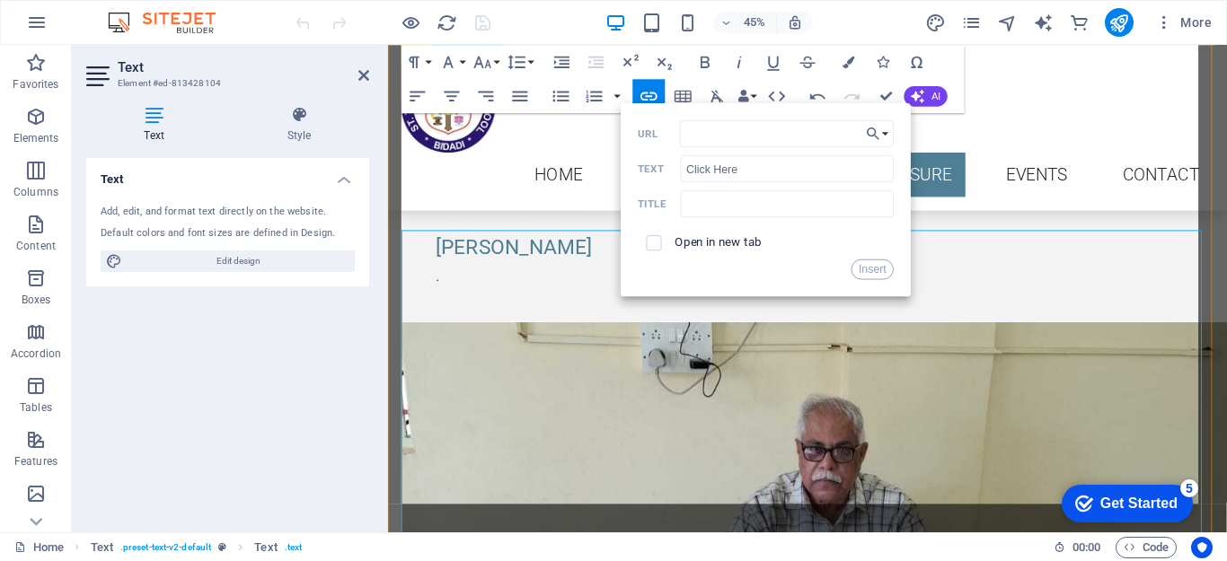
scroll to position [5685, 0]
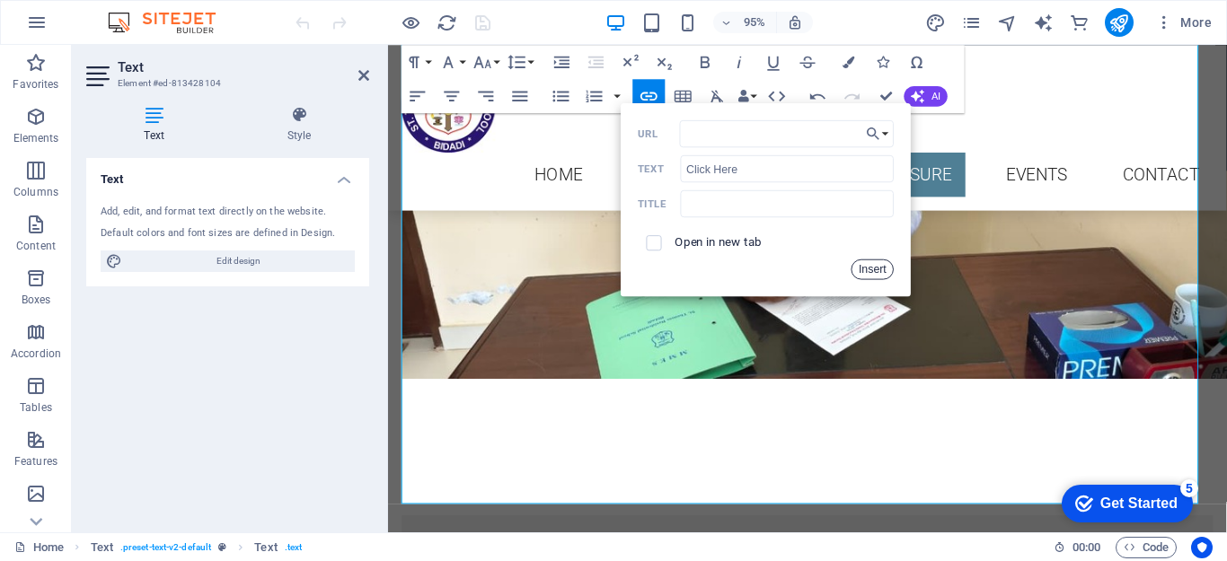
click at [875, 265] on button "Insert" at bounding box center [873, 269] width 43 height 21
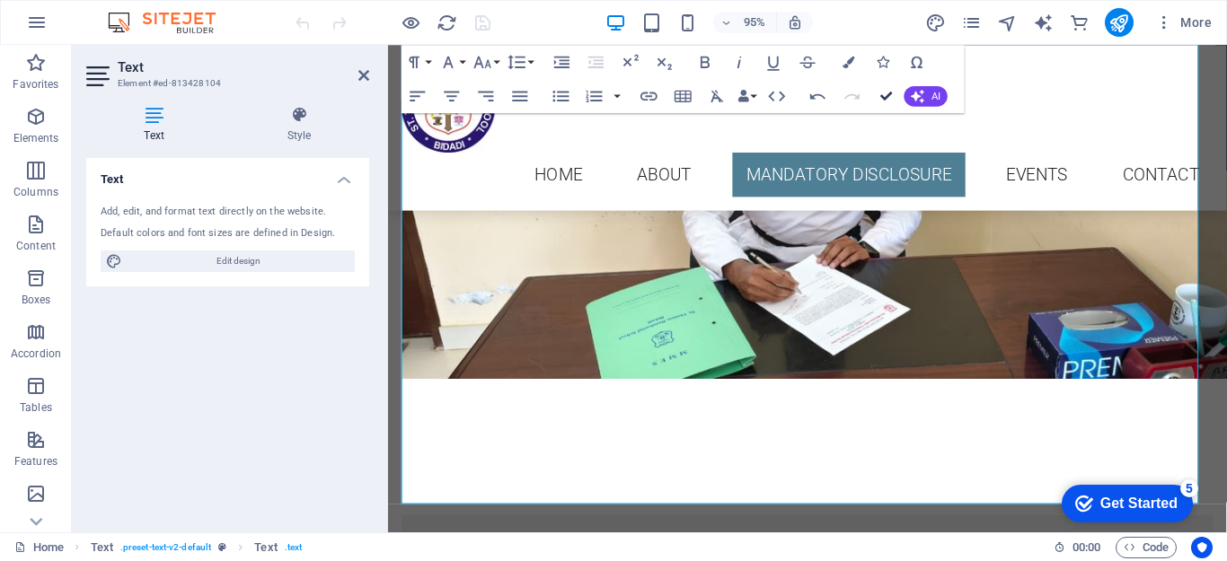
drag, startPoint x: 811, startPoint y: 56, endPoint x: 883, endPoint y: 102, distance: 85.2
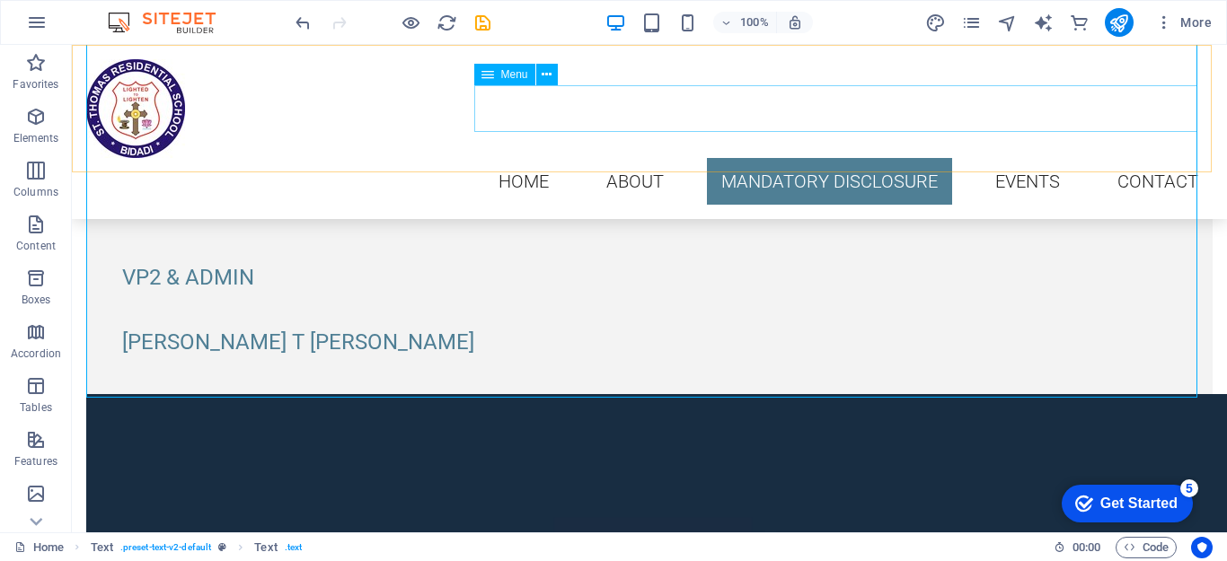
scroll to position [6090, 0]
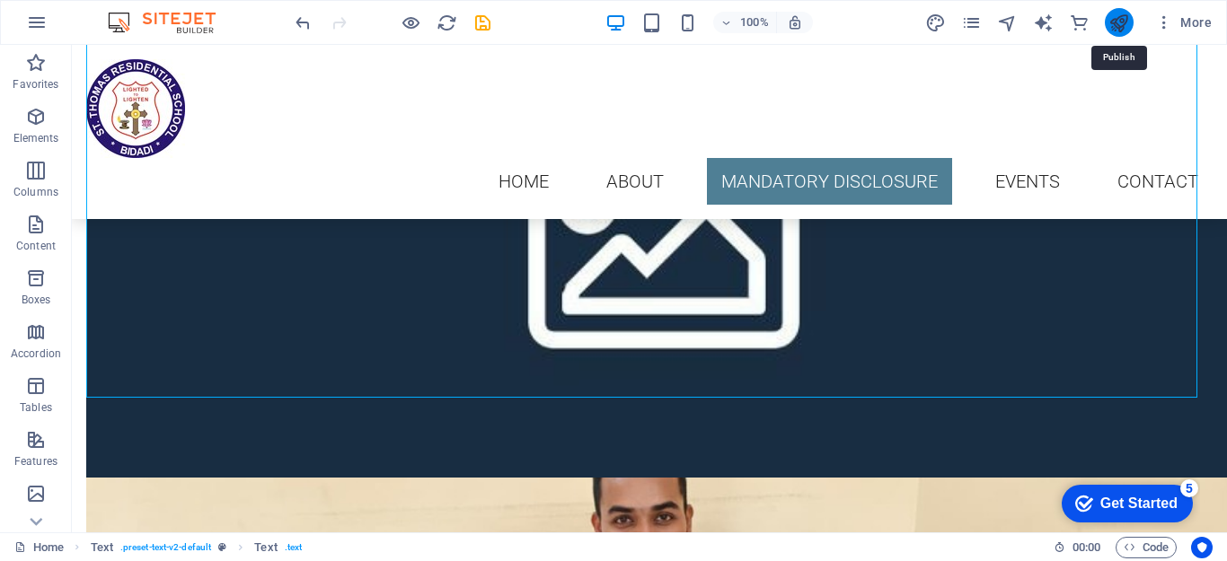
click at [1126, 19] on icon "publish" at bounding box center [1119, 23] width 21 height 21
